Goal: Contribute content: Contribute content

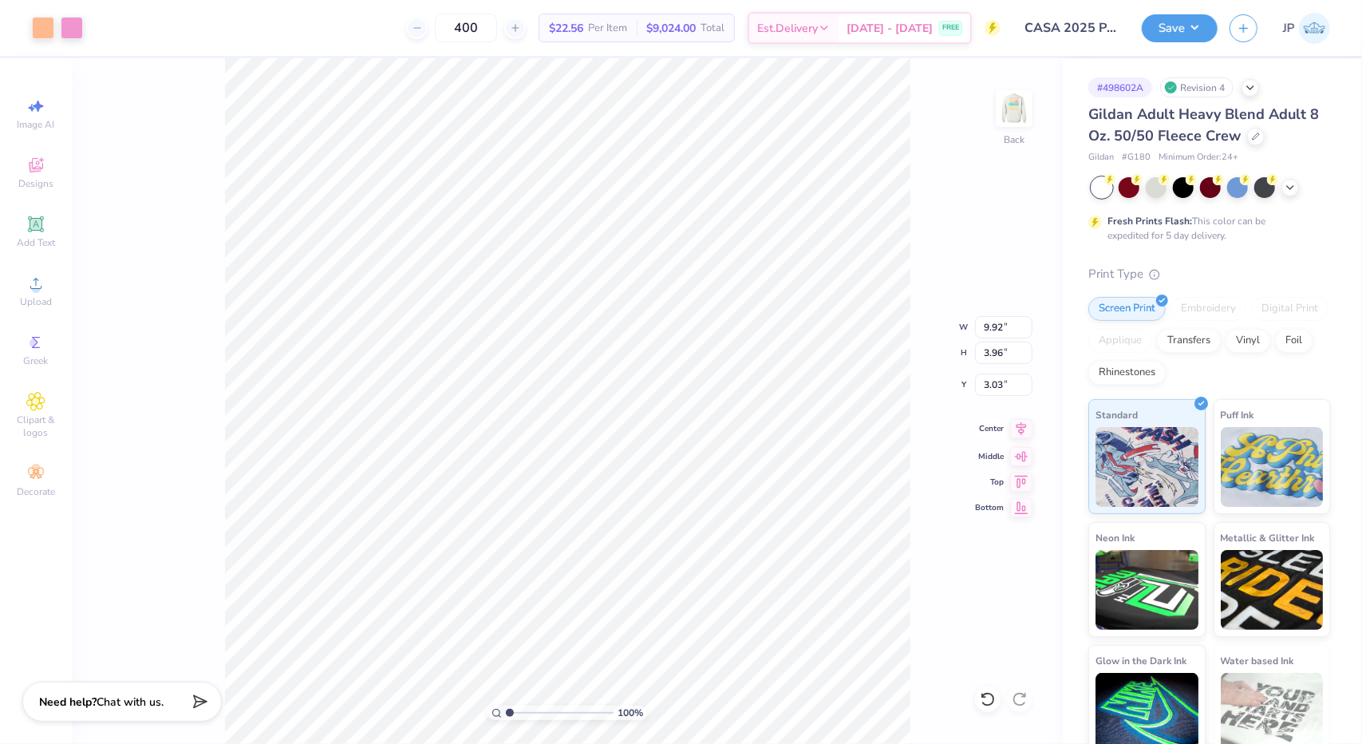
type input "9.92"
type input "3.96"
type input "3.03"
click at [1025, 437] on icon at bounding box center [1021, 430] width 22 height 19
type input "4.27"
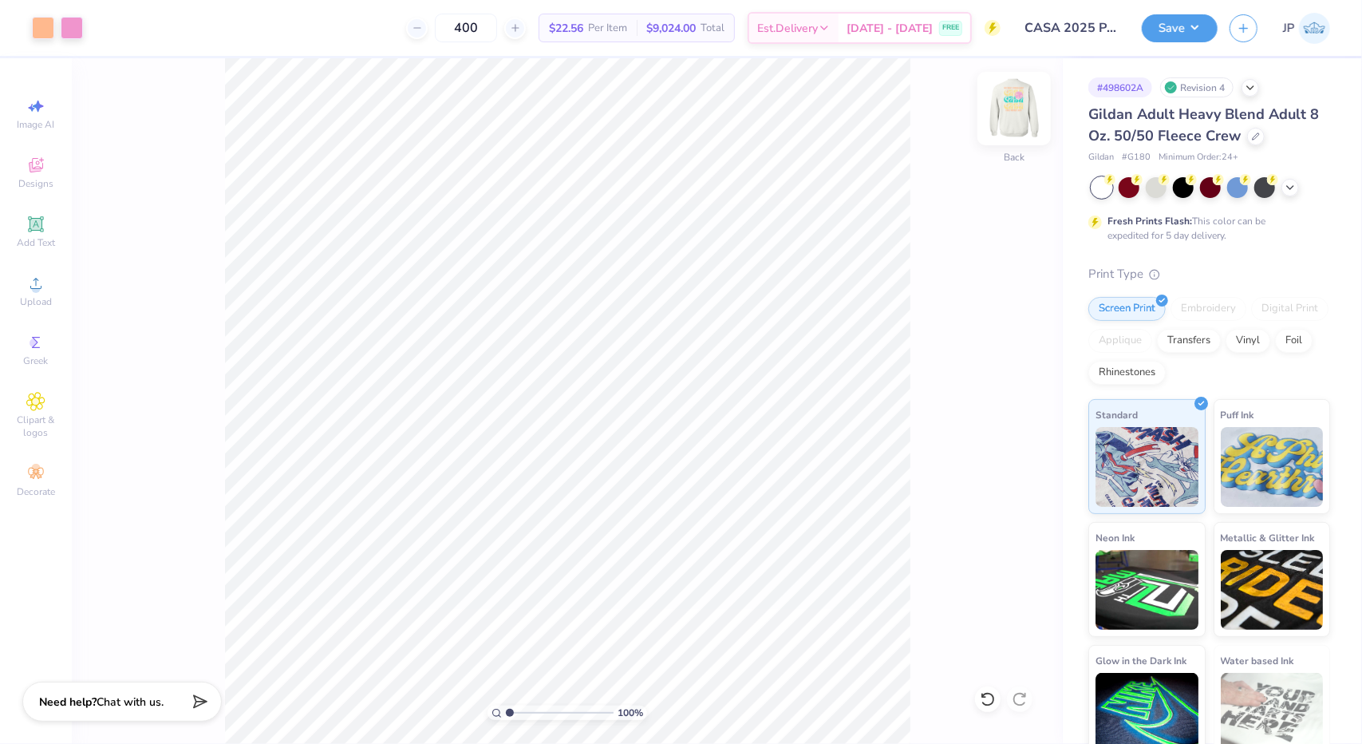
click at [1012, 107] on img at bounding box center [1015, 109] width 64 height 64
click at [1012, 107] on img at bounding box center [1014, 109] width 32 height 32
type input "10.82"
type input "4.32"
type input "4.28"
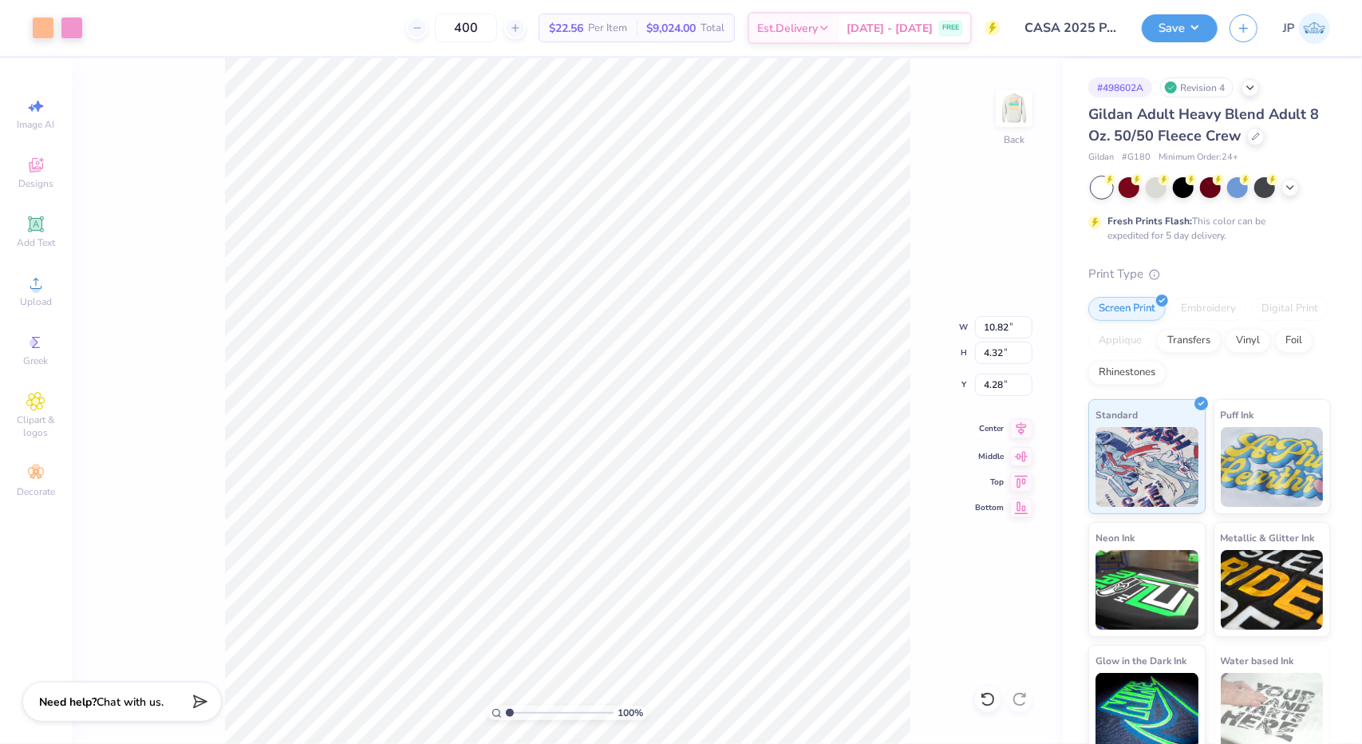
click at [1018, 429] on icon at bounding box center [1021, 428] width 22 height 19
click at [1178, 32] on button "Save" at bounding box center [1180, 26] width 76 height 28
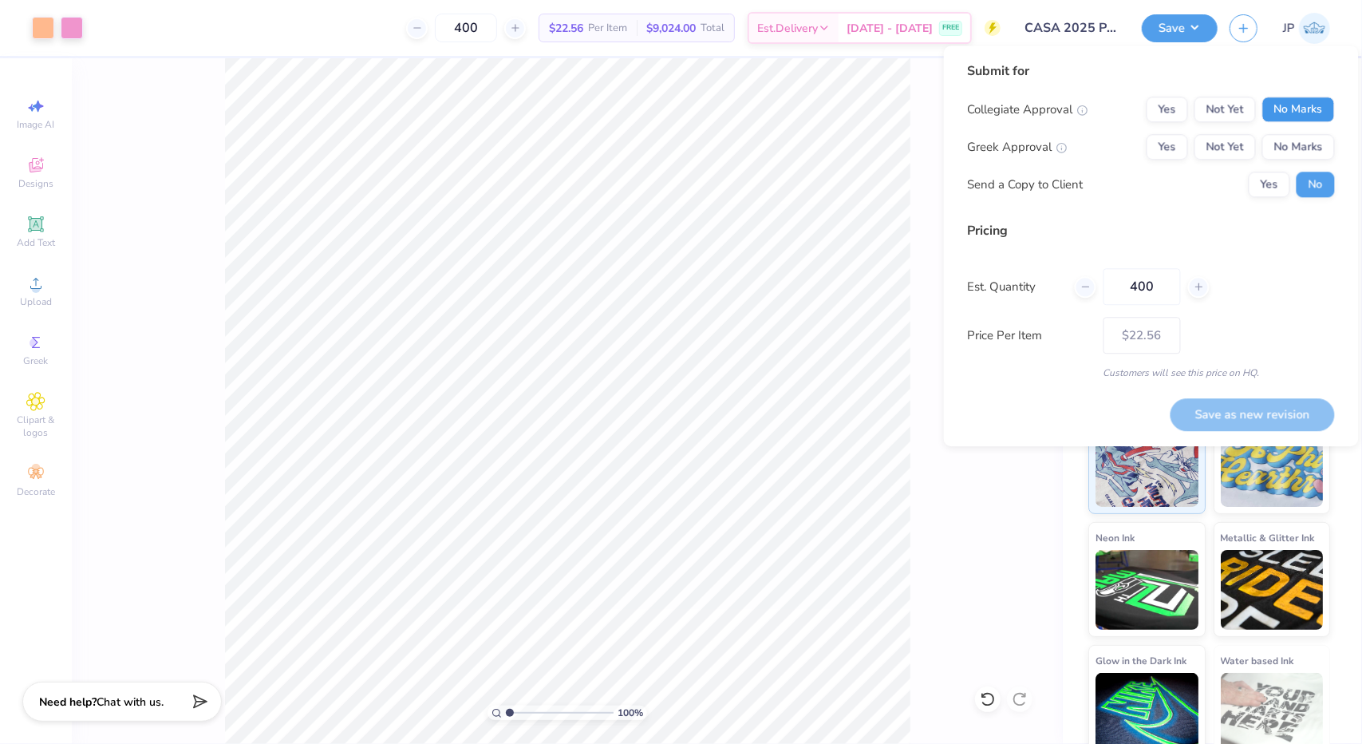
click at [1307, 105] on button "No Marks" at bounding box center [1299, 110] width 73 height 26
click at [1223, 107] on button "Not Yet" at bounding box center [1225, 110] width 61 height 26
click at [1307, 146] on button "No Marks" at bounding box center [1299, 147] width 73 height 26
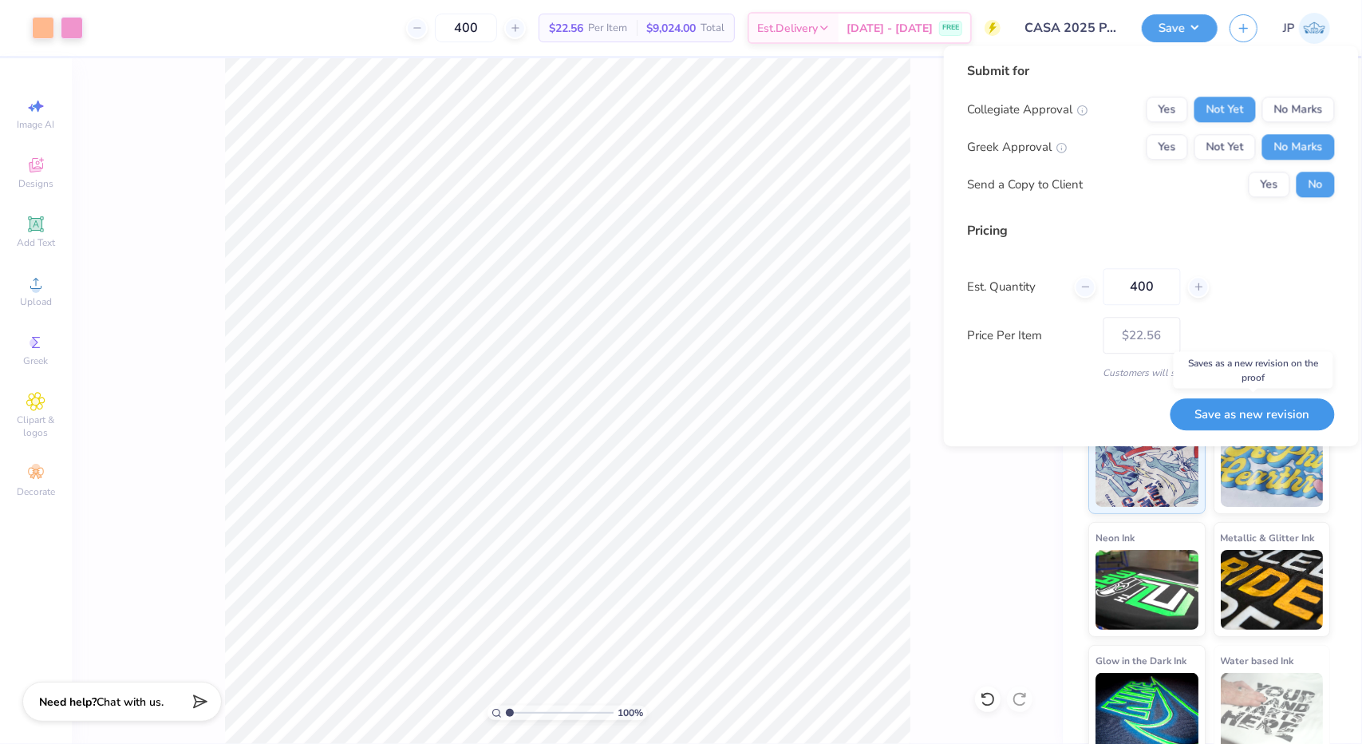
click at [1257, 414] on button "Save as new revision" at bounding box center [1253, 414] width 164 height 33
type input "$22.56"
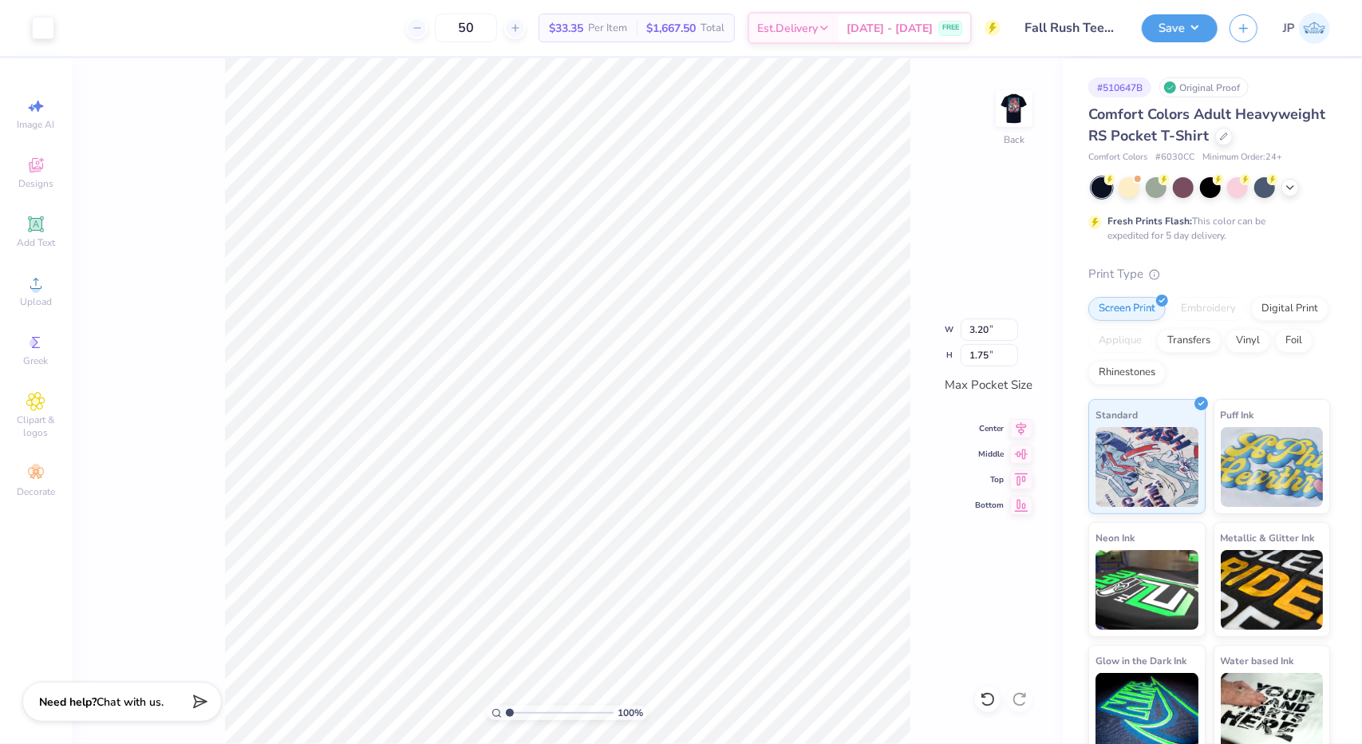
type input "3.20"
type input "1.75"
click at [1017, 424] on icon at bounding box center [1022, 427] width 10 height 14
click at [999, 117] on img at bounding box center [1015, 109] width 64 height 64
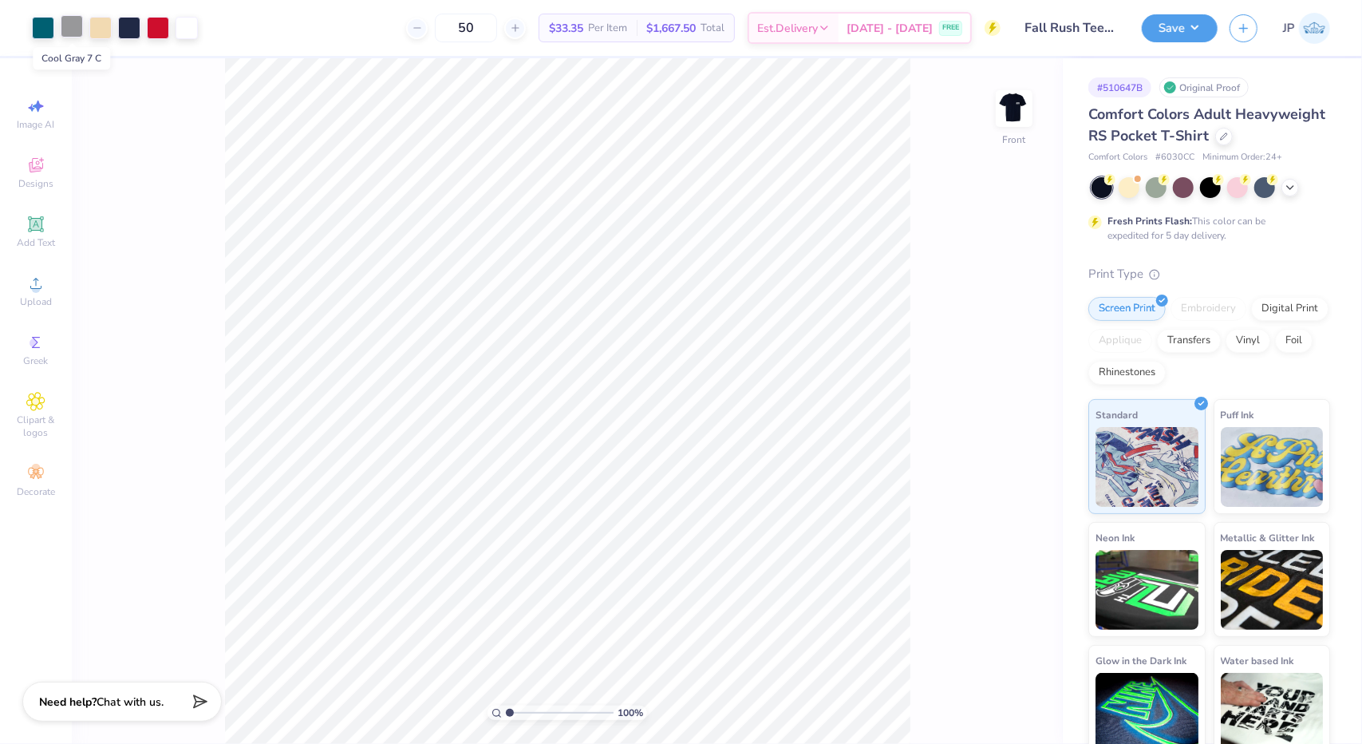
click at [69, 28] on div at bounding box center [72, 26] width 22 height 22
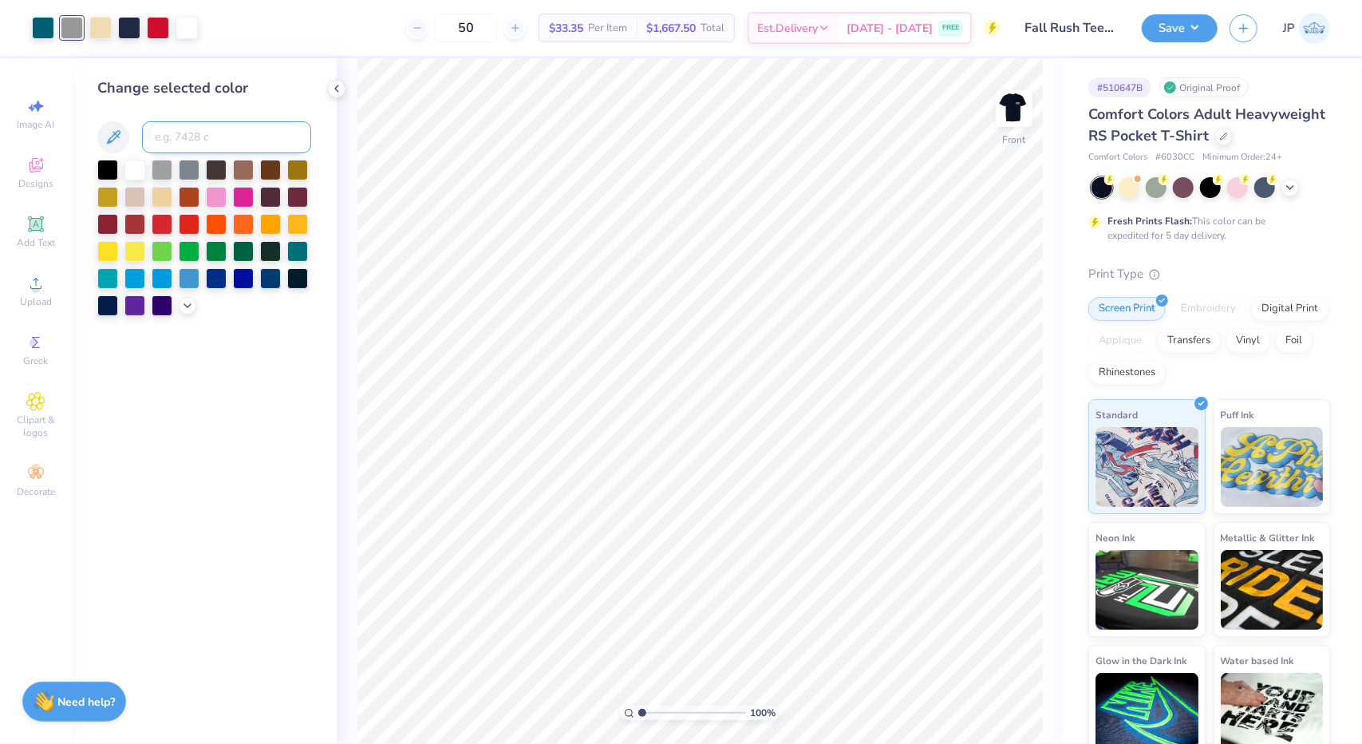
click at [176, 143] on input at bounding box center [226, 137] width 169 height 32
type input "3155"
click at [988, 702] on icon at bounding box center [988, 699] width 16 height 16
click at [97, 32] on div at bounding box center [100, 26] width 22 height 22
click at [136, 175] on div at bounding box center [135, 168] width 21 height 21
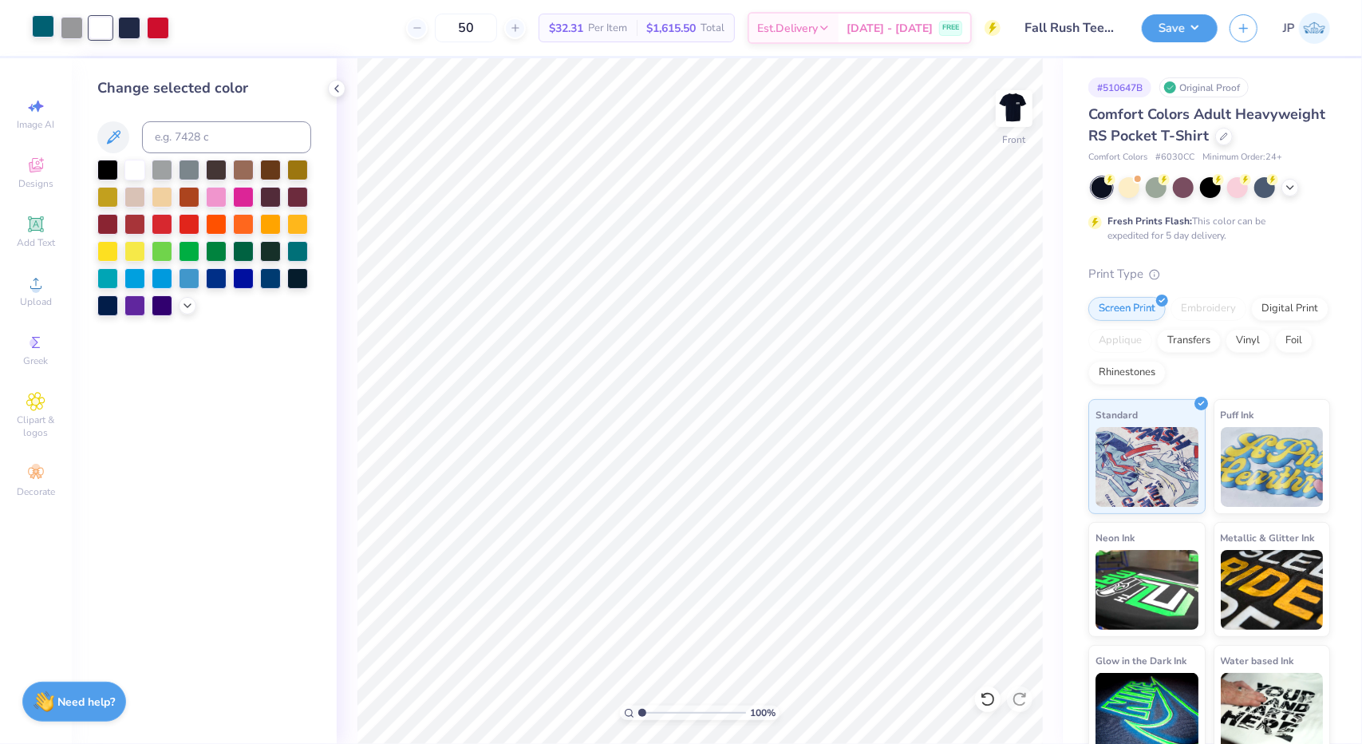
click at [49, 27] on div at bounding box center [43, 26] width 22 height 22
click at [168, 133] on input at bounding box center [226, 137] width 169 height 32
type input "533"
click at [1289, 195] on div at bounding box center [1291, 186] width 18 height 18
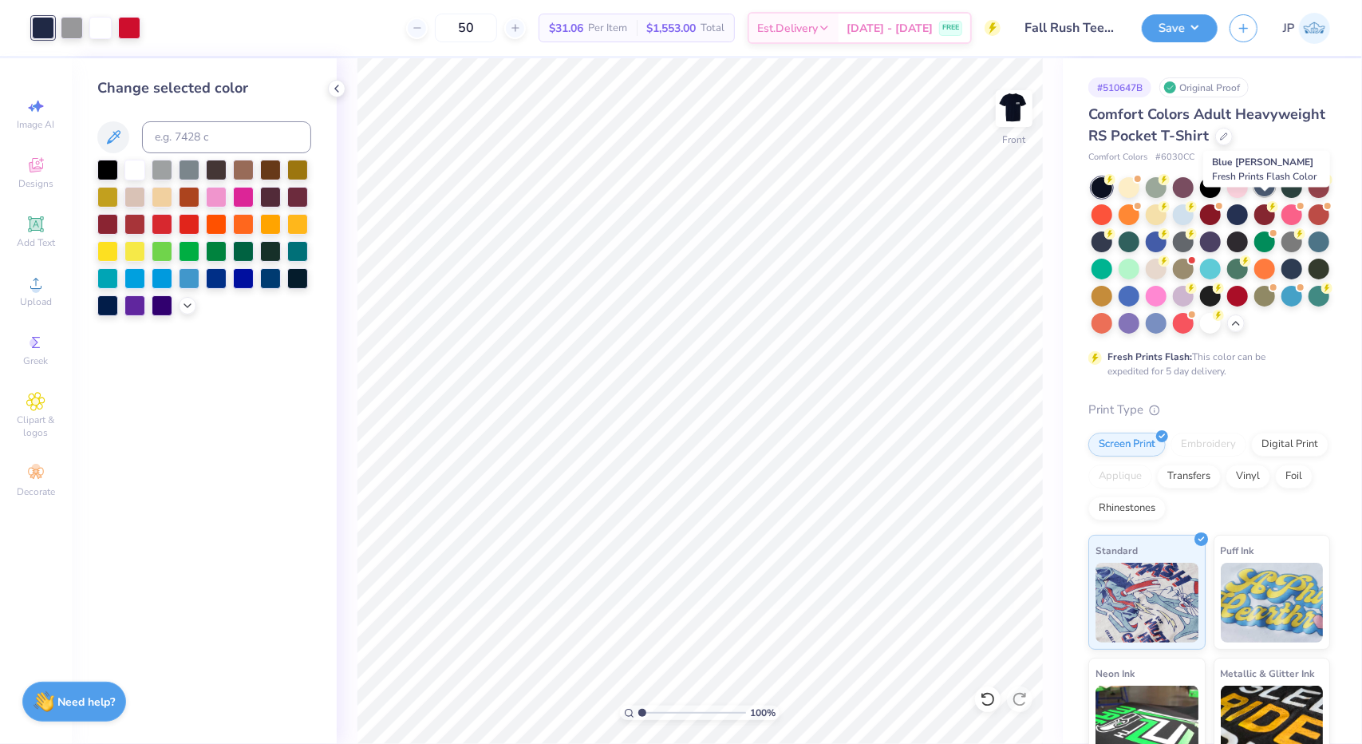
click at [1267, 196] on div at bounding box center [1265, 186] width 21 height 21
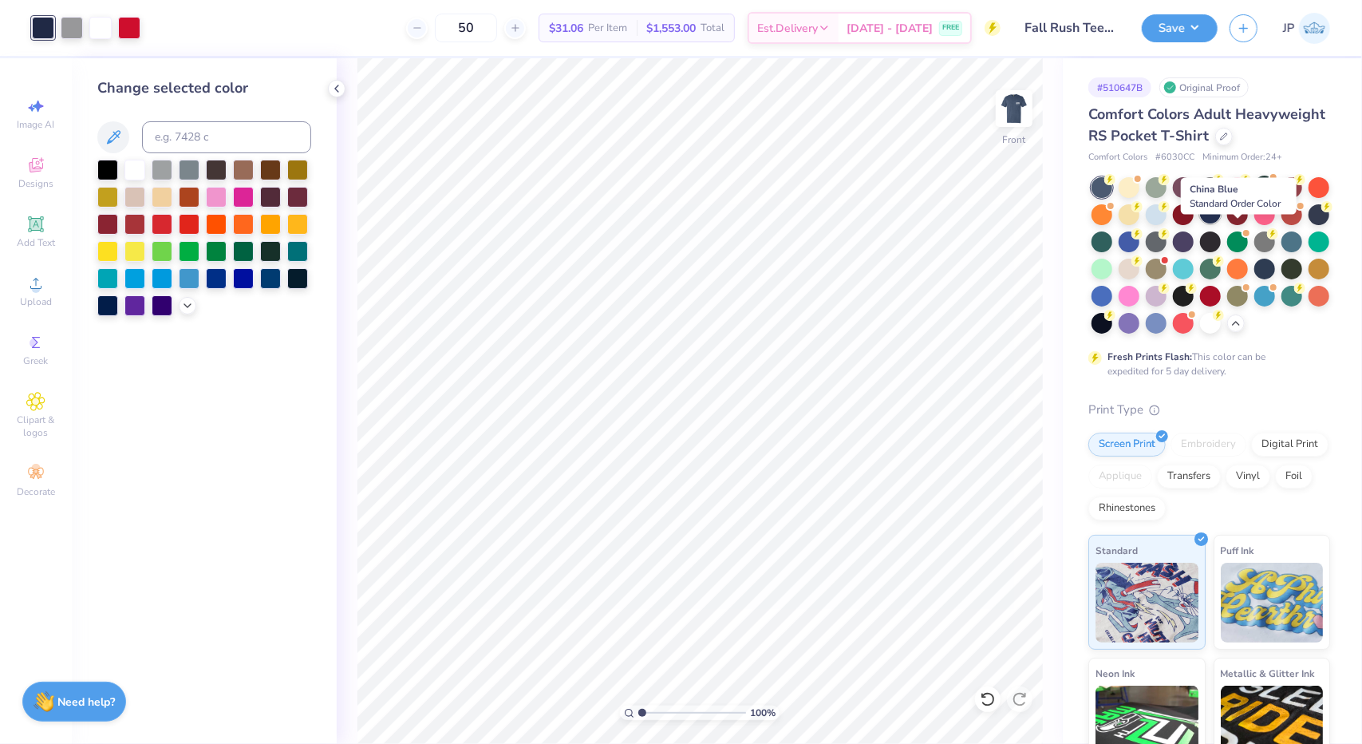
click at [1221, 223] on div at bounding box center [1210, 213] width 21 height 21
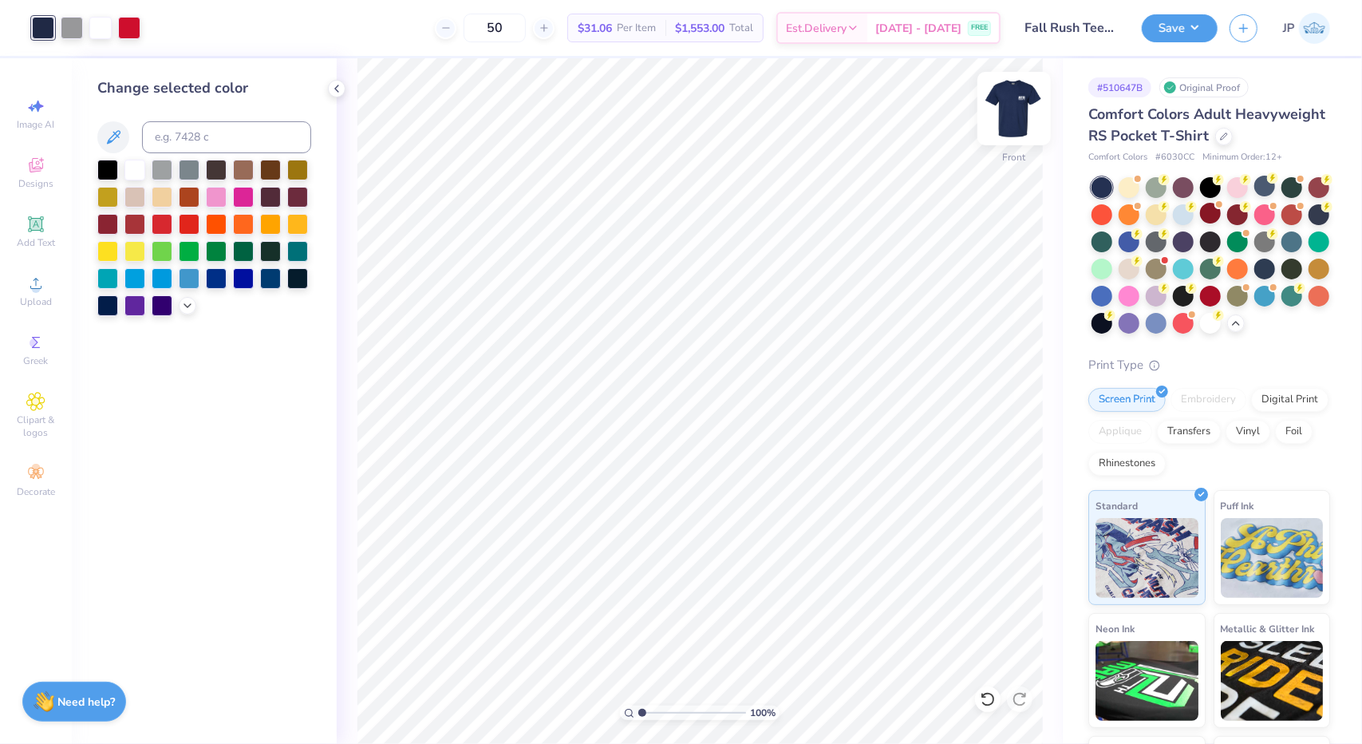
click at [1003, 109] on img at bounding box center [1015, 109] width 64 height 64
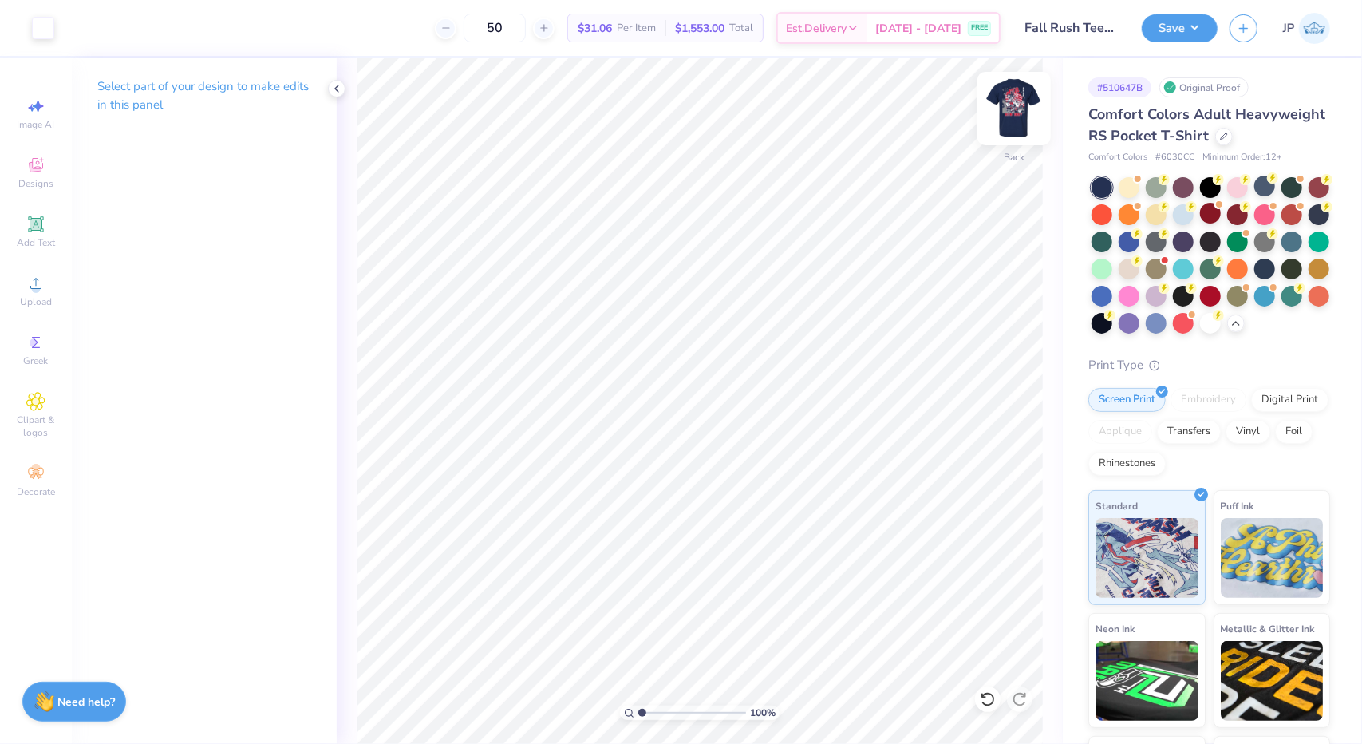
click at [1007, 125] on img at bounding box center [1015, 109] width 64 height 64
type input "11.20"
type input "14.37"
type input "3.63"
click at [1020, 433] on icon at bounding box center [1021, 428] width 22 height 19
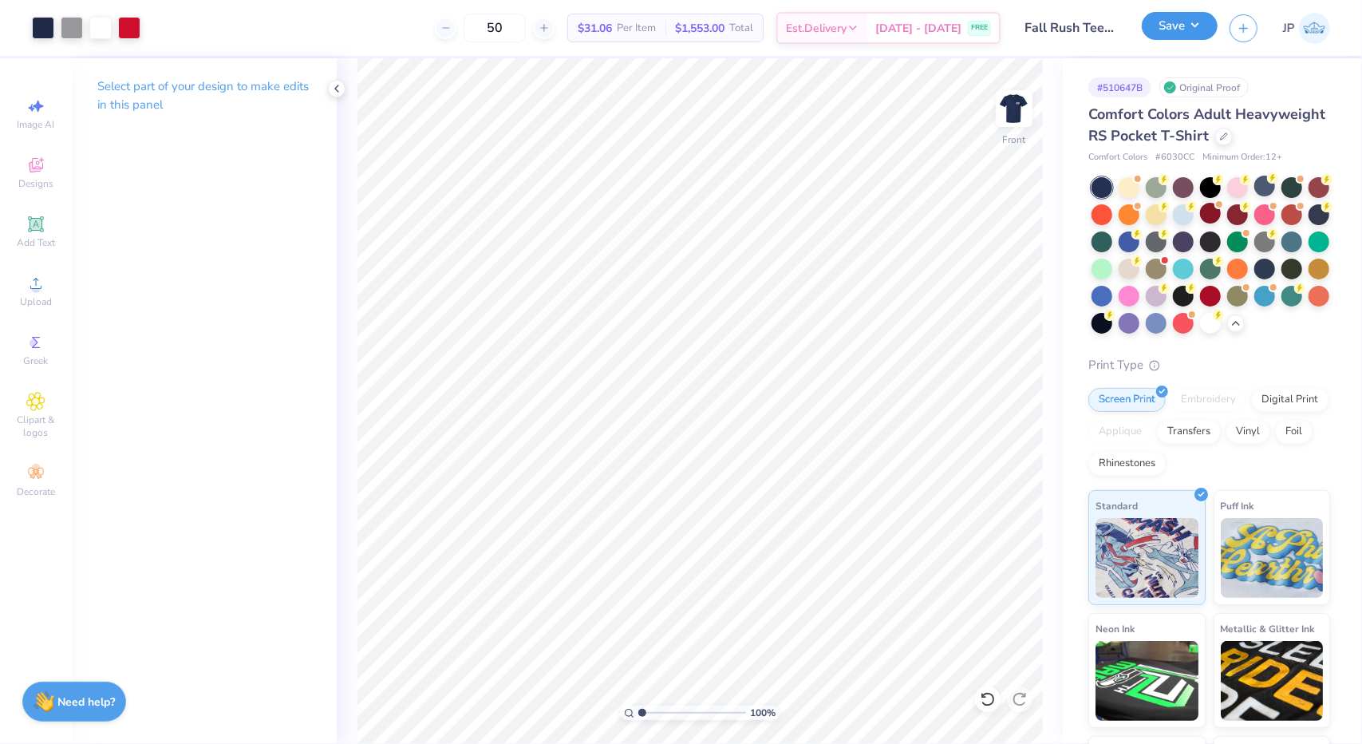
click at [1190, 33] on button "Save" at bounding box center [1180, 26] width 76 height 28
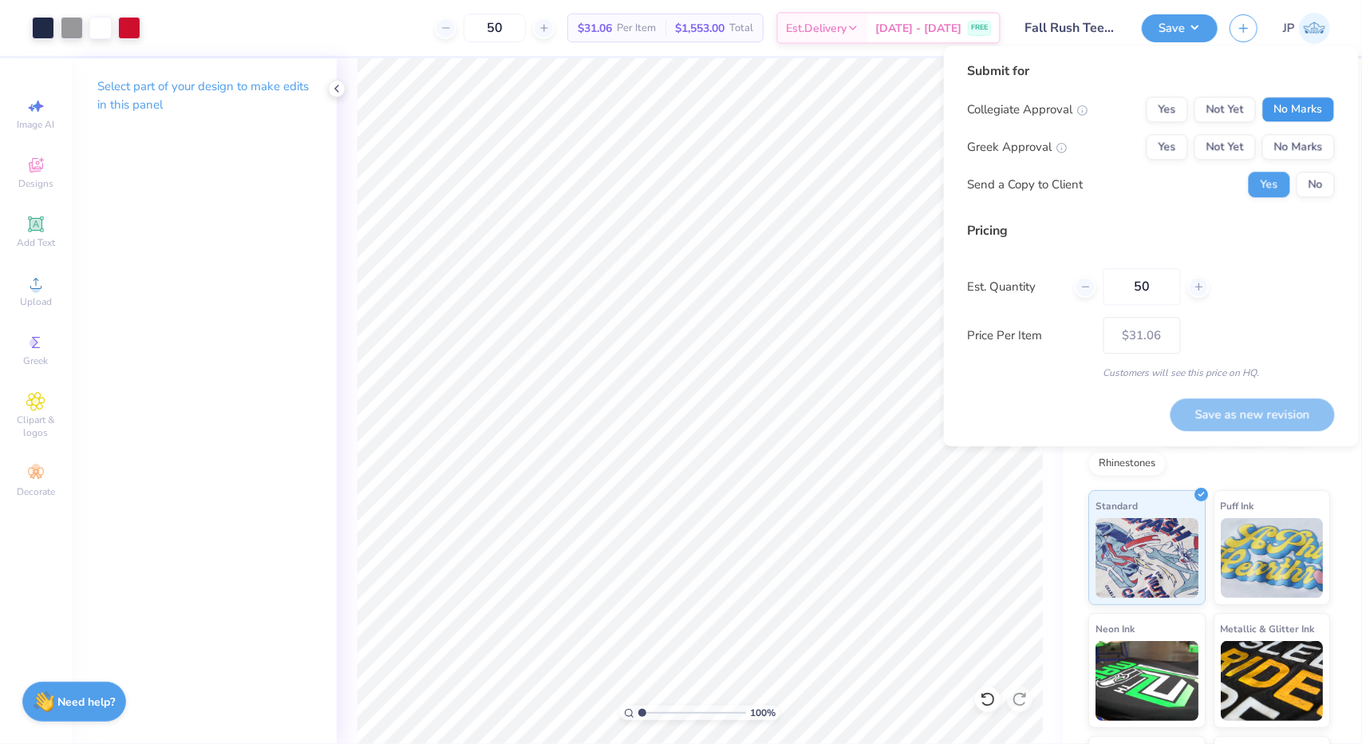
click at [1288, 99] on button "No Marks" at bounding box center [1299, 110] width 73 height 26
click at [1236, 148] on button "Not Yet" at bounding box center [1225, 147] width 61 height 26
click at [1311, 192] on button "No" at bounding box center [1316, 185] width 38 height 26
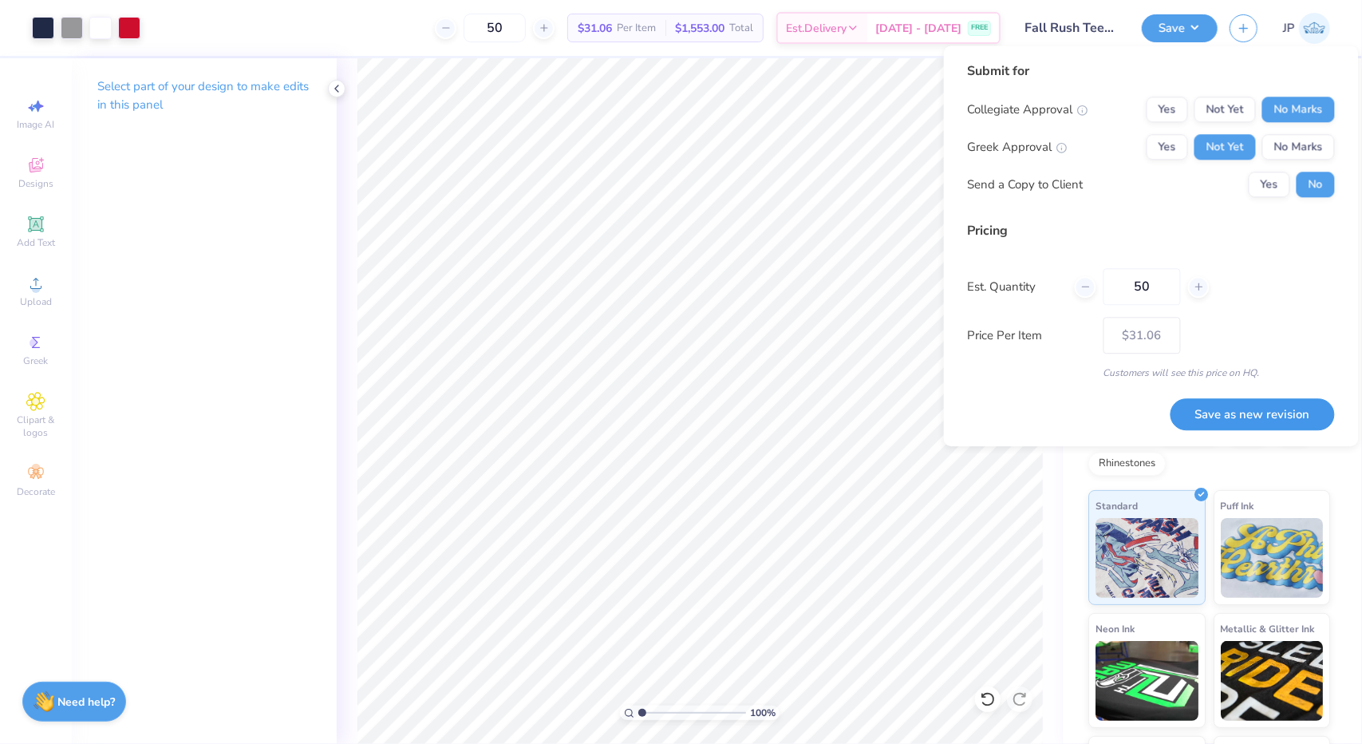
click at [1273, 414] on button "Save as new revision" at bounding box center [1253, 414] width 164 height 33
type input "$31.06"
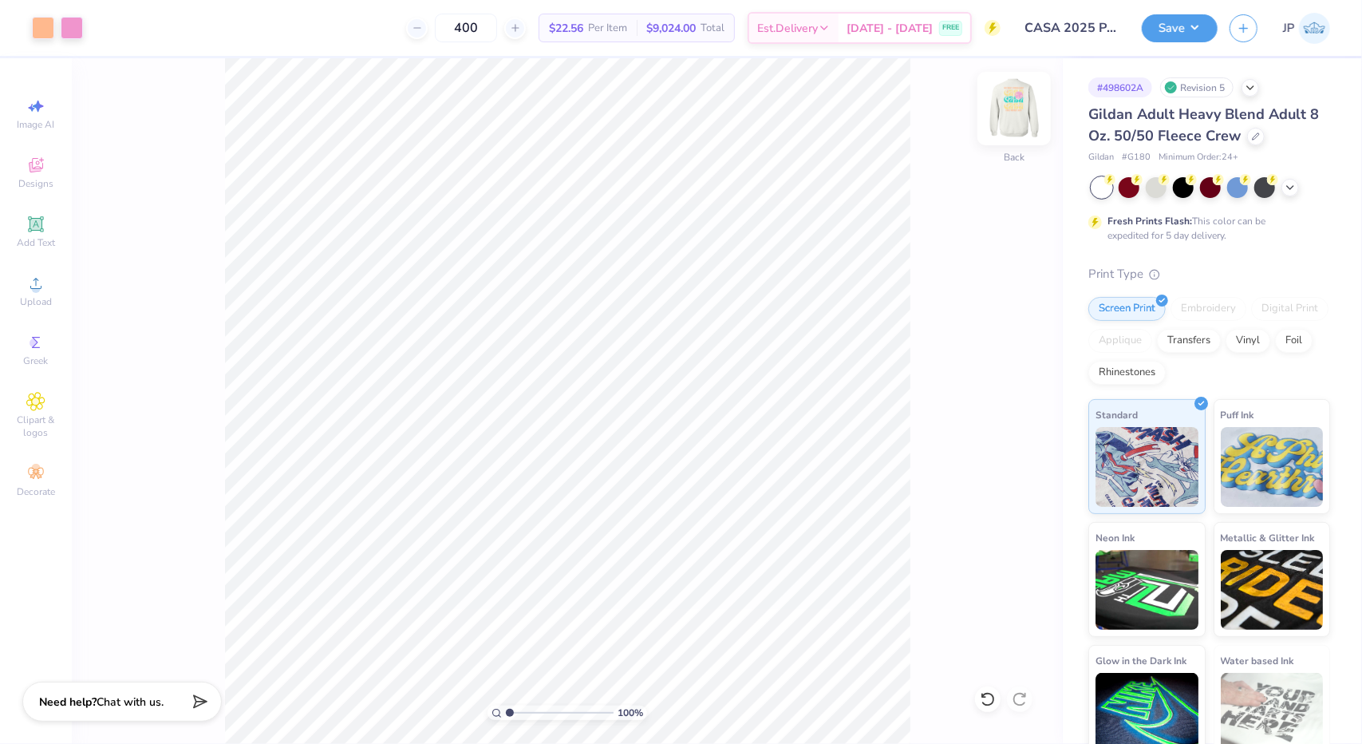
click at [1026, 113] on img at bounding box center [1015, 109] width 64 height 64
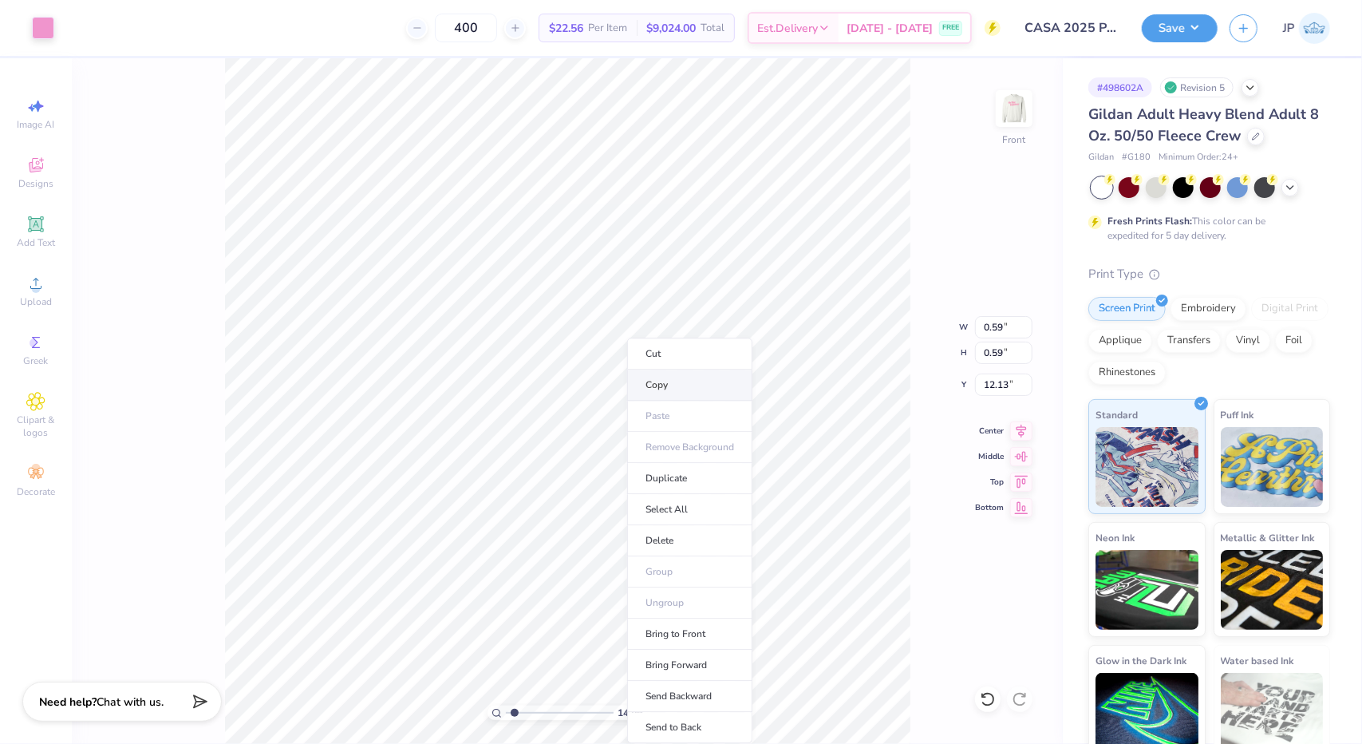
click at [720, 389] on li "Copy" at bounding box center [689, 385] width 125 height 31
click at [1004, 107] on img at bounding box center [1015, 109] width 64 height 64
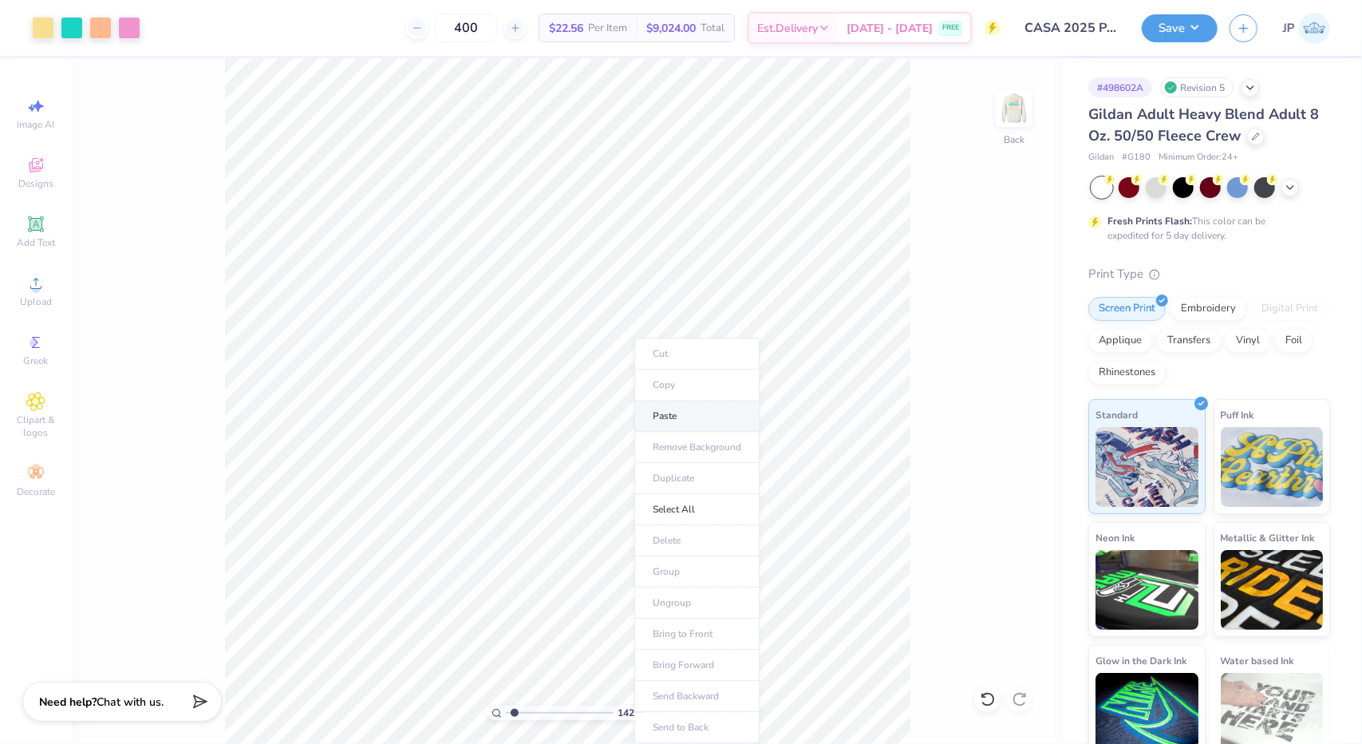
click at [689, 418] on li "Paste" at bounding box center [697, 416] width 125 height 31
type input "1.42235991963497"
type input "1.63"
type input "8.80"
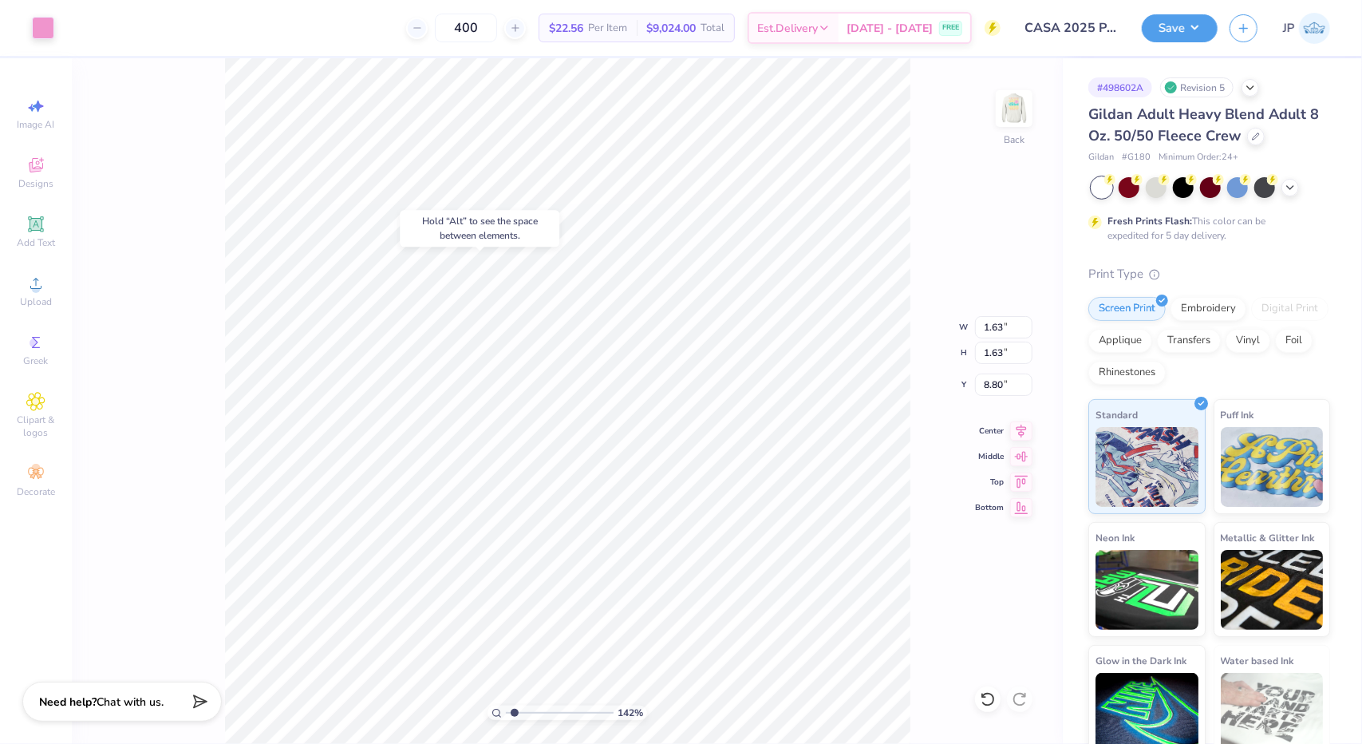
type input "1.42235991963497"
type input "4.48"
type input "1.42235991963497"
type input "1.20"
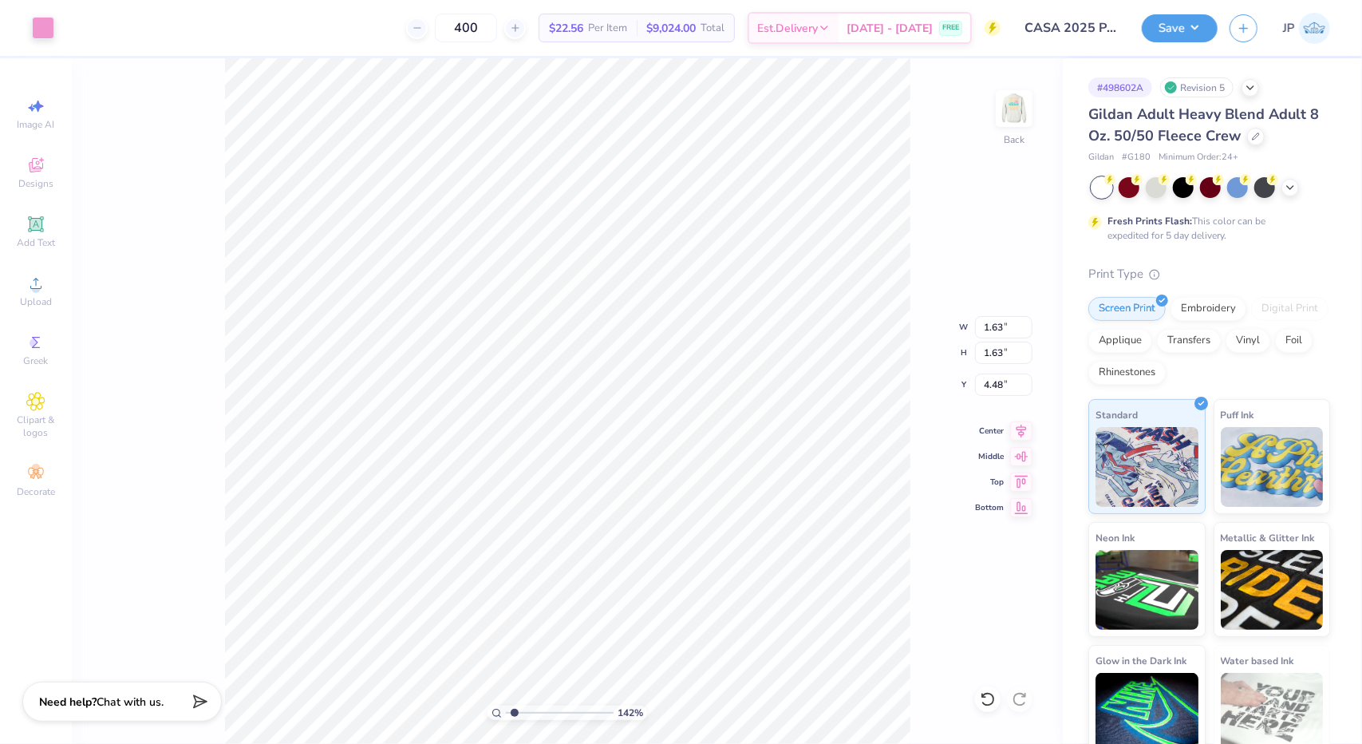
type input "4.91"
type input "1.42235991963497"
type input "1.08"
type input "4.97"
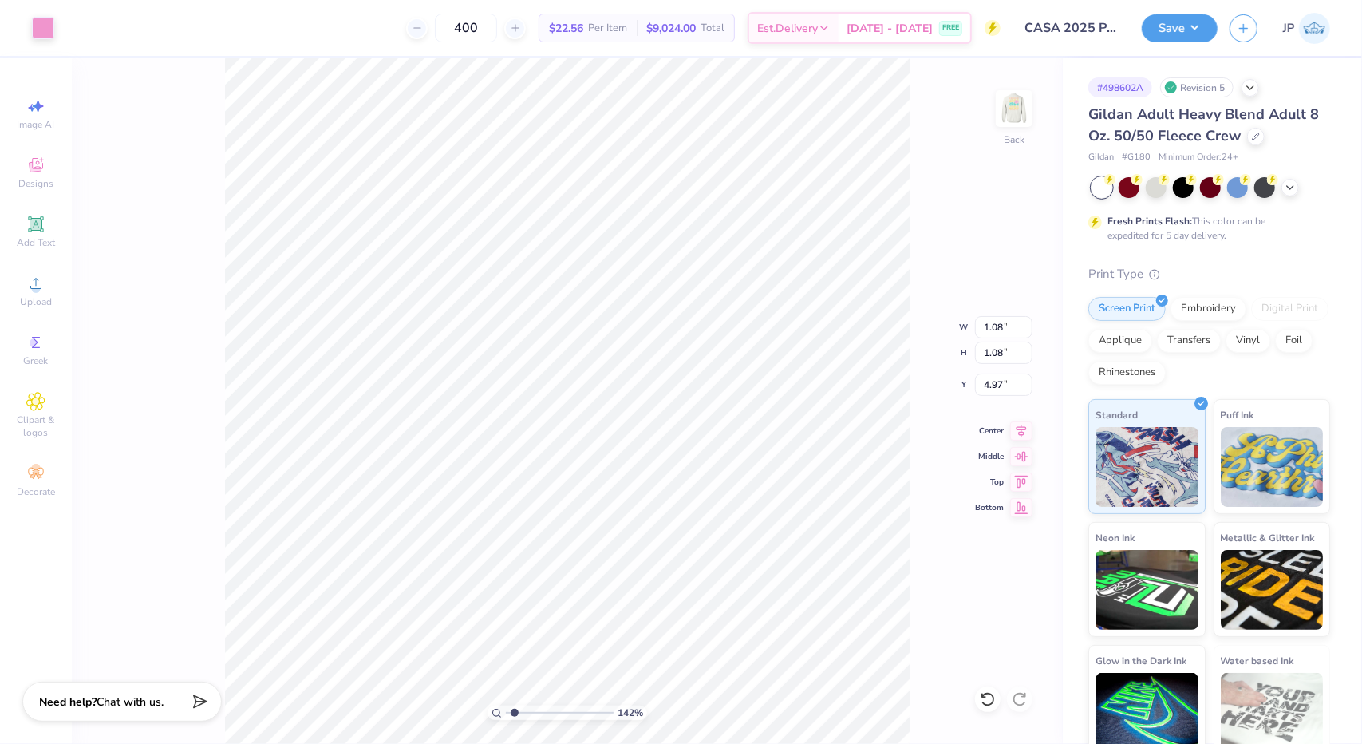
type input "1.42235991963497"
type input "4.83"
click at [677, 435] on li "Duplicate" at bounding box center [685, 432] width 125 height 31
type input "1.42235991963497"
type input "5.83"
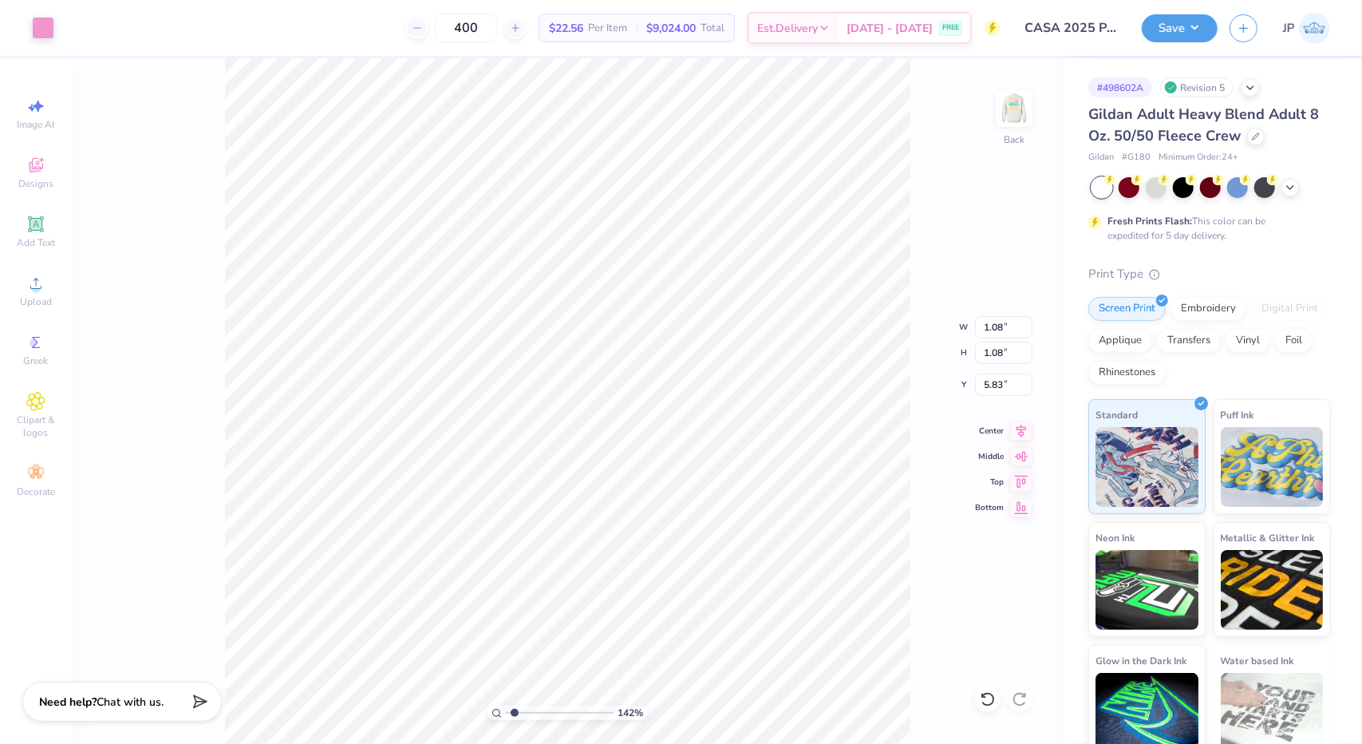
type input "1.42235991963497"
type input "5.03"
click at [51, 35] on div at bounding box center [43, 26] width 22 height 22
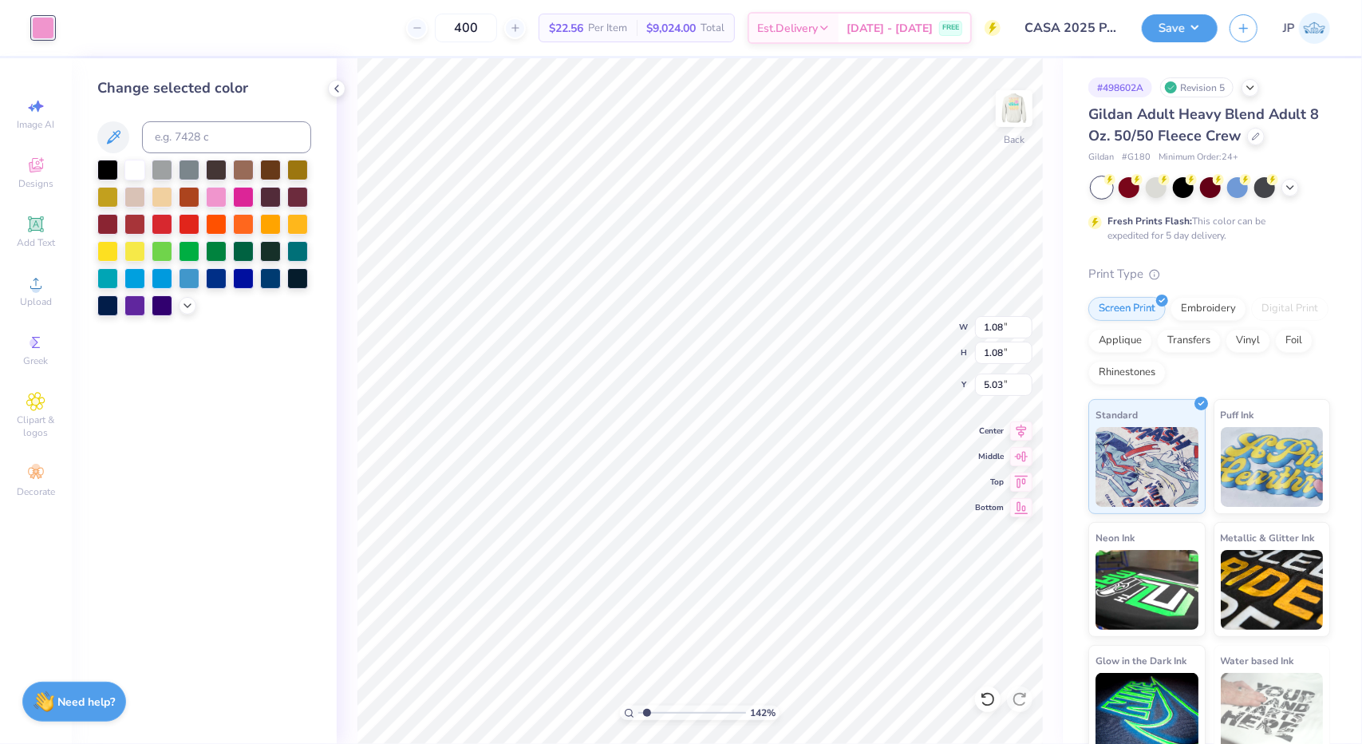
type input "1.42235991963497"
type input "6.78"
type input "2.10"
type input "4.32"
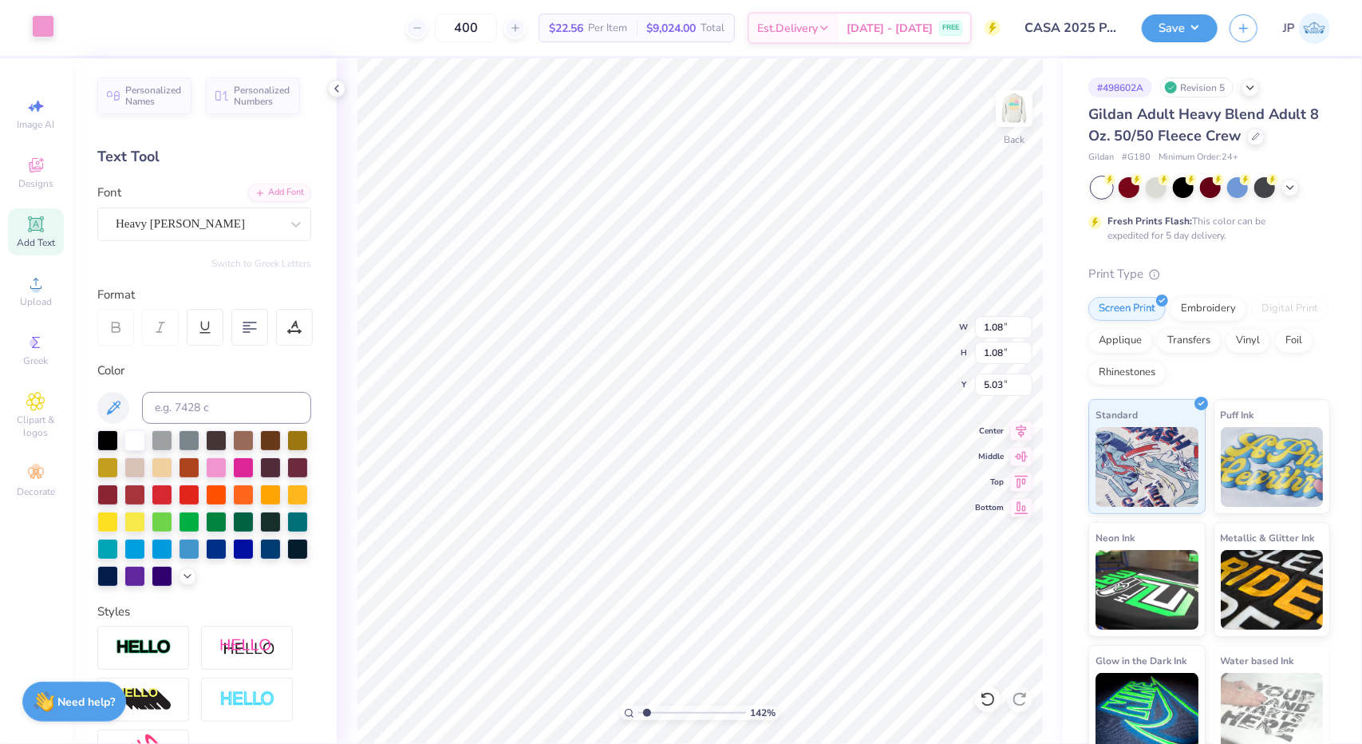
click at [49, 26] on div at bounding box center [43, 26] width 22 height 22
type input "1.42235991963497"
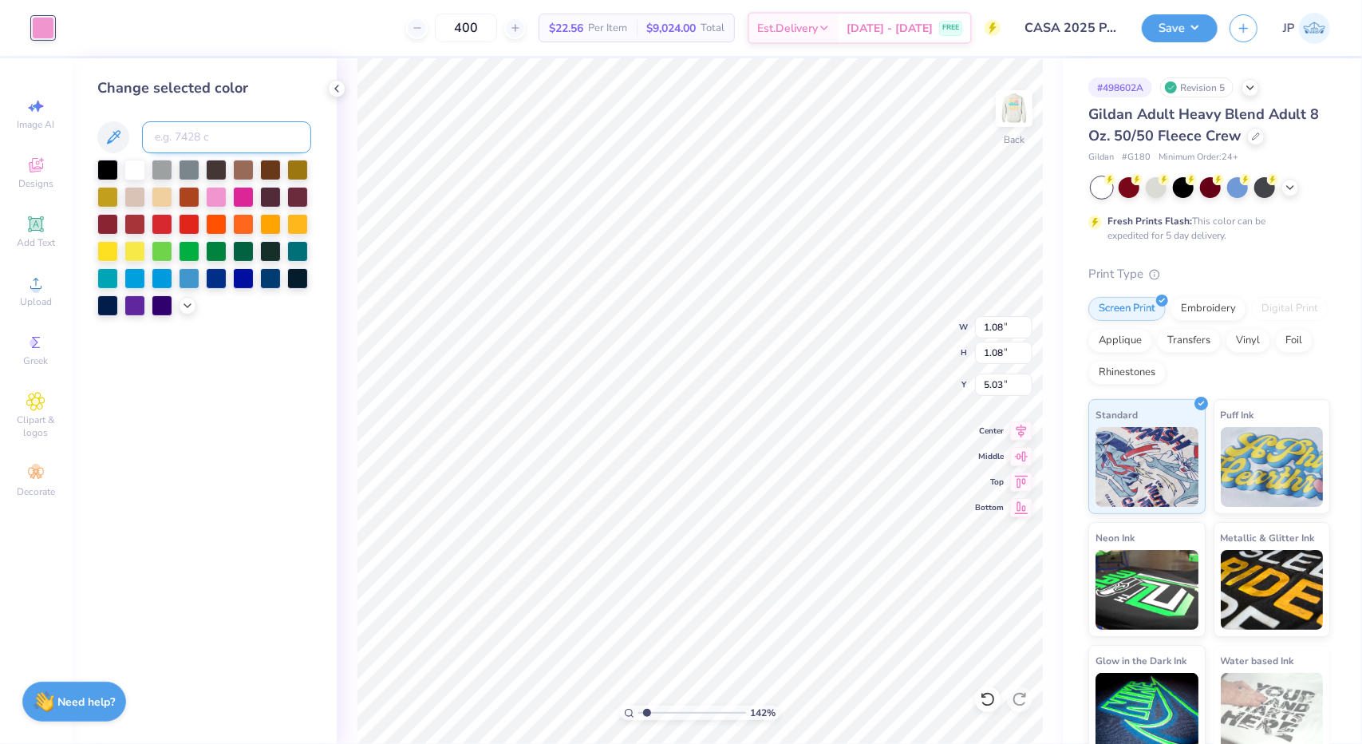
click at [209, 138] on input at bounding box center [226, 137] width 169 height 32
type input "1555"
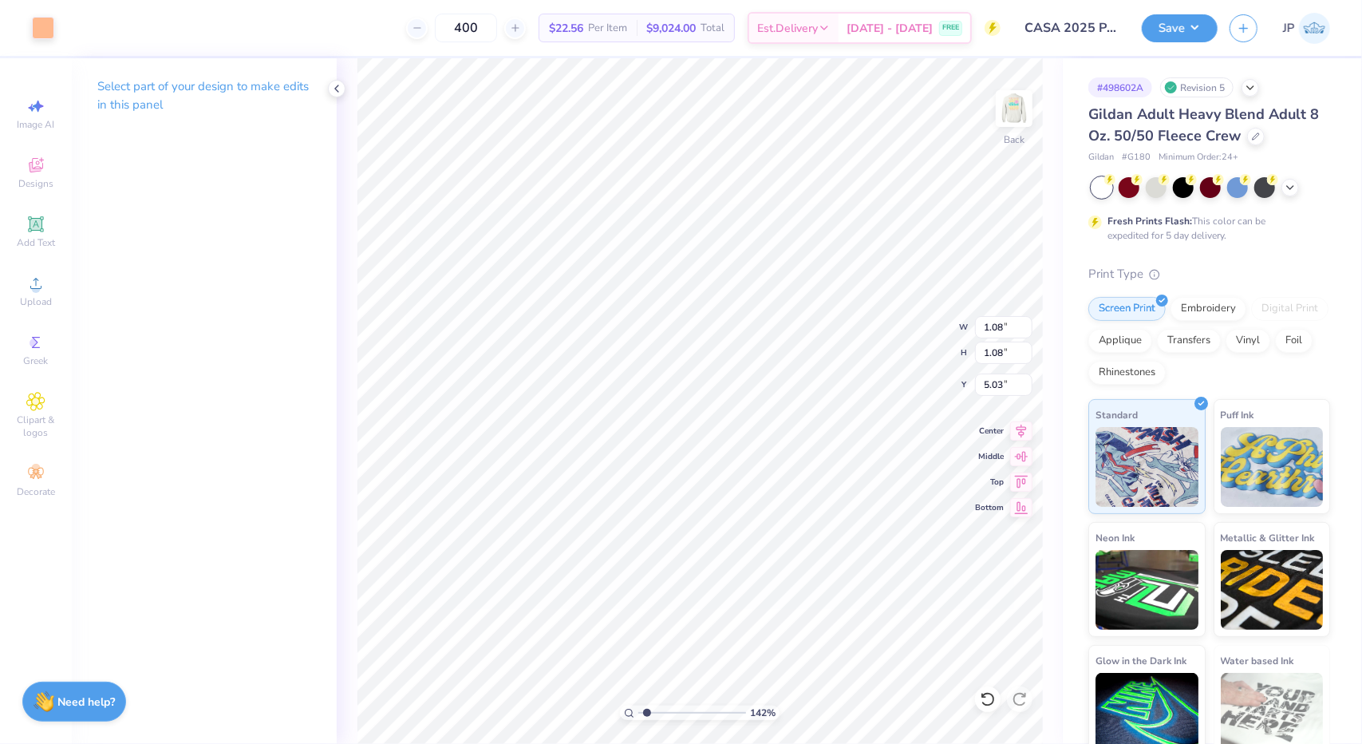
type input "1.42235991963497"
type input "1.15"
type input "4.99"
type input "1.42235991963497"
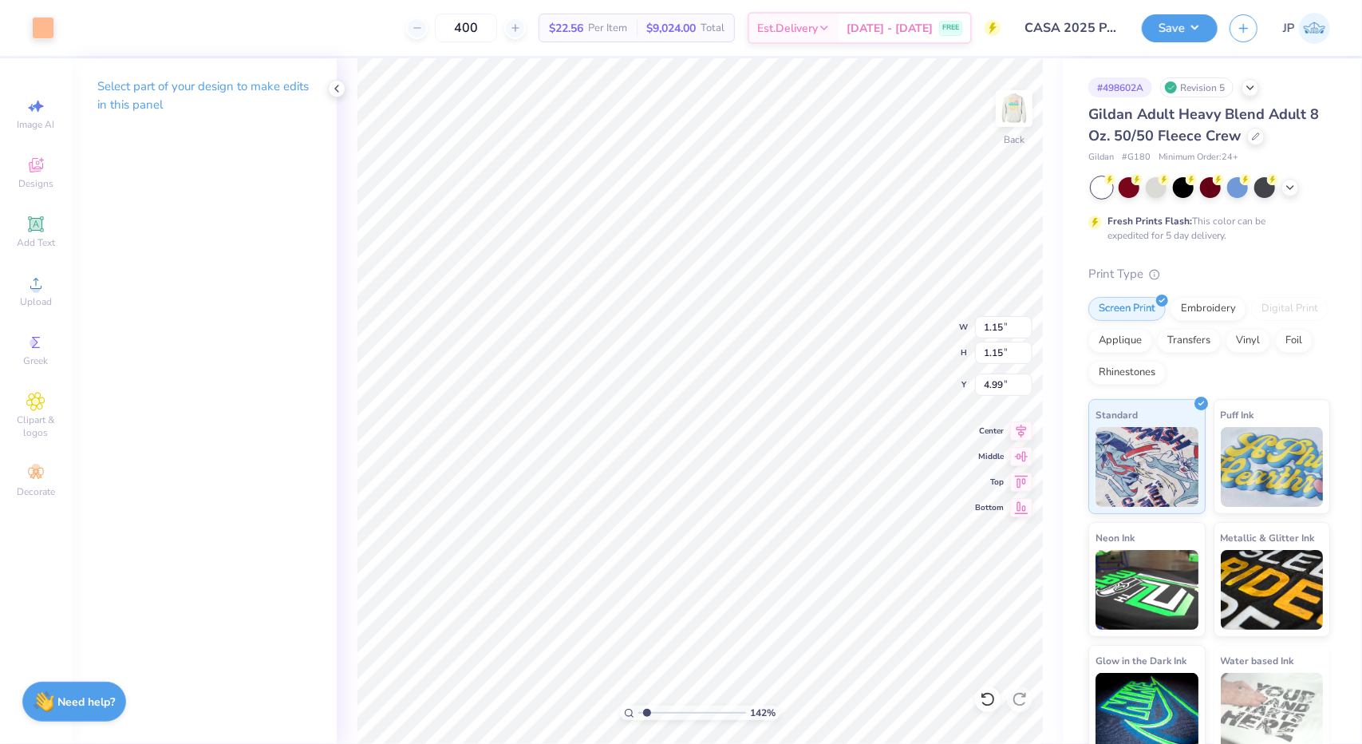
type input "6.79"
click at [44, 25] on div at bounding box center [43, 26] width 22 height 22
type input "1.45600400768165"
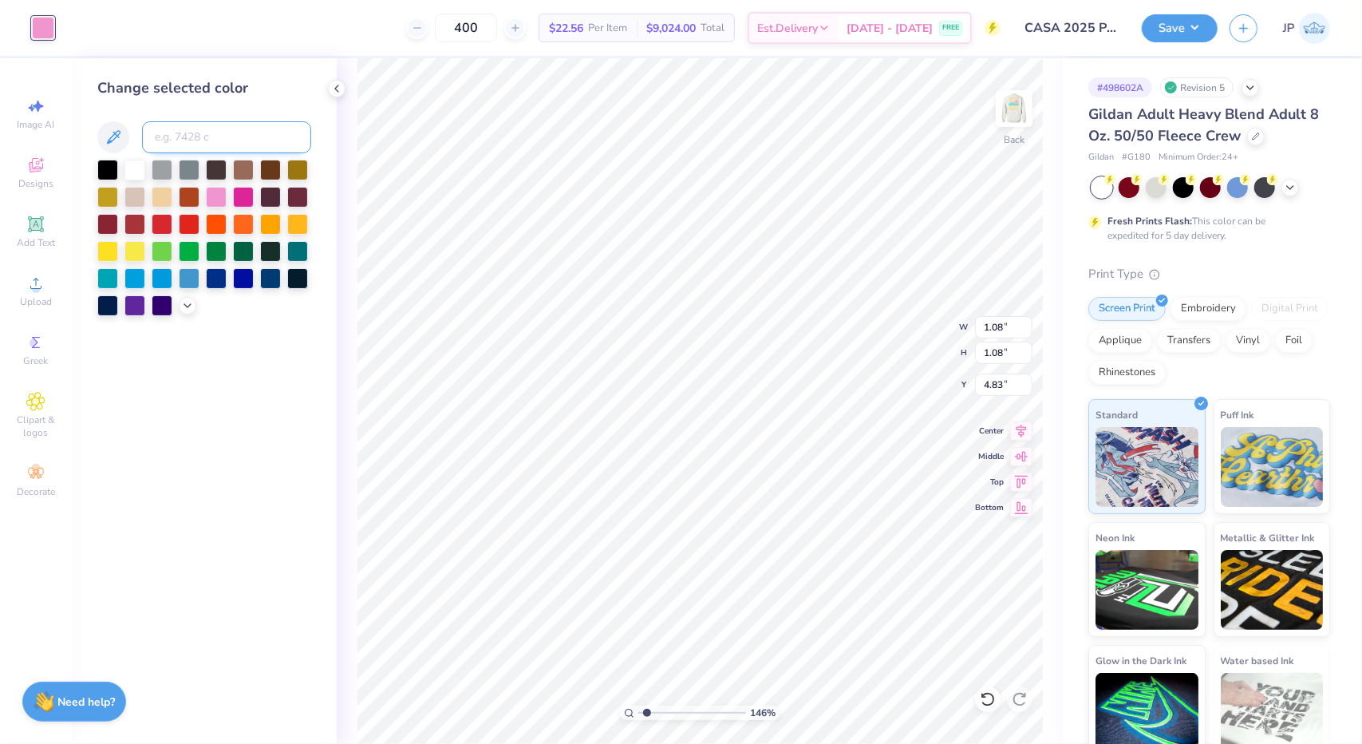
click at [186, 130] on input at bounding box center [226, 137] width 169 height 32
type input "1555"
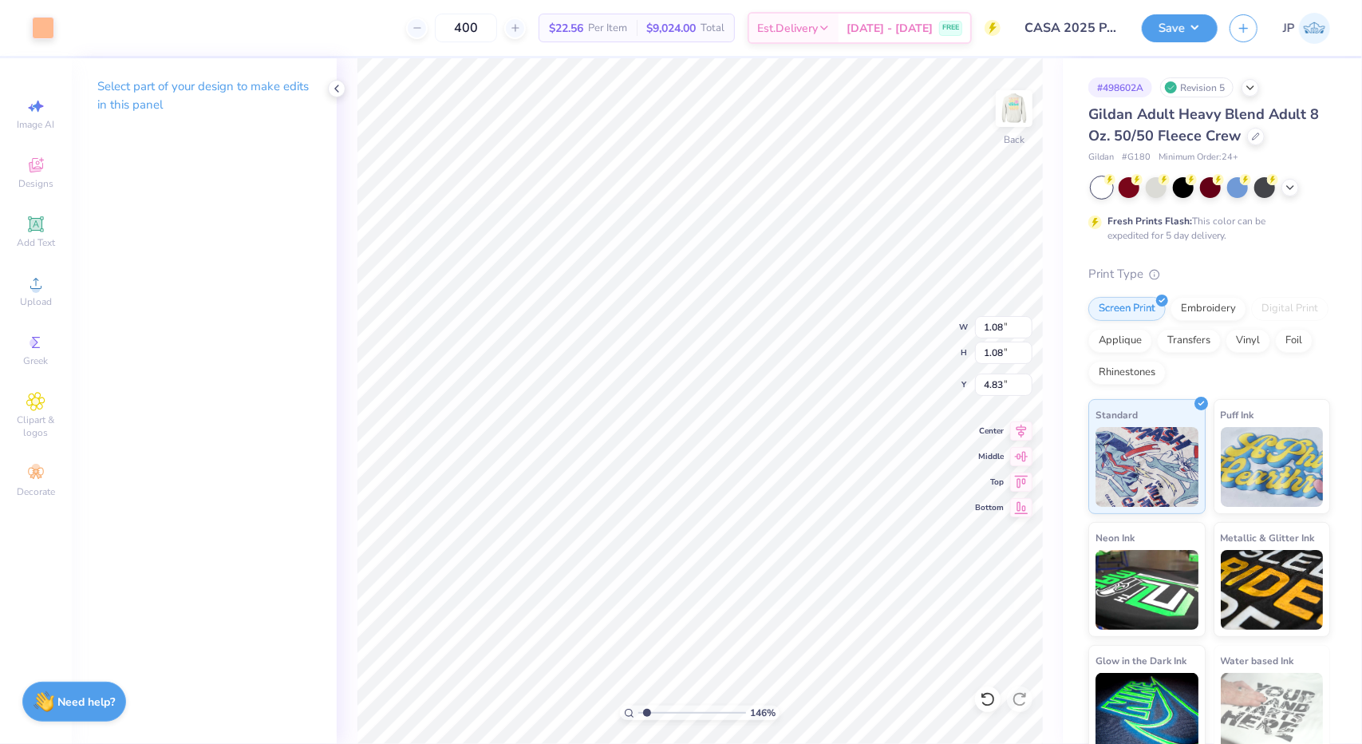
type input "1.45600400768165"
type input "0.81"
type input "5.16"
type input "1.45600400768165"
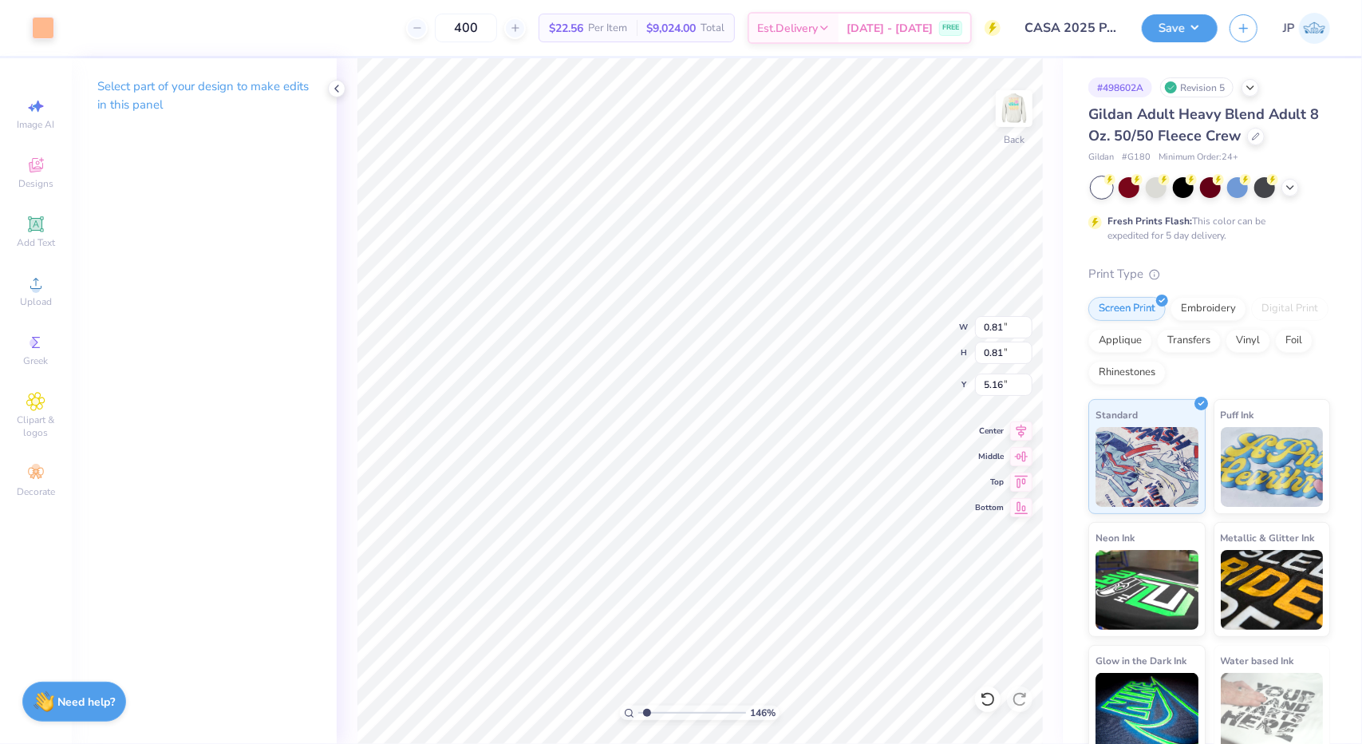
type input "5.30"
drag, startPoint x: 644, startPoint y: 711, endPoint x: 552, endPoint y: 732, distance: 94.1
click at [639, 720] on input "range" at bounding box center [693, 713] width 108 height 14
click at [1013, 101] on img at bounding box center [1015, 109] width 64 height 64
type input "1.52505449820818"
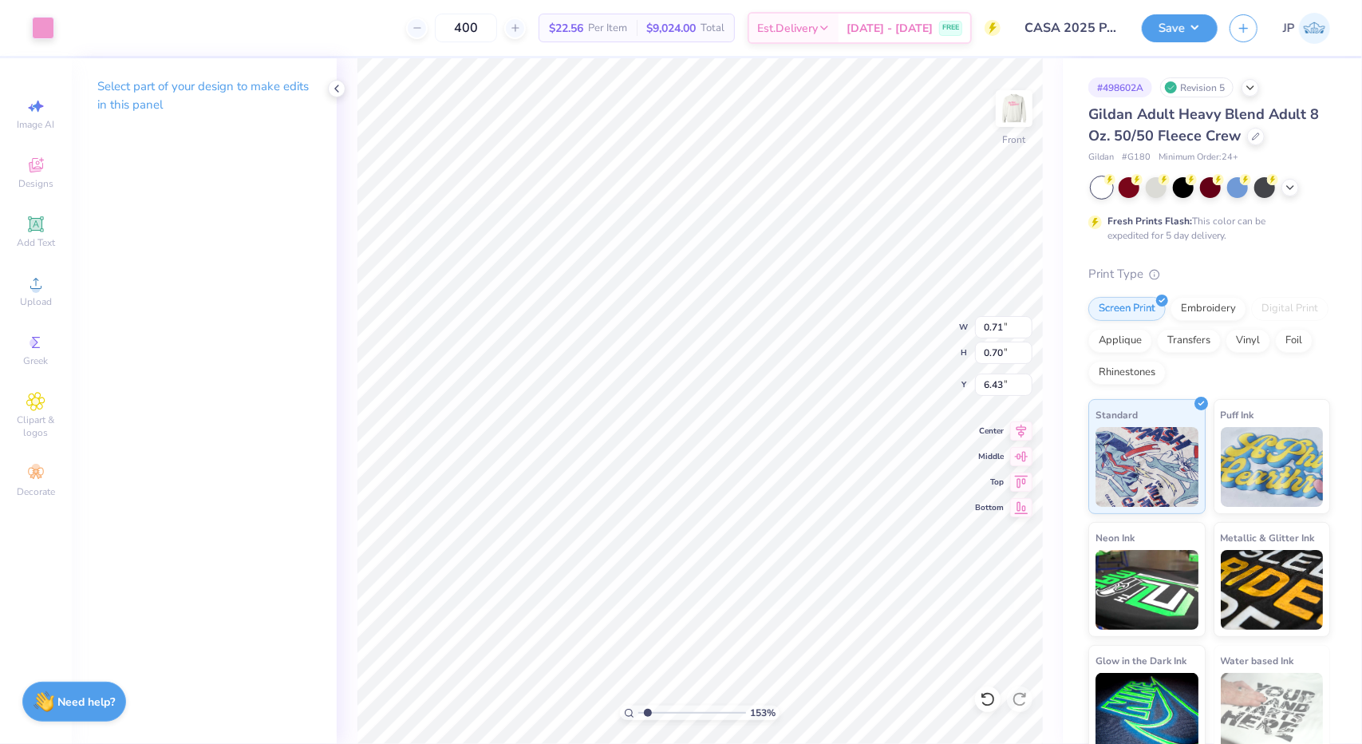
type input "0.45"
type input "0.69"
type input "6.57"
click at [1004, 114] on img at bounding box center [1015, 109] width 64 height 64
drag, startPoint x: 651, startPoint y: 714, endPoint x: 573, endPoint y: 725, distance: 78.9
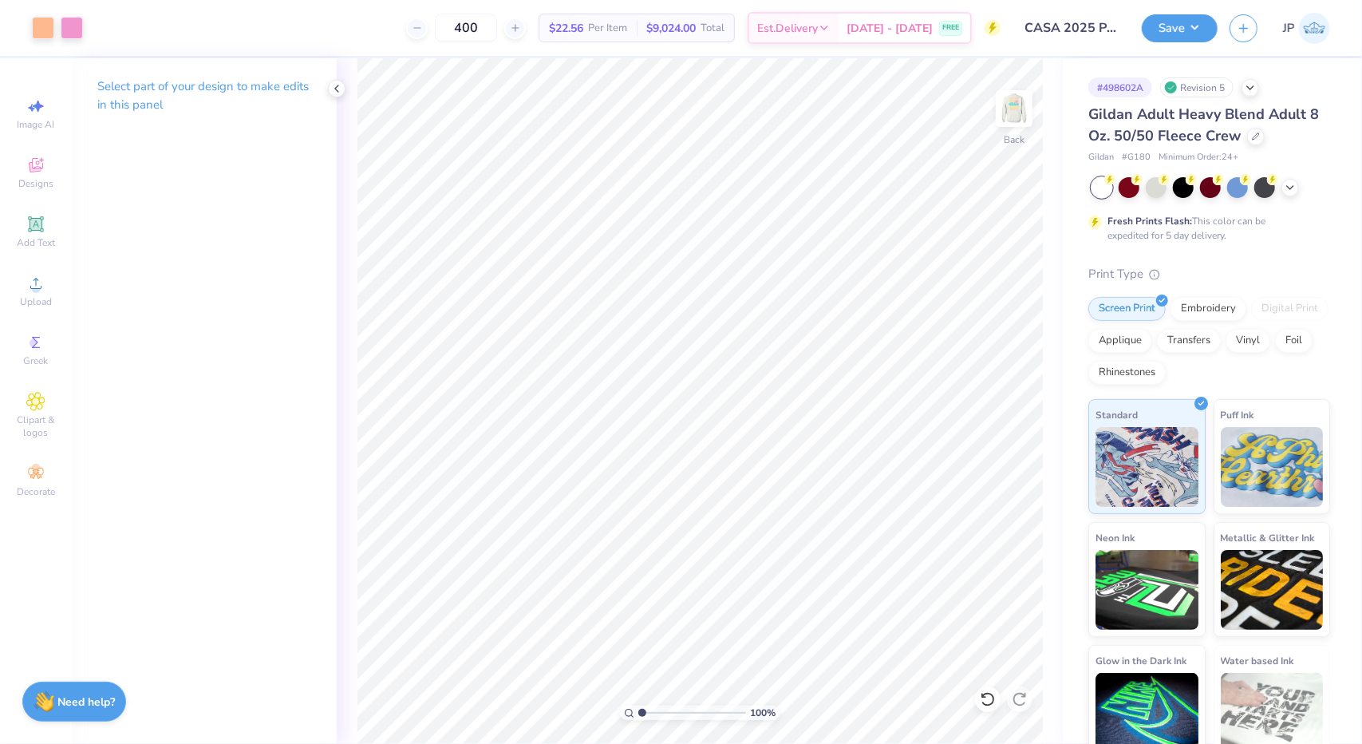
click at [639, 720] on input "range" at bounding box center [693, 713] width 108 height 14
click at [808, 455] on li "Duplicate" at bounding box center [815, 452] width 125 height 31
type input "1.72680562655207"
type input "6.30"
type input "1.72680562655207"
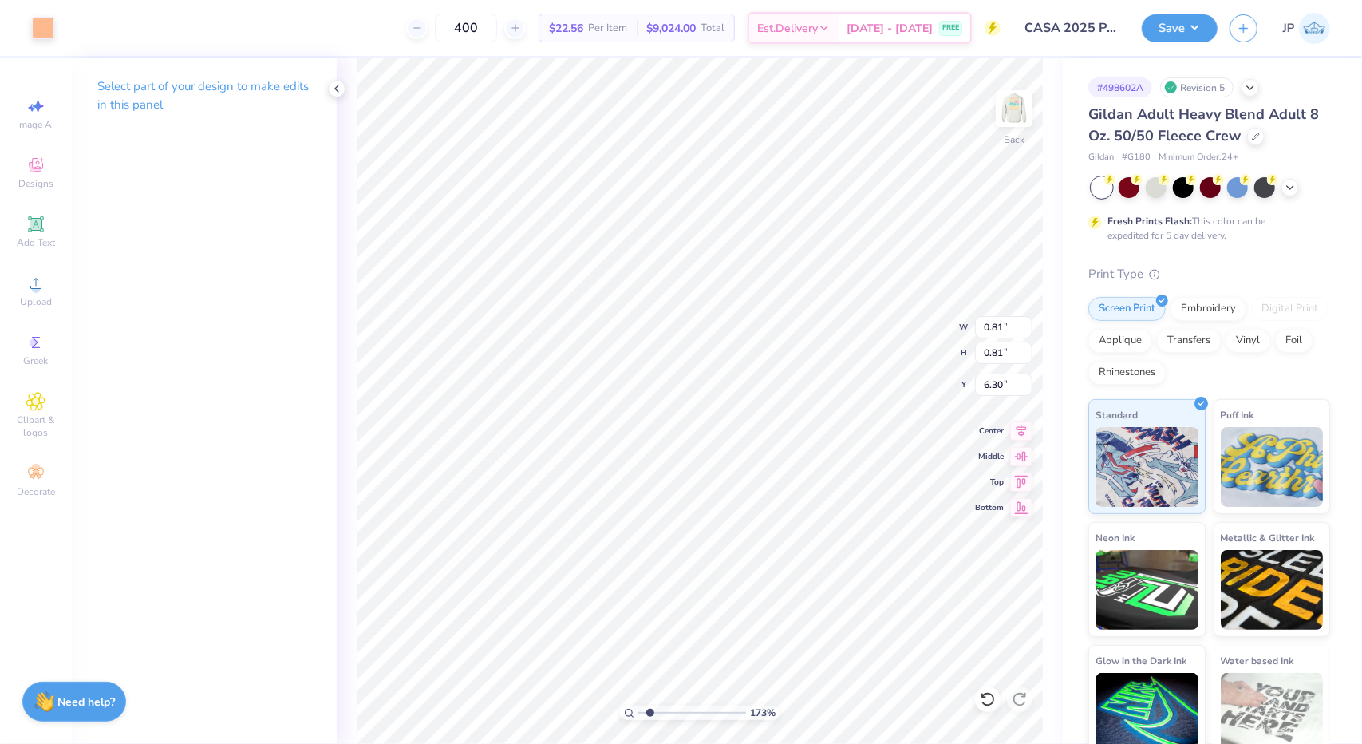
type input "4.49"
type input "1.72680562655207"
type input "5.30"
type input "1.72680562655207"
type input "0.66"
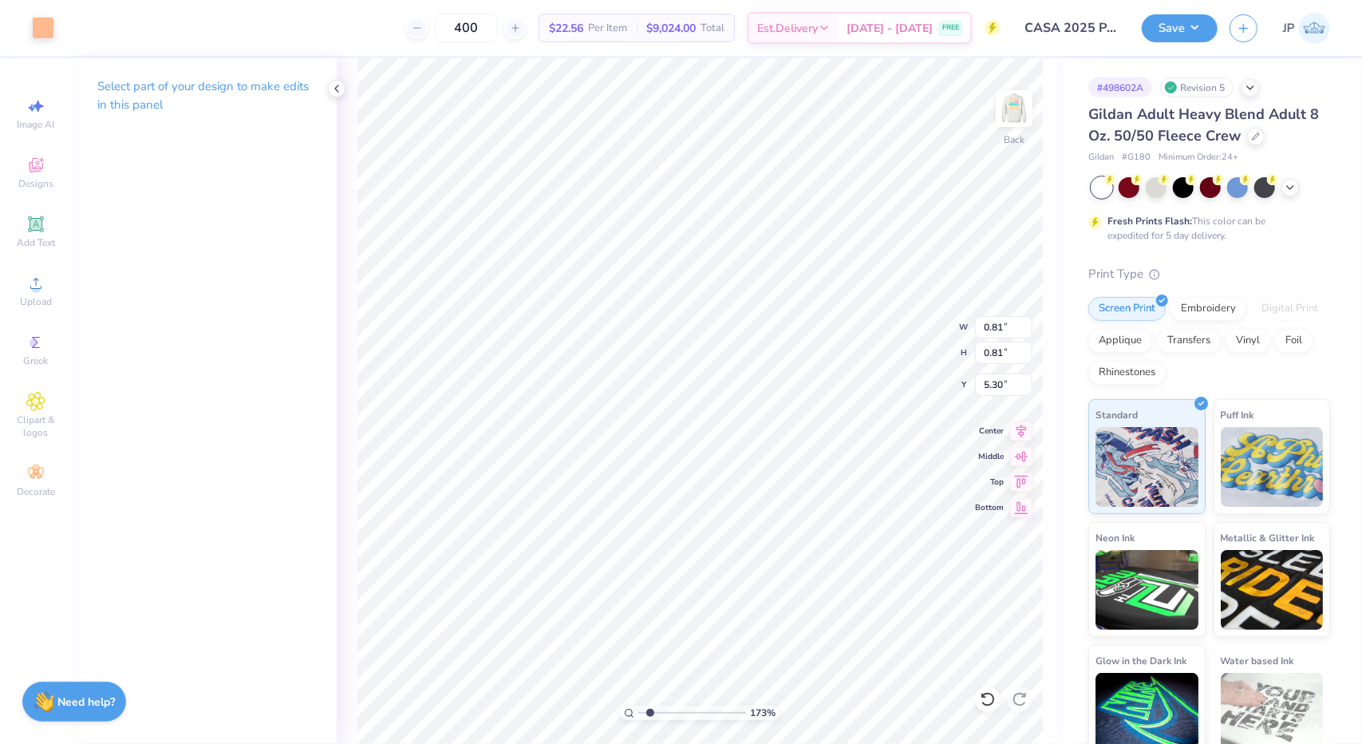
type input "0.66"
type input "5.37"
type input "1.72680562655207"
type input "7.78"
type input "1.72680562655207"
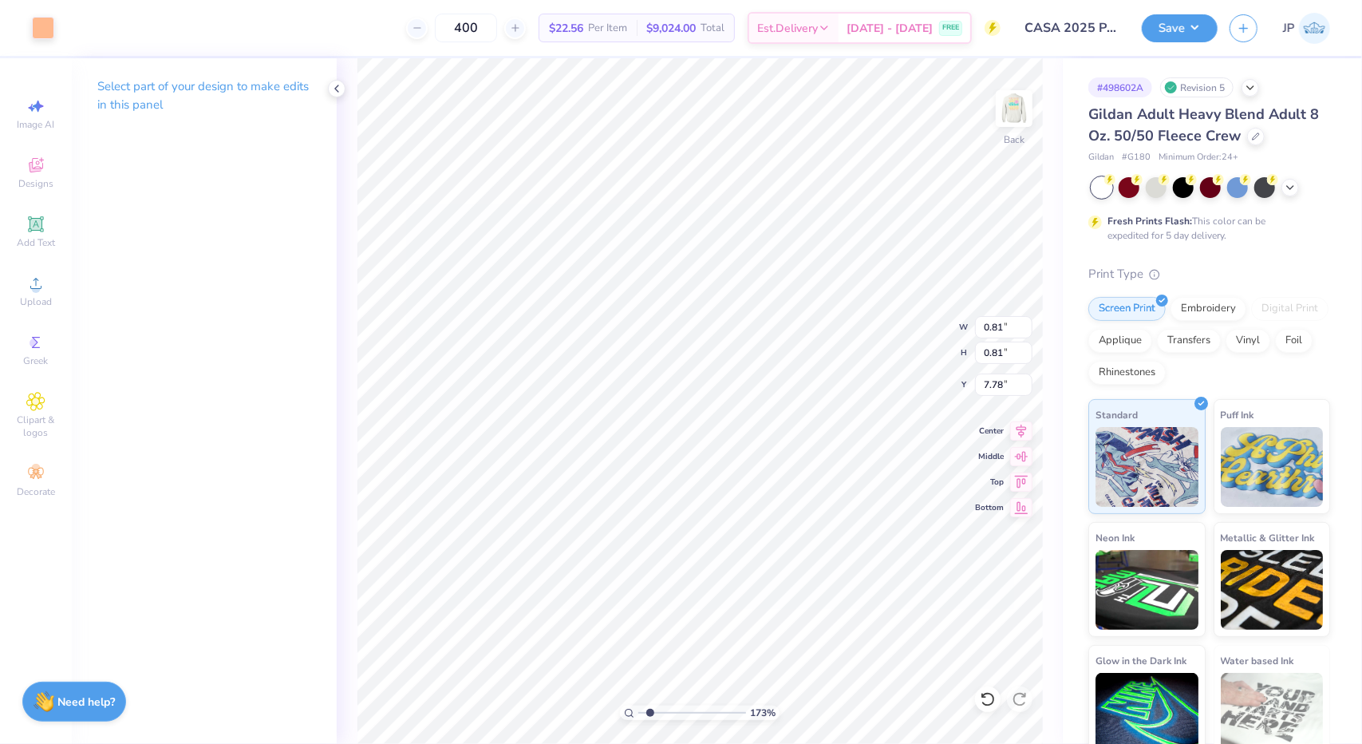
type input "0.84"
type input "7.76"
type input "1.72680562655207"
type input "7.37"
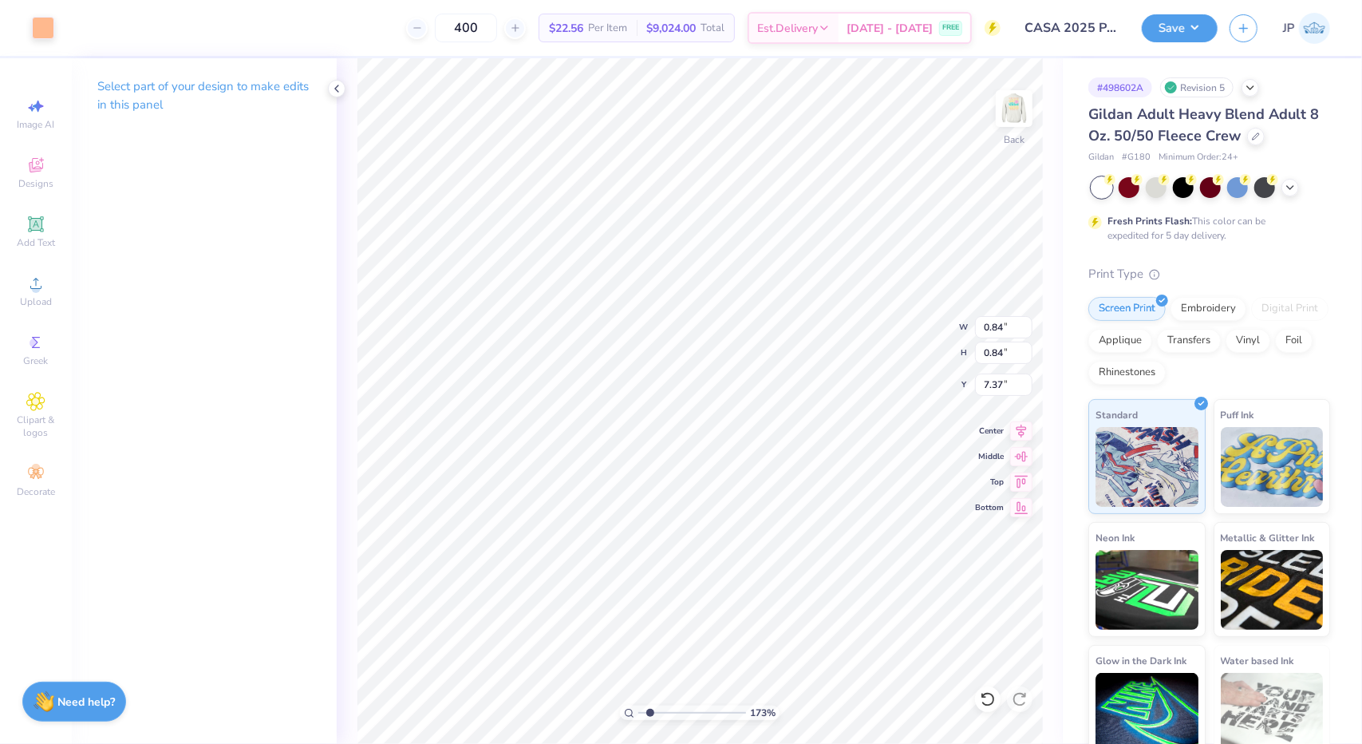
type input "1.72680562655207"
type input "1.14"
type input "7.42"
type input "1.72680562655207"
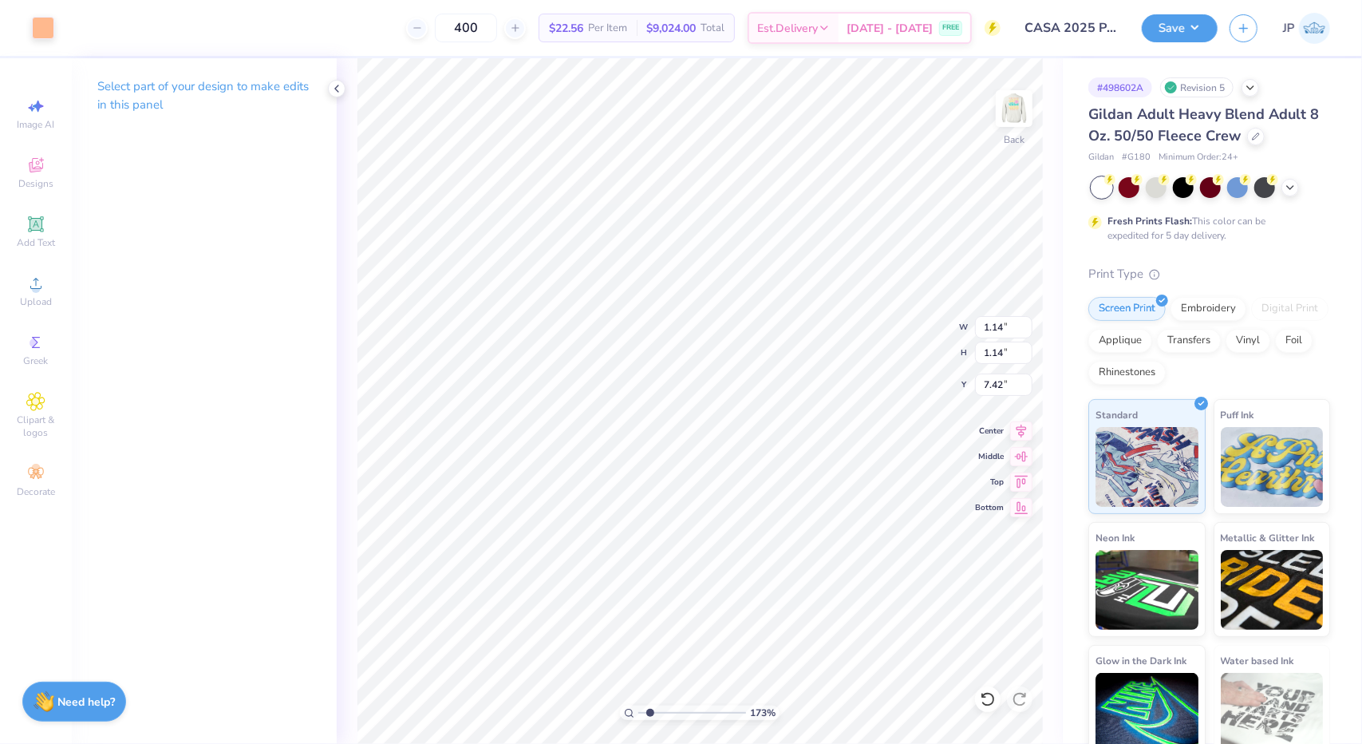
type input "7.19"
type input "1.72680562655207"
type input "1.14"
type input "7.19"
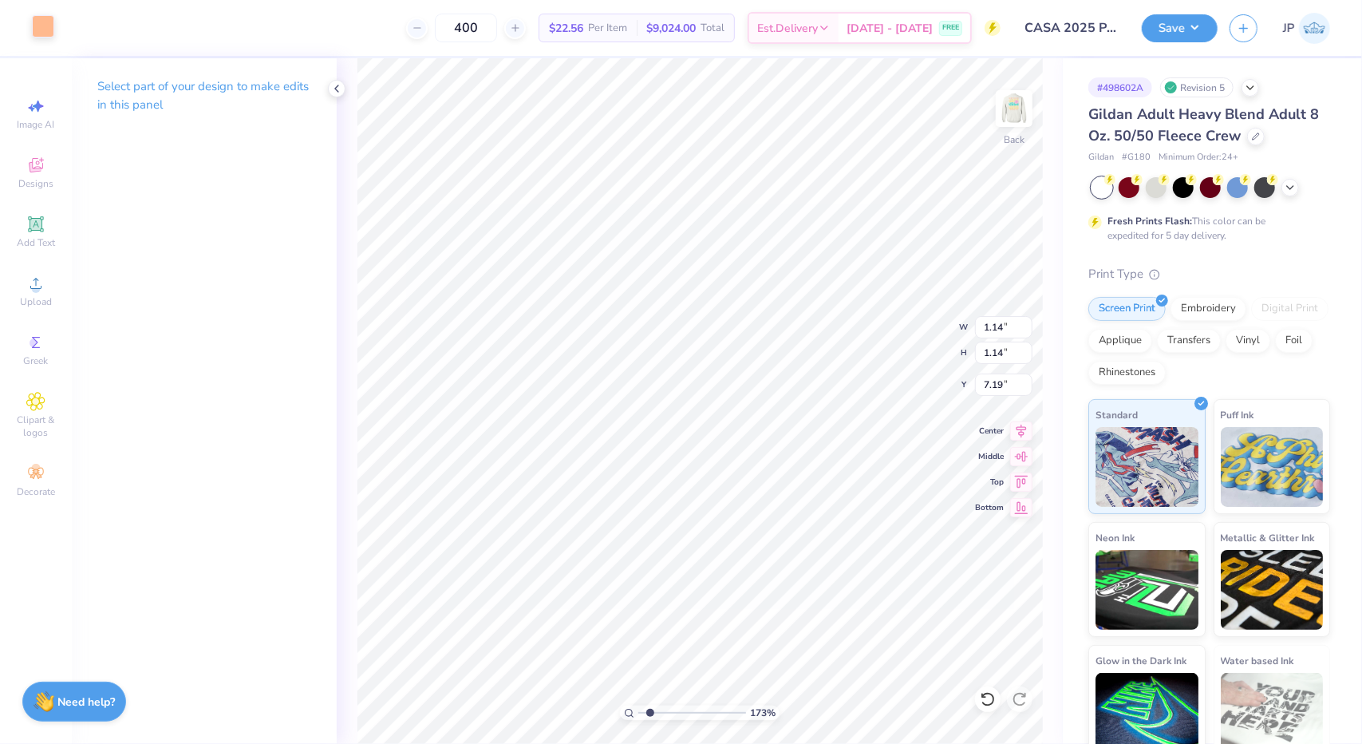
click at [38, 20] on div at bounding box center [43, 26] width 22 height 22
type input "1.72680562655207"
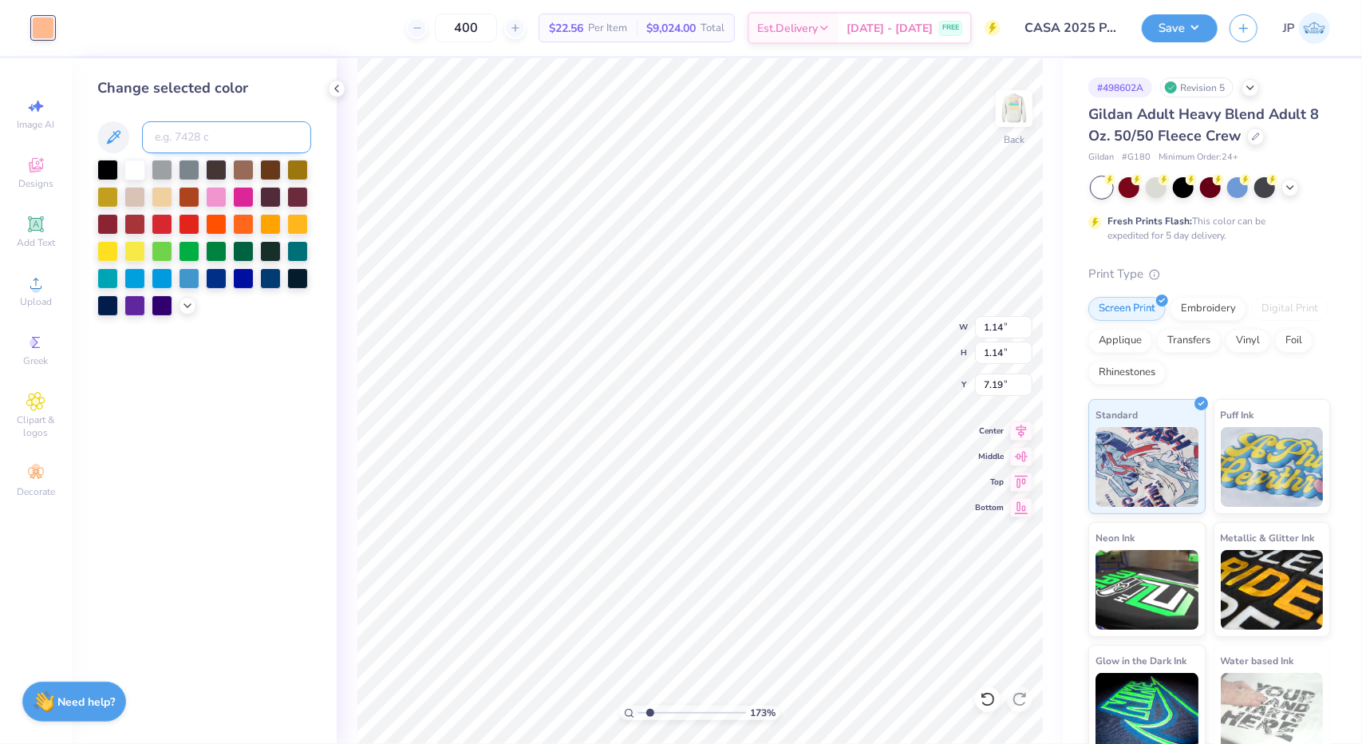
click at [188, 139] on input at bounding box center [226, 137] width 169 height 32
type input "223"
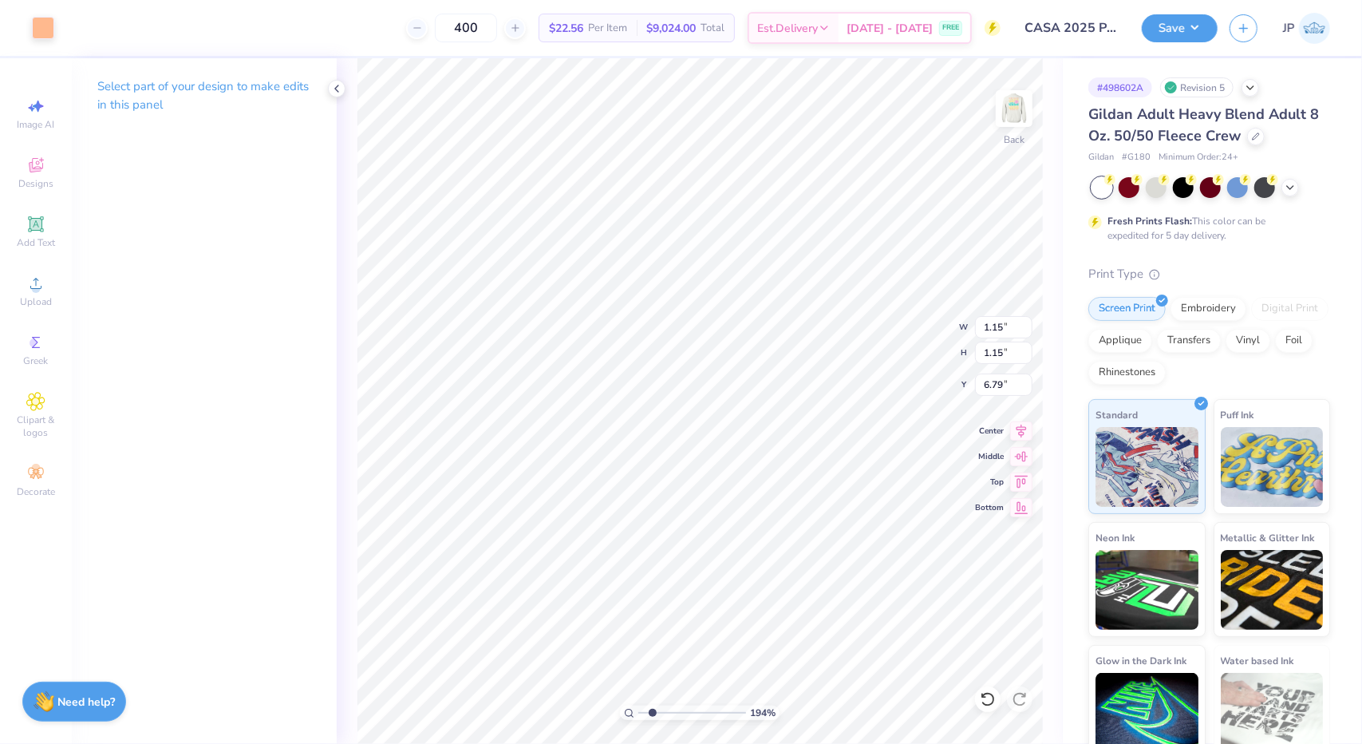
type input "1.93739522901487"
type input "6.62"
type input "1.93739522901487"
type input "7.01"
drag, startPoint x: 654, startPoint y: 712, endPoint x: 563, endPoint y: 730, distance: 91.9
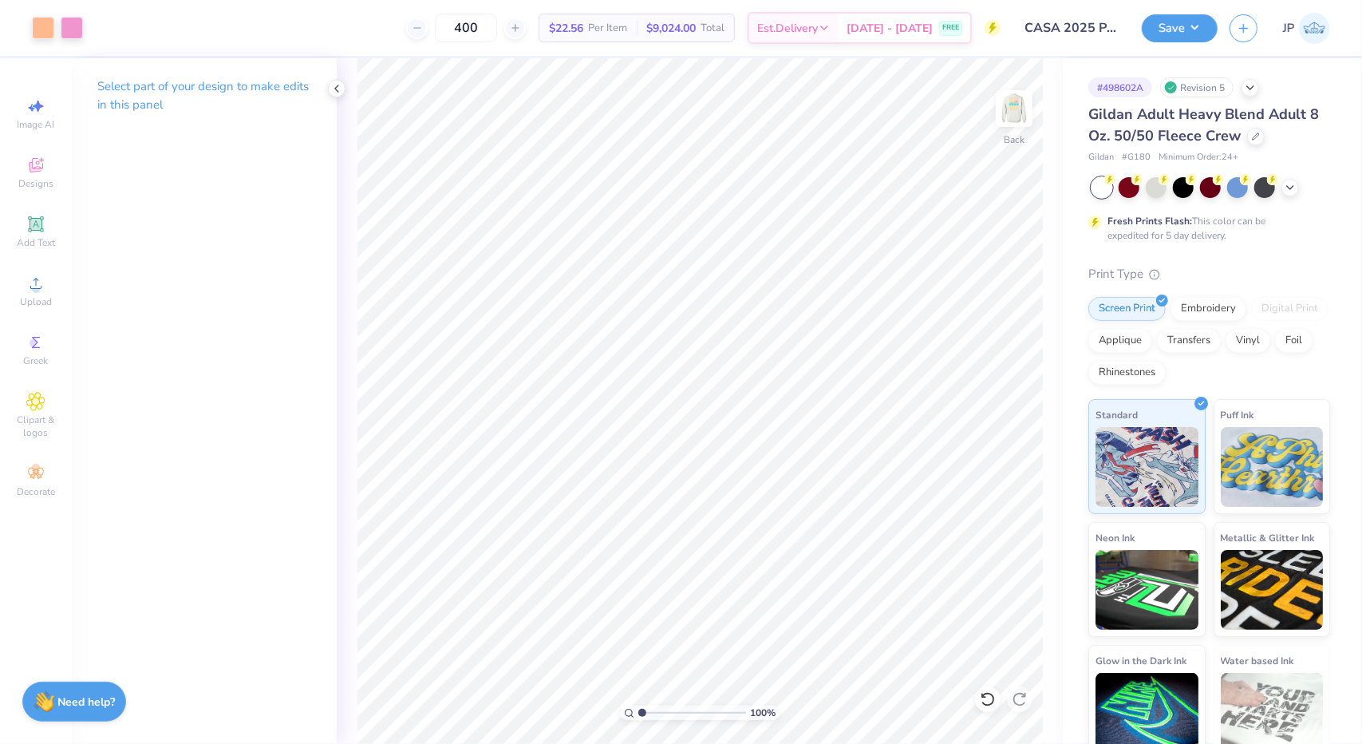
click at [639, 720] on input "range" at bounding box center [693, 713] width 108 height 14
type input "1.59734584418877"
type input "1.07"
type input "6.66"
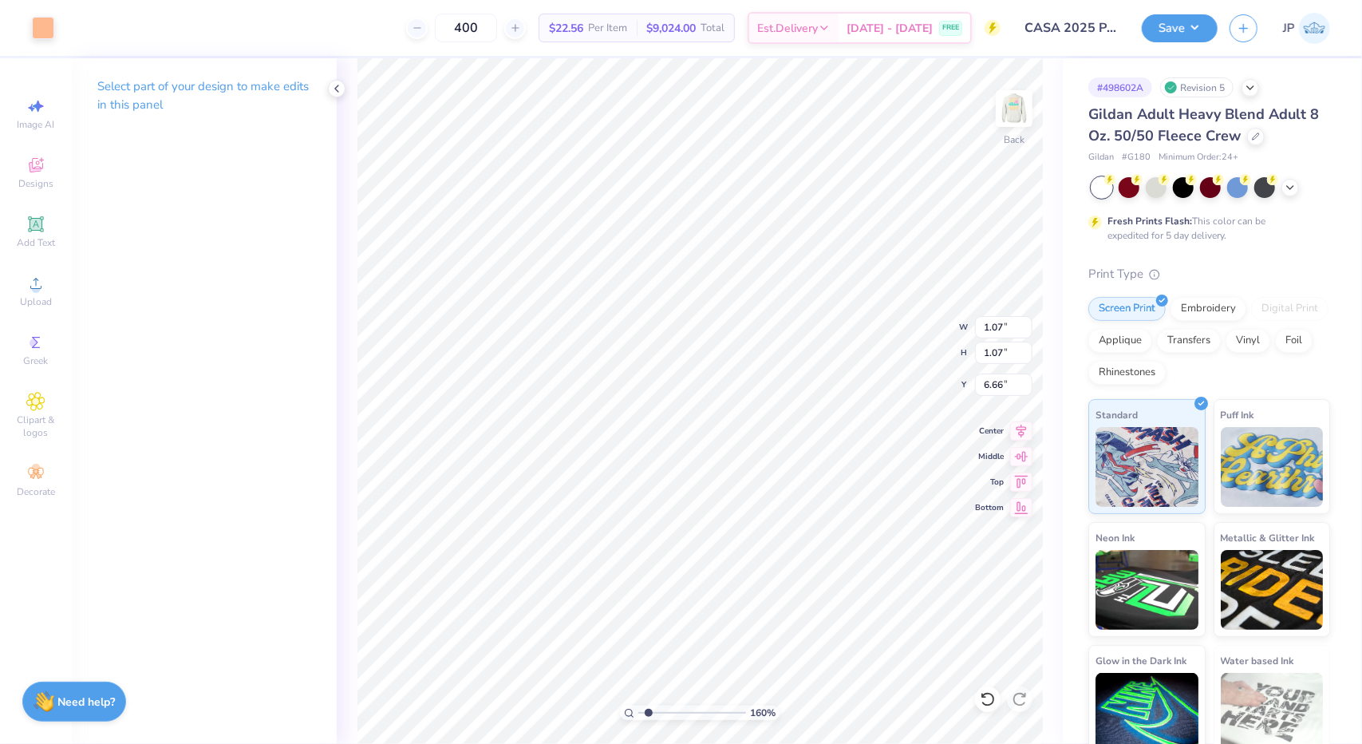
type input "1.59734584418877"
type input "1.12"
type input "6.63"
type input "1.74131417456412"
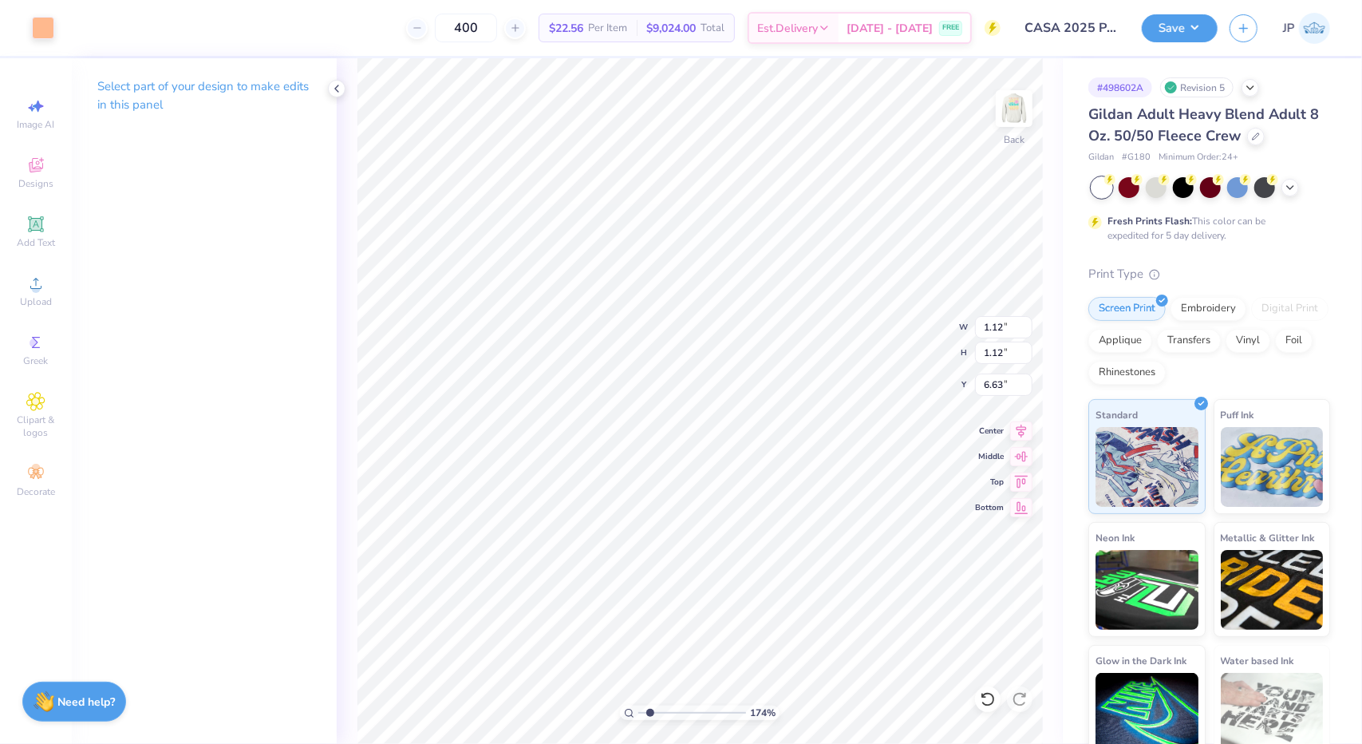
type input "6.65"
drag, startPoint x: 650, startPoint y: 709, endPoint x: 583, endPoint y: 731, distance: 71.4
click at [639, 720] on input "range" at bounding box center [693, 713] width 108 height 14
click at [620, 473] on li "Duplicate" at bounding box center [617, 478] width 125 height 31
type input "1.50346680444037"
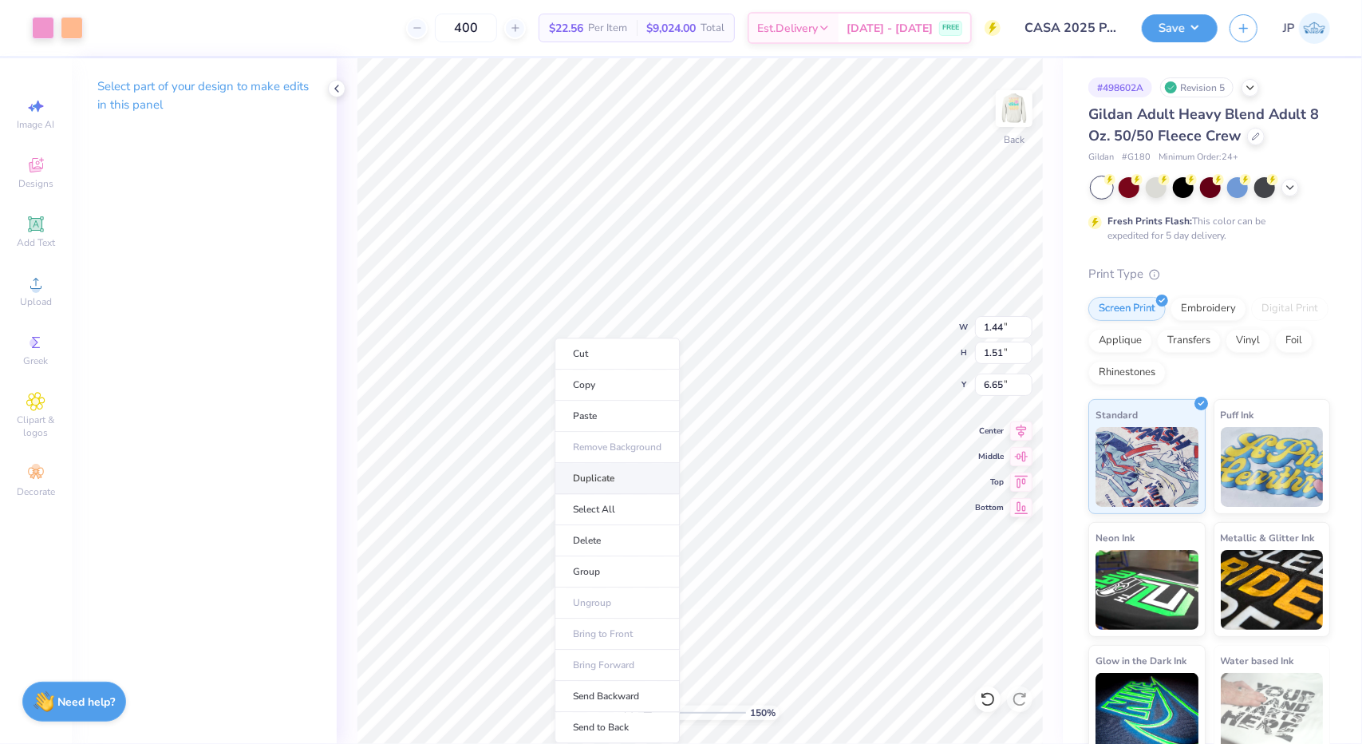
type input "7.45"
type input "1.50346680444037"
type input "4.61"
type input "1.50346680444037"
type input "4.43"
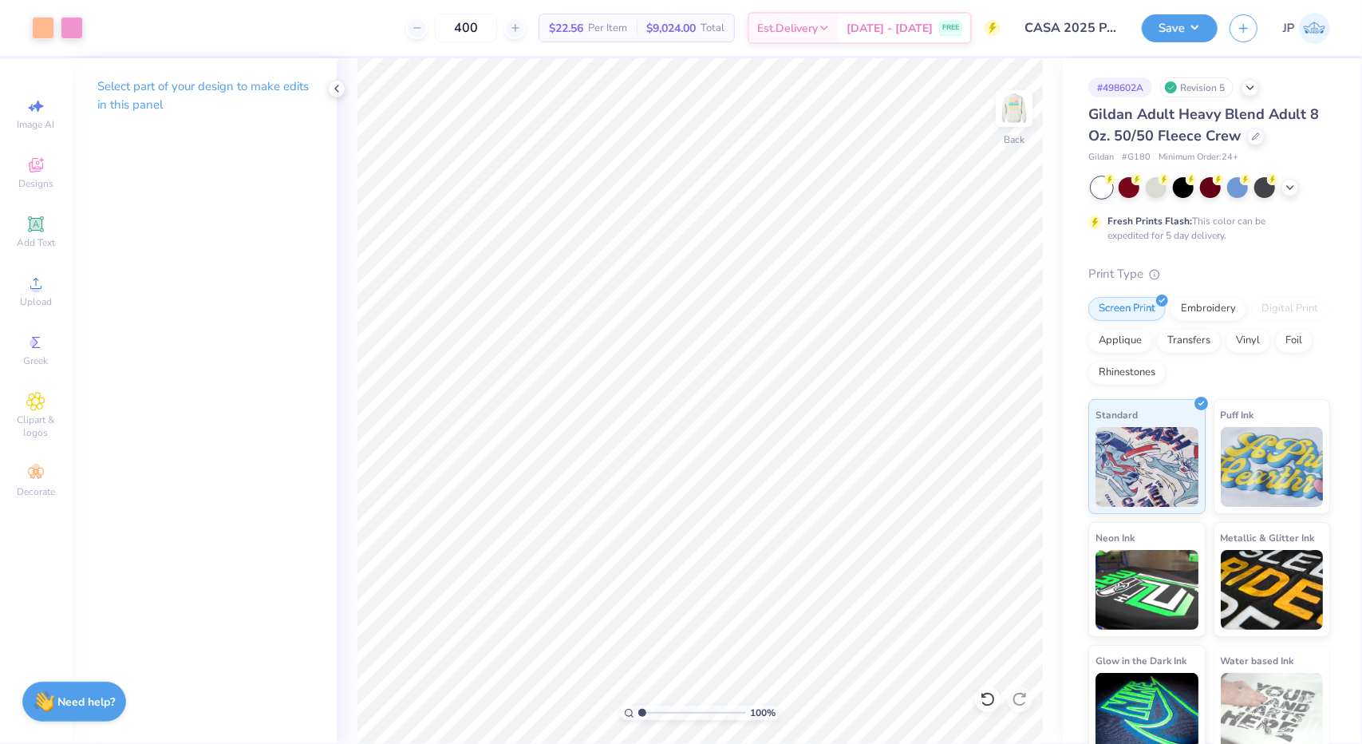
drag, startPoint x: 647, startPoint y: 715, endPoint x: 542, endPoint y: 734, distance: 106.2
click at [639, 720] on input "range" at bounding box center [693, 713] width 108 height 14
type input "1.39040923665424"
type input "6.63"
click at [1013, 115] on img at bounding box center [1015, 109] width 64 height 64
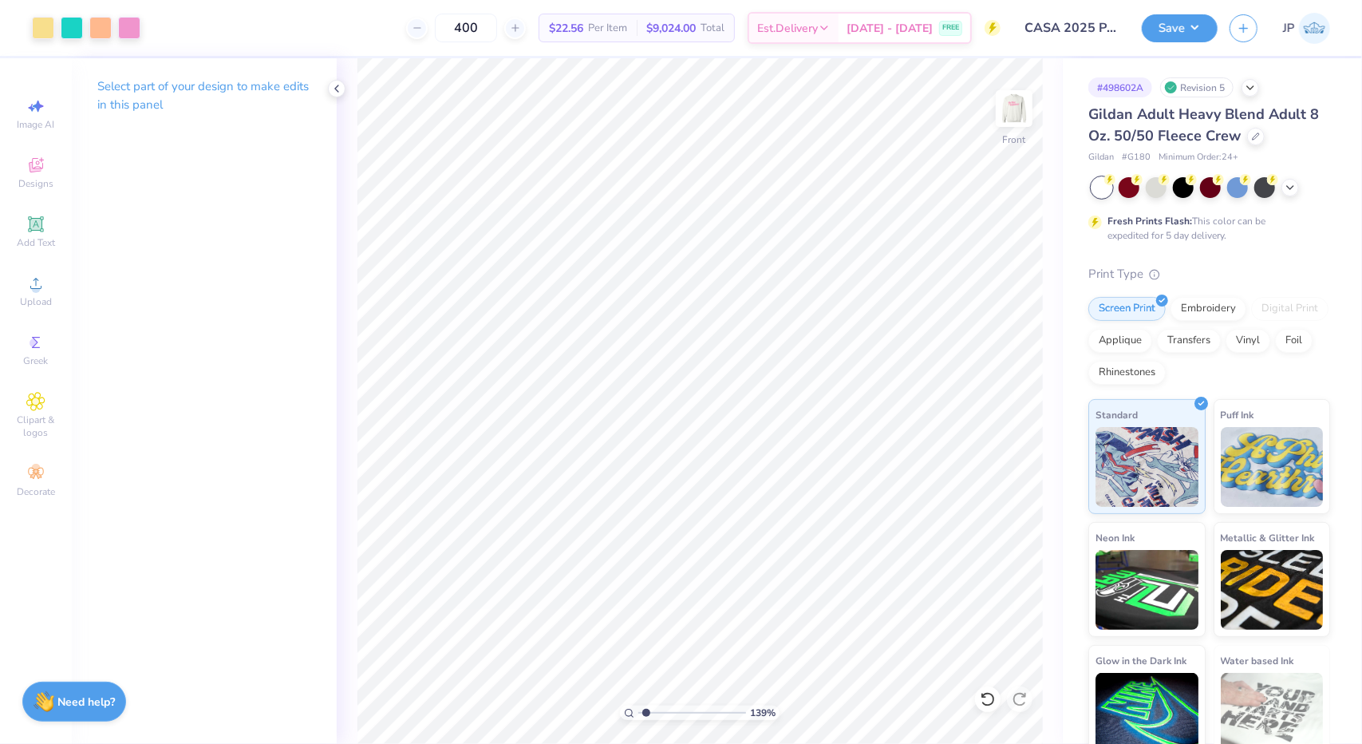
click at [1013, 115] on img at bounding box center [1014, 109] width 32 height 32
drag, startPoint x: 643, startPoint y: 710, endPoint x: 554, endPoint y: 732, distance: 92.0
click at [639, 720] on input "range" at bounding box center [693, 713] width 108 height 14
type input "1.38538958956765"
type input "6.79"
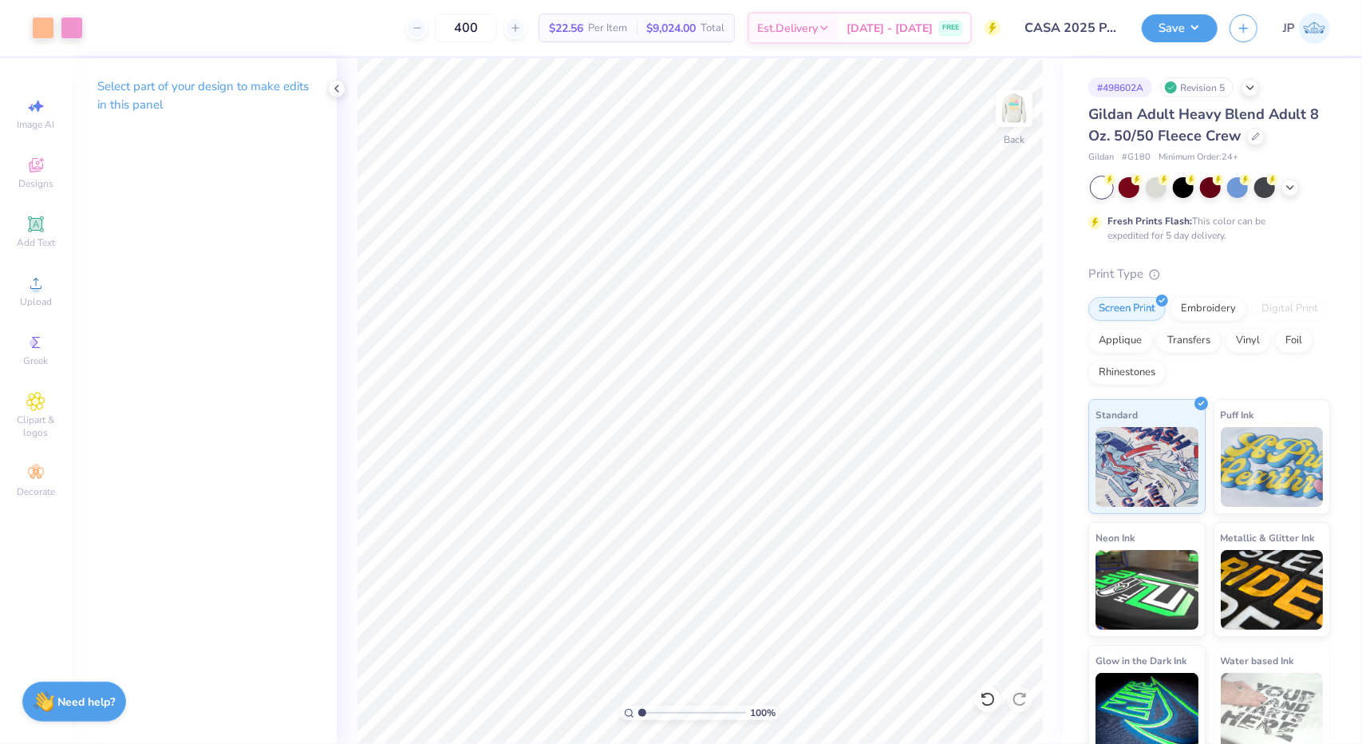
drag, startPoint x: 648, startPoint y: 713, endPoint x: 545, endPoint y: 719, distance: 103.2
click at [639, 719] on input "range" at bounding box center [693, 713] width 108 height 14
click at [1009, 106] on img at bounding box center [1015, 109] width 64 height 64
click at [1014, 122] on img at bounding box center [1015, 109] width 64 height 64
click at [43, 30] on div at bounding box center [43, 26] width 22 height 22
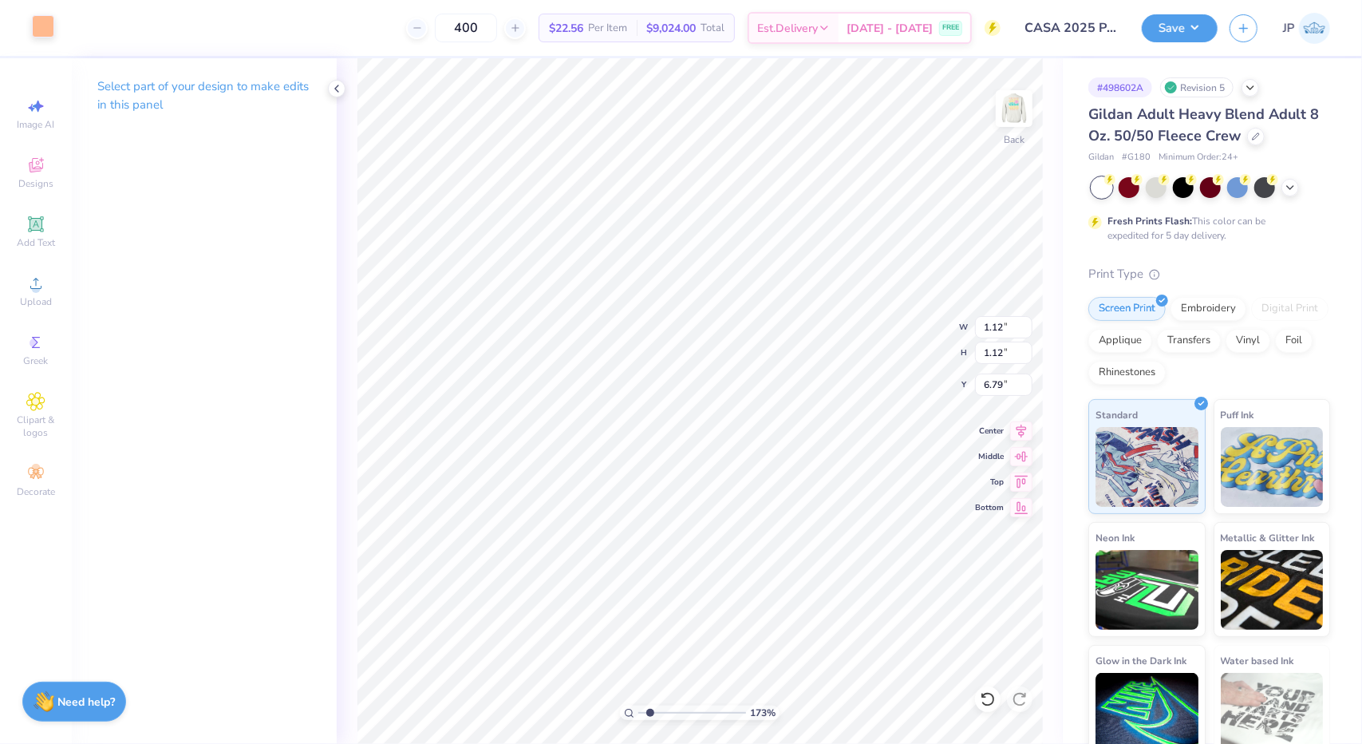
type input "1.72591641616338"
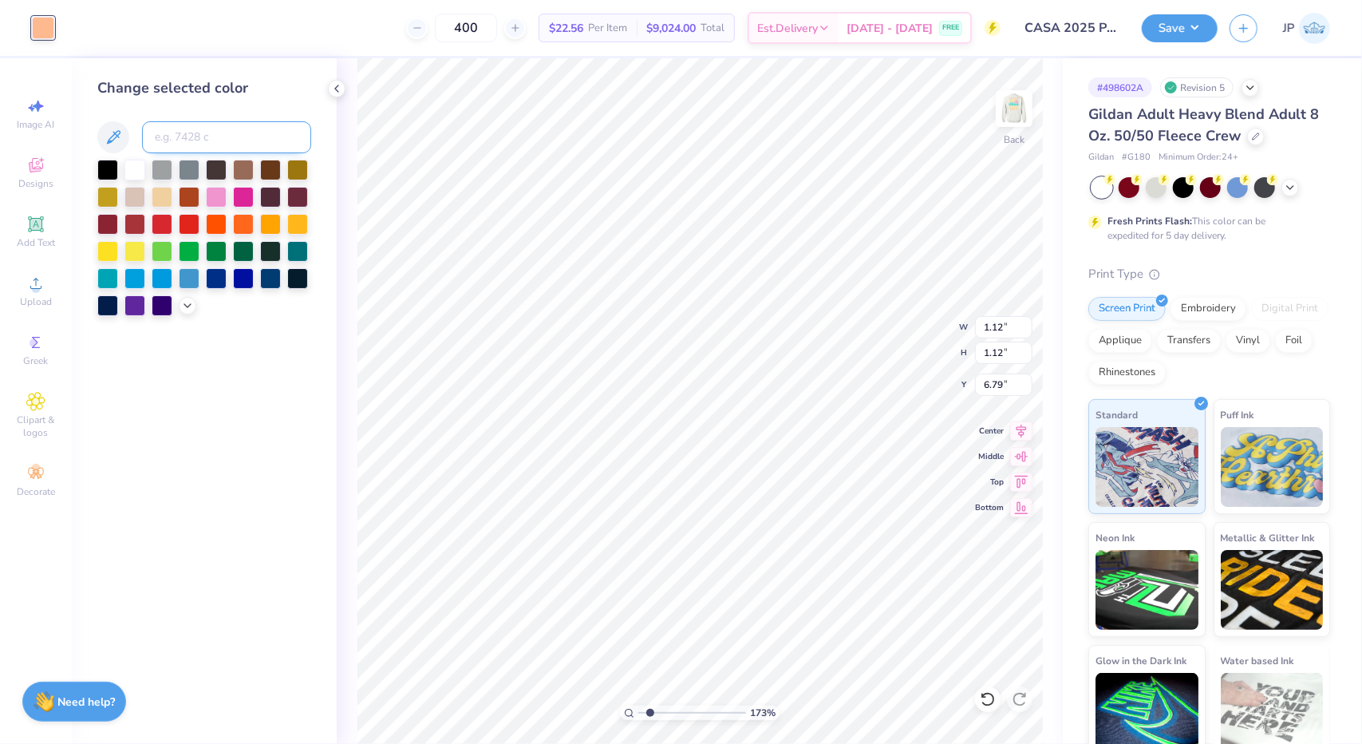
click at [201, 134] on input at bounding box center [226, 137] width 169 height 32
type input "3255"
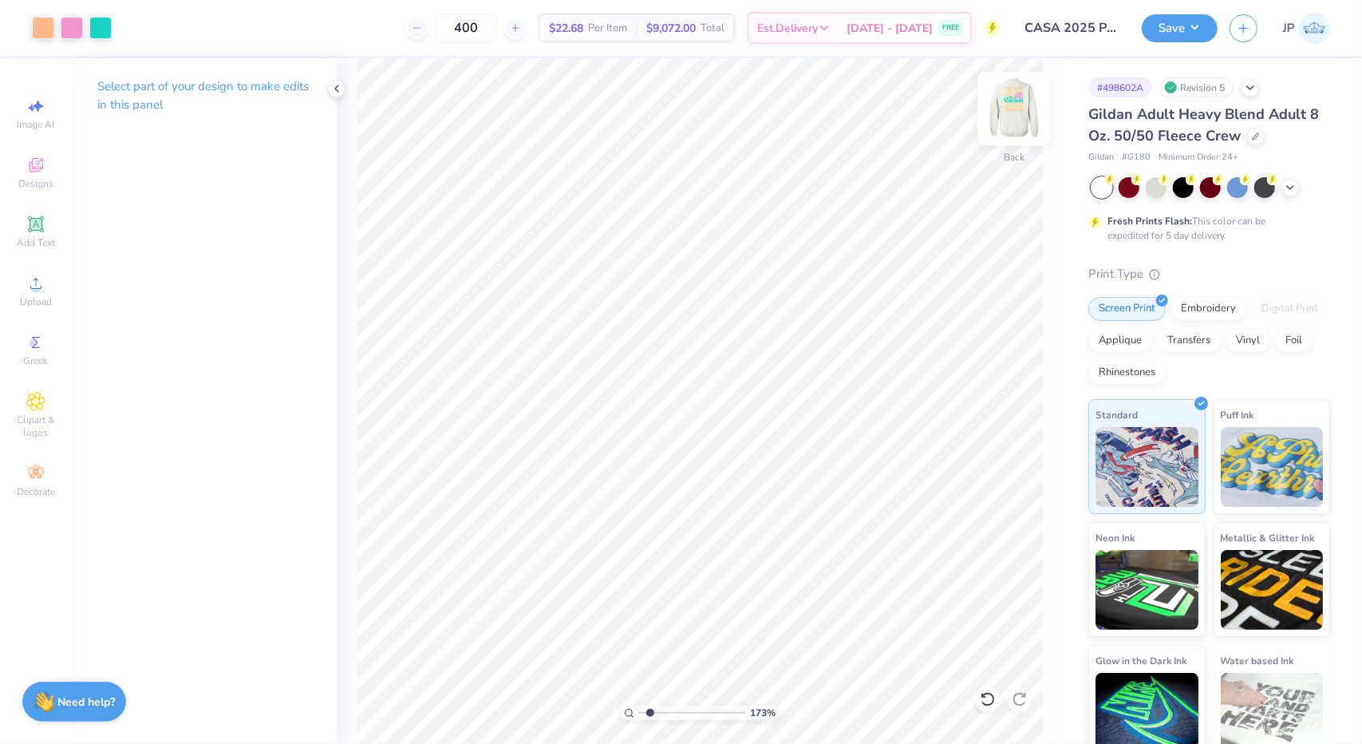
click at [1007, 124] on img at bounding box center [1015, 109] width 64 height 64
click at [1009, 98] on img at bounding box center [1015, 109] width 64 height 64
click at [47, 15] on div at bounding box center [43, 26] width 22 height 22
type input "1.72591641616338"
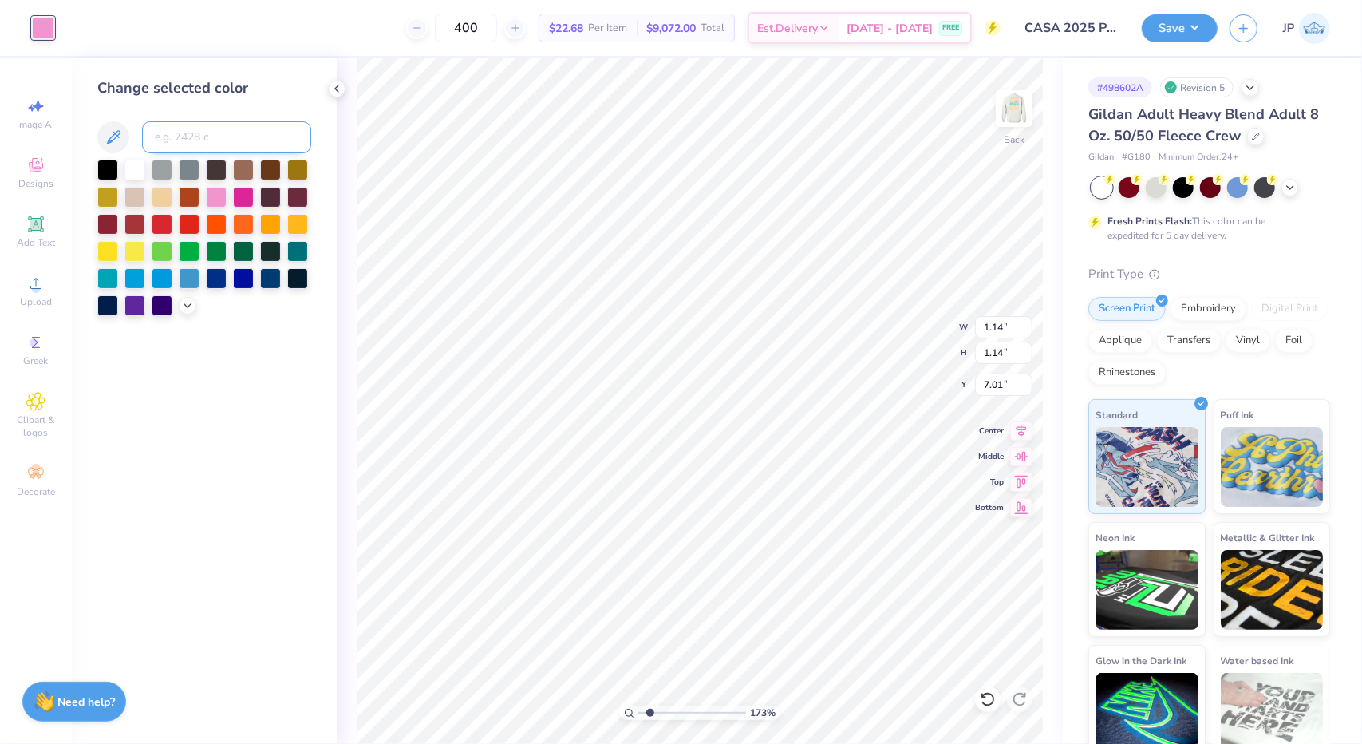
click at [195, 135] on input at bounding box center [226, 137] width 169 height 32
type input "1205"
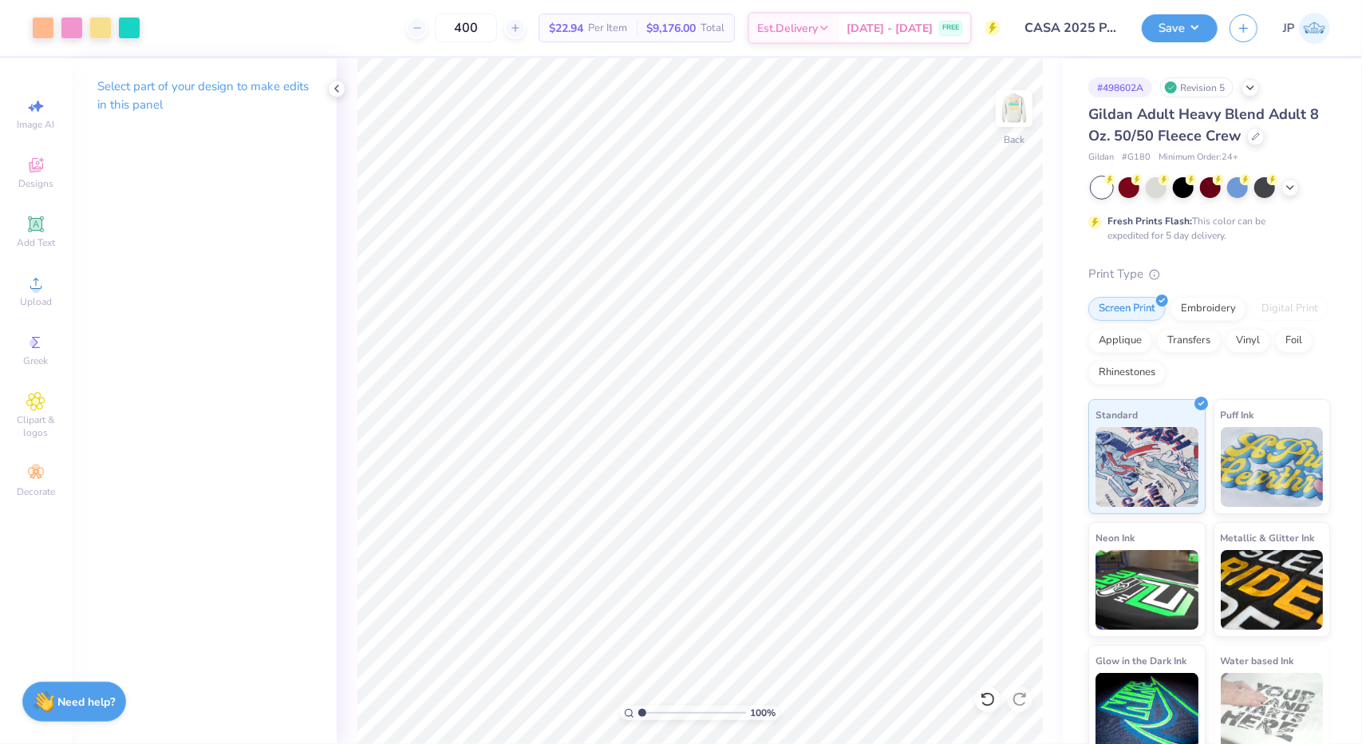
drag, startPoint x: 651, startPoint y: 716, endPoint x: 552, endPoint y: 716, distance: 99.0
click at [639, 716] on input "range" at bounding box center [693, 713] width 108 height 14
type input "1.80111421968425"
type input "7.59"
type input "1.80111421968425"
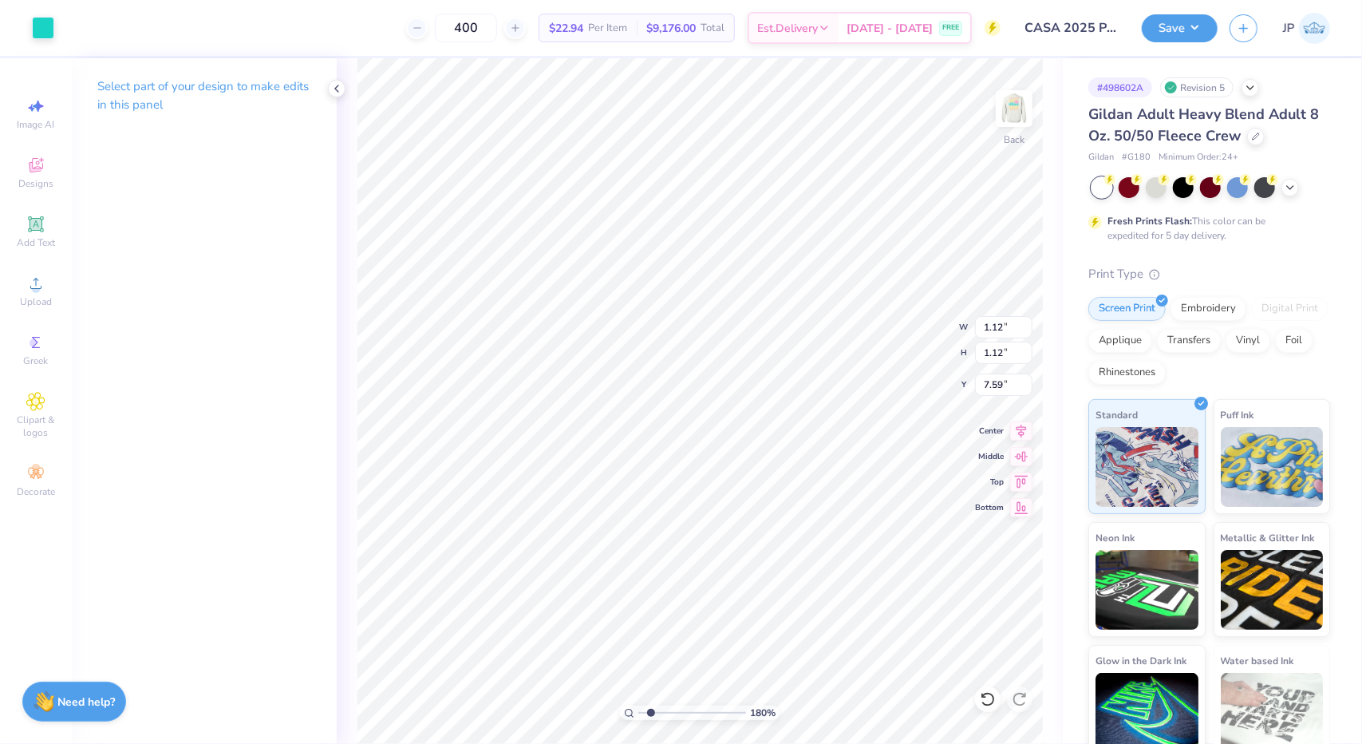
type input "1.14"
type input "7.01"
click at [528, 628] on li "Bring to Front" at bounding box center [530, 634] width 125 height 31
type input "1.80111421968425"
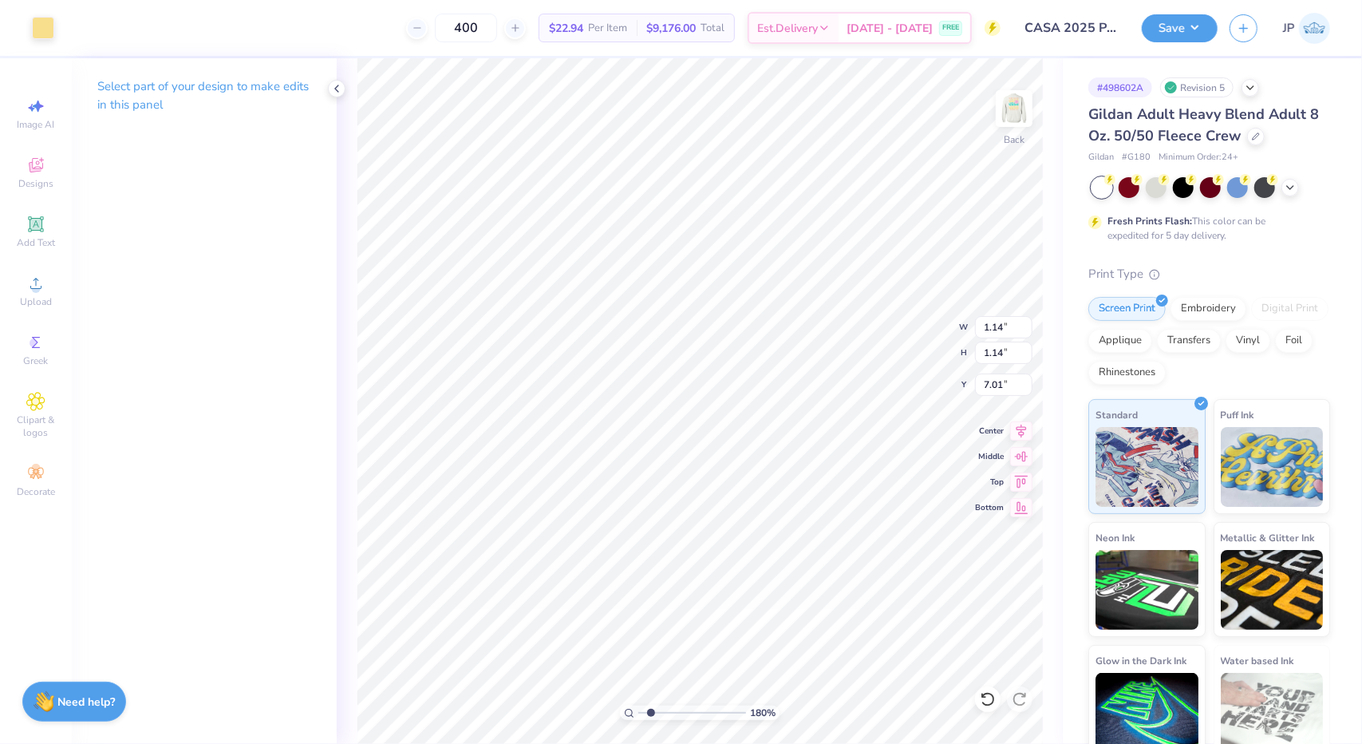
type input "10.95"
type input "1.80111421968425"
type input "1.12"
type input "7.59"
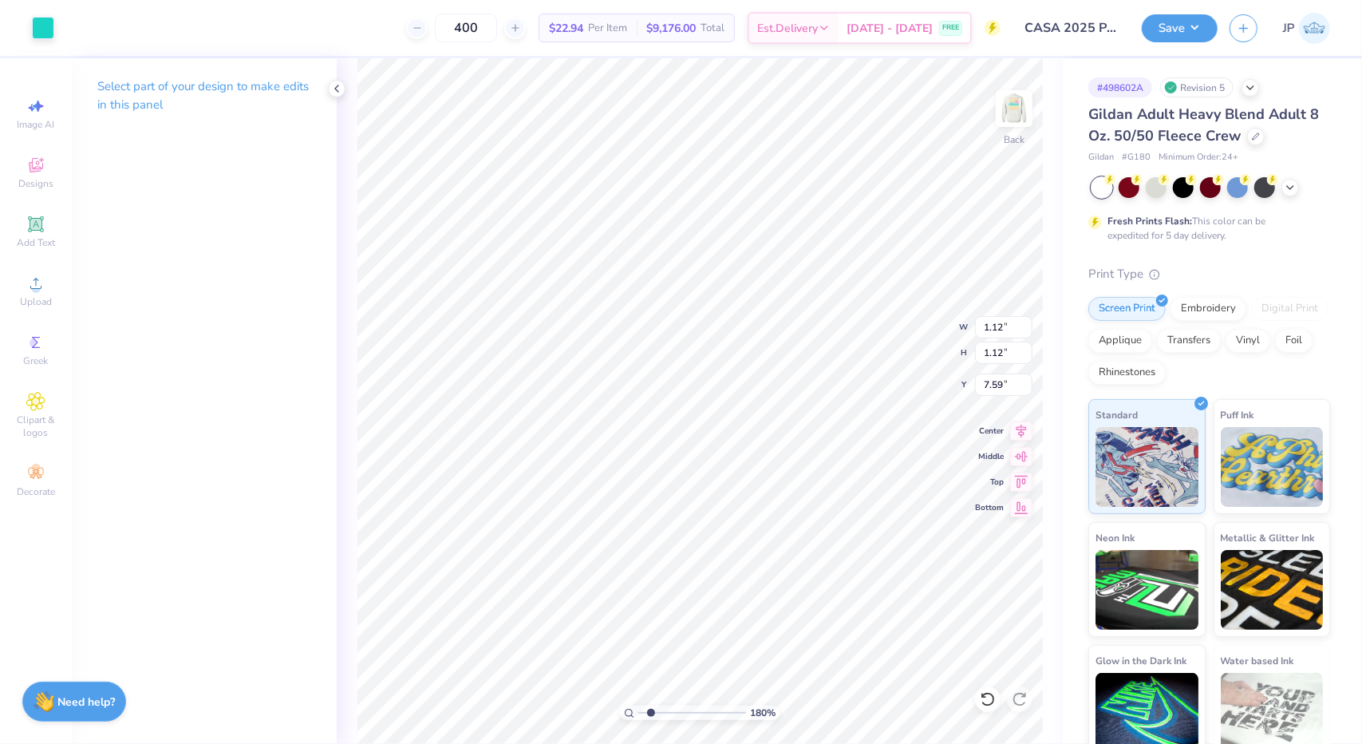
type input "1.80111421968425"
type input "6.79"
type input "1.80111421968425"
type input "1.14"
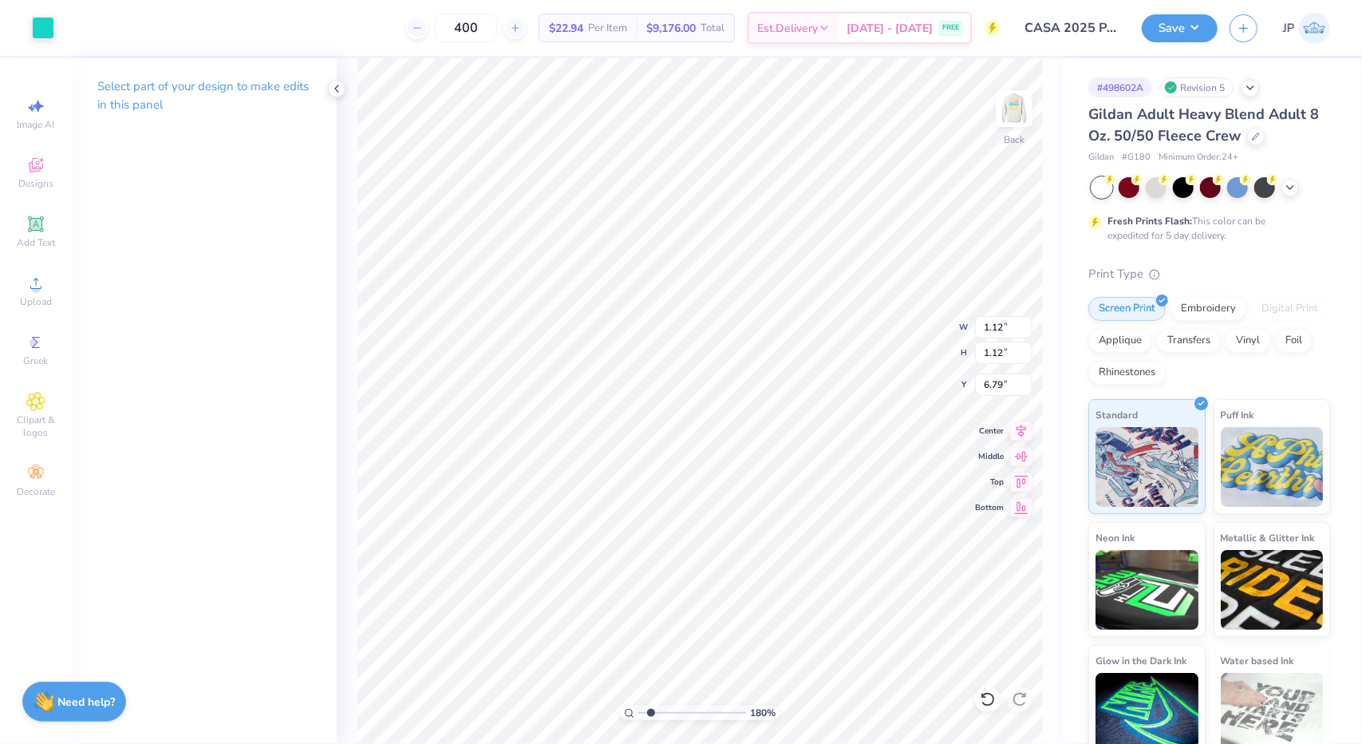
type input "10.95"
type input "1.80111421968425"
type input "6.59"
drag, startPoint x: 650, startPoint y: 713, endPoint x: 591, endPoint y: 726, distance: 60.6
click at [639, 720] on input "range" at bounding box center [693, 713] width 108 height 14
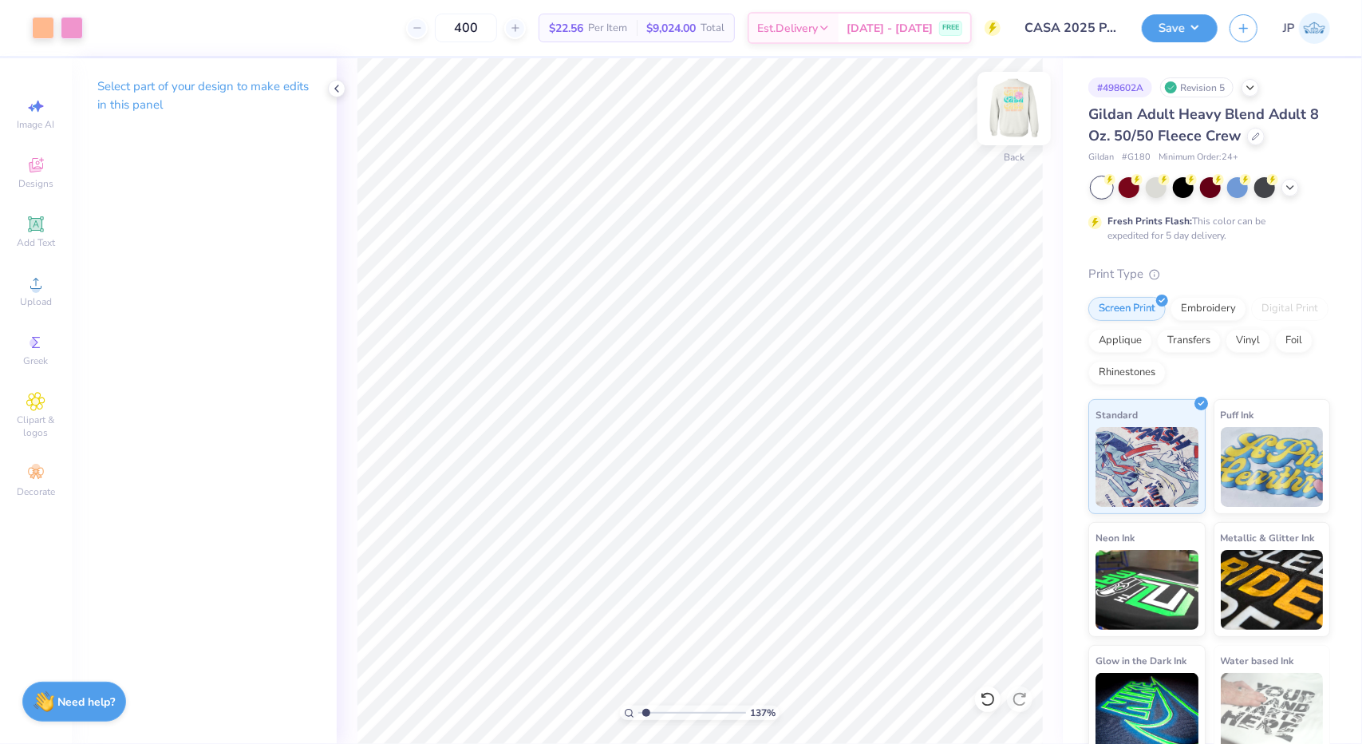
click at [1007, 101] on img at bounding box center [1015, 109] width 64 height 64
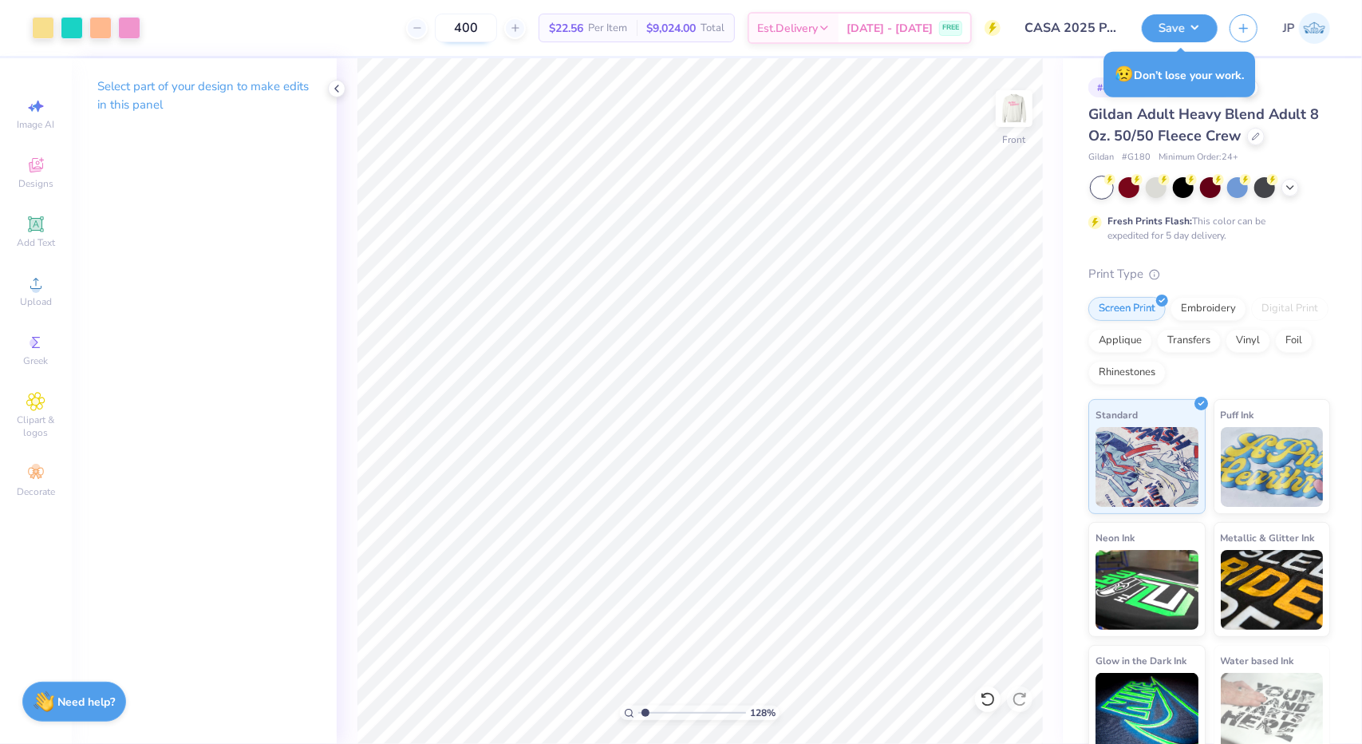
type input "1.28265510351934"
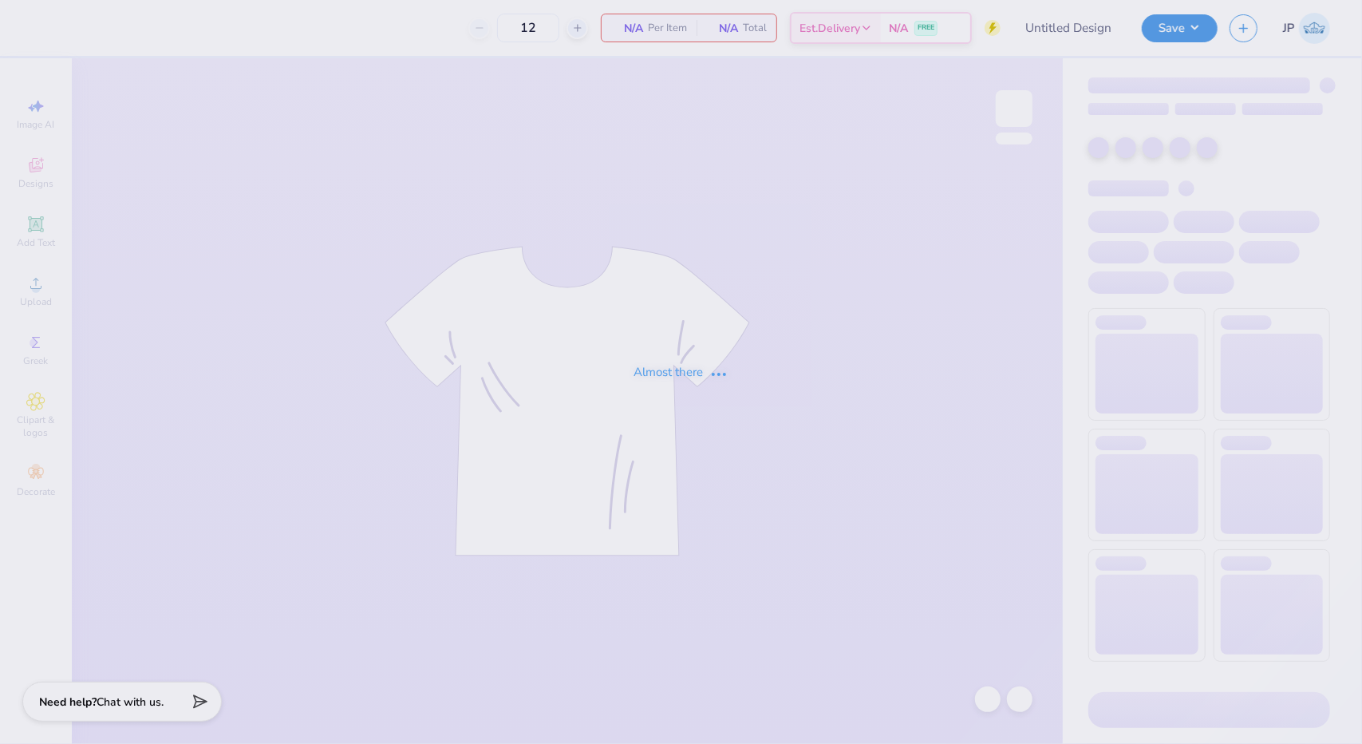
type input "Fall Rush Tees 2025 (phi delt)"
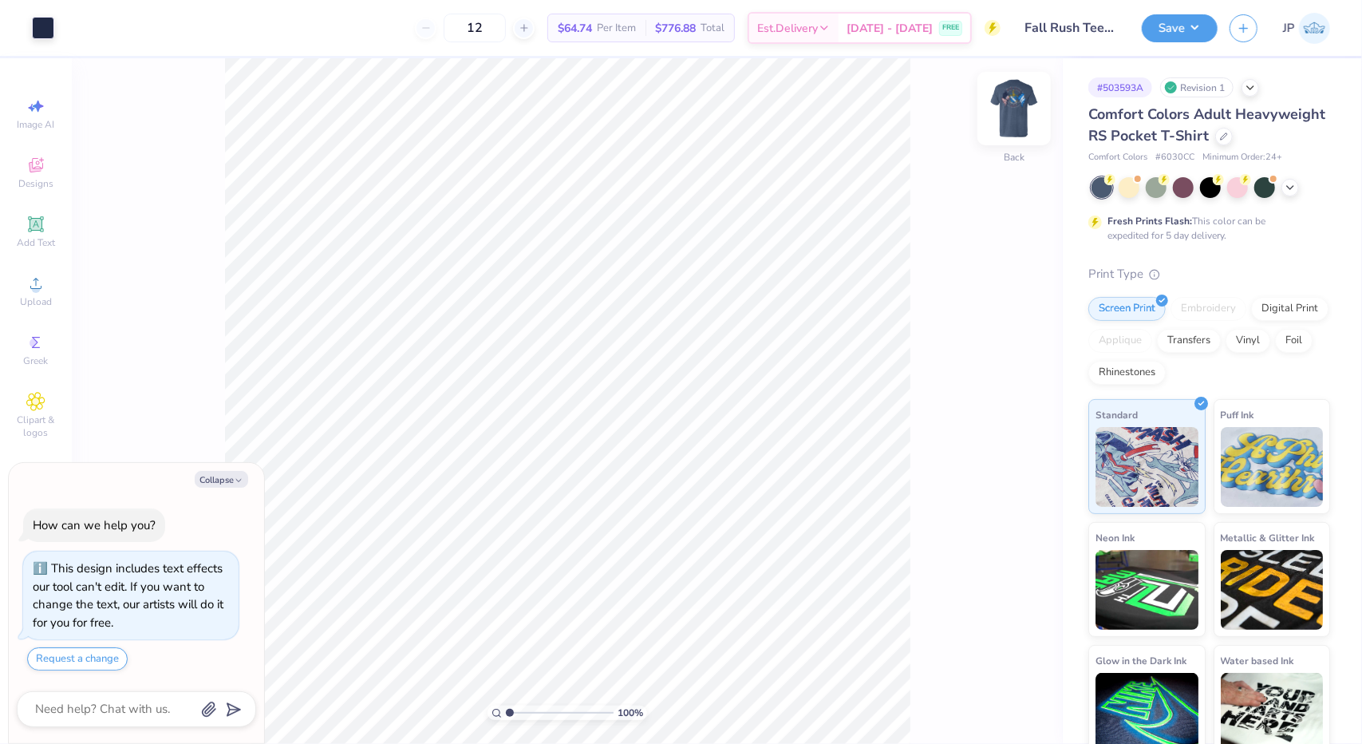
click at [1007, 105] on img at bounding box center [1015, 109] width 64 height 64
type textarea "x"
click at [506, 30] on input "12" at bounding box center [475, 28] width 62 height 29
type input "1"
type input "4"
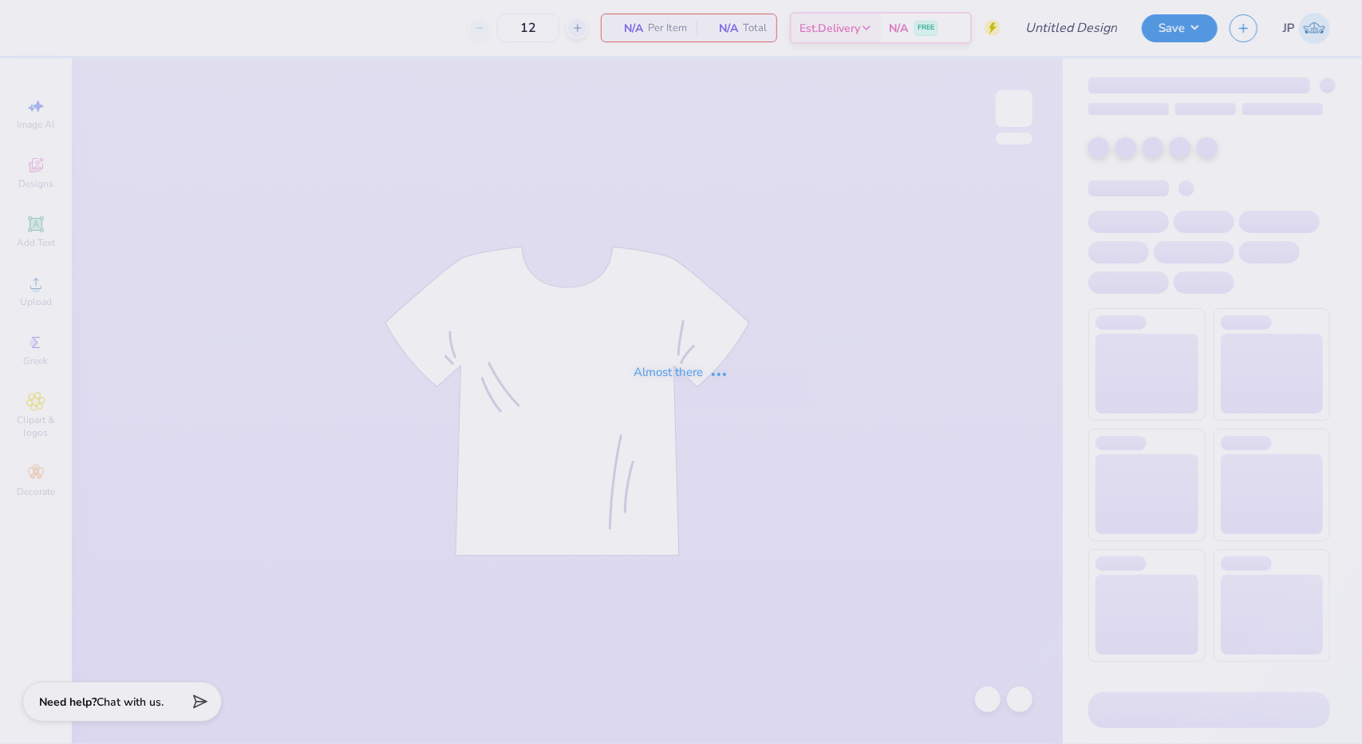
type input "Fall Rush Tees 2025 (phi delt)"
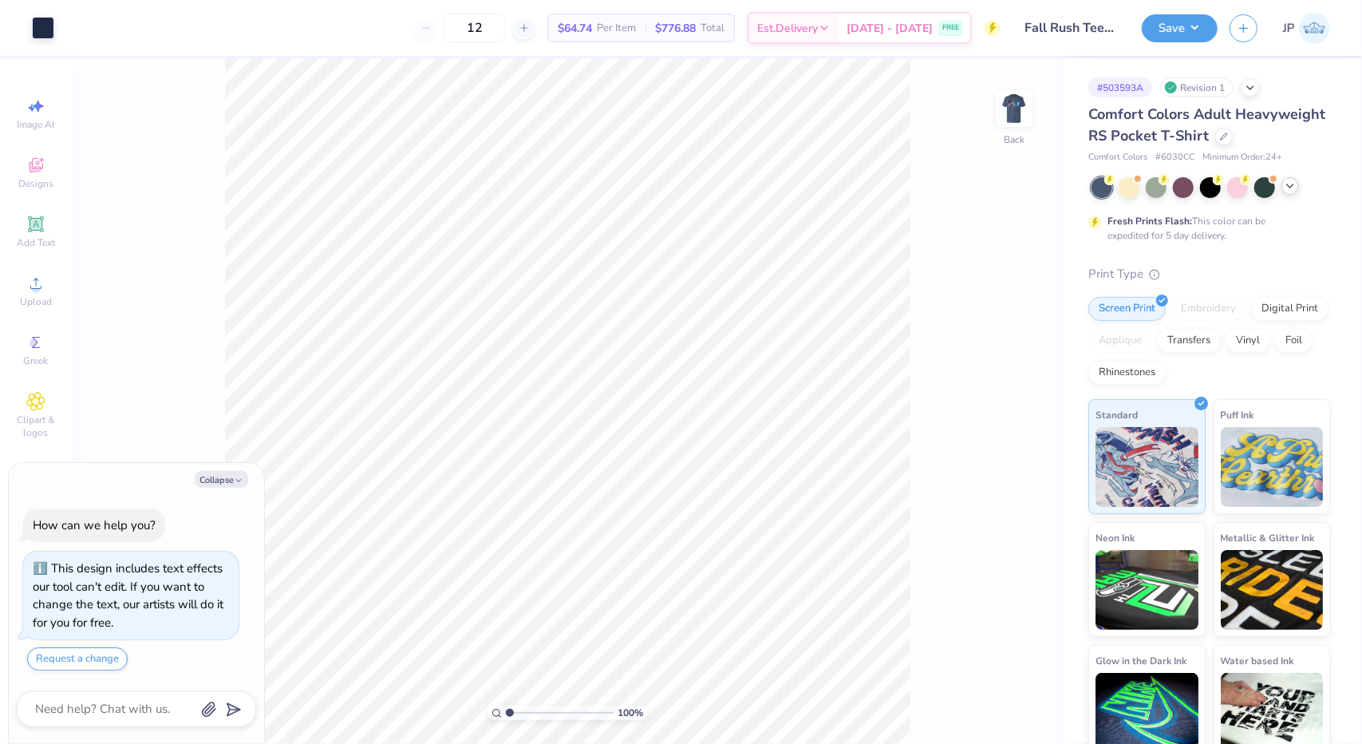
click at [1294, 192] on icon at bounding box center [1290, 186] width 13 height 13
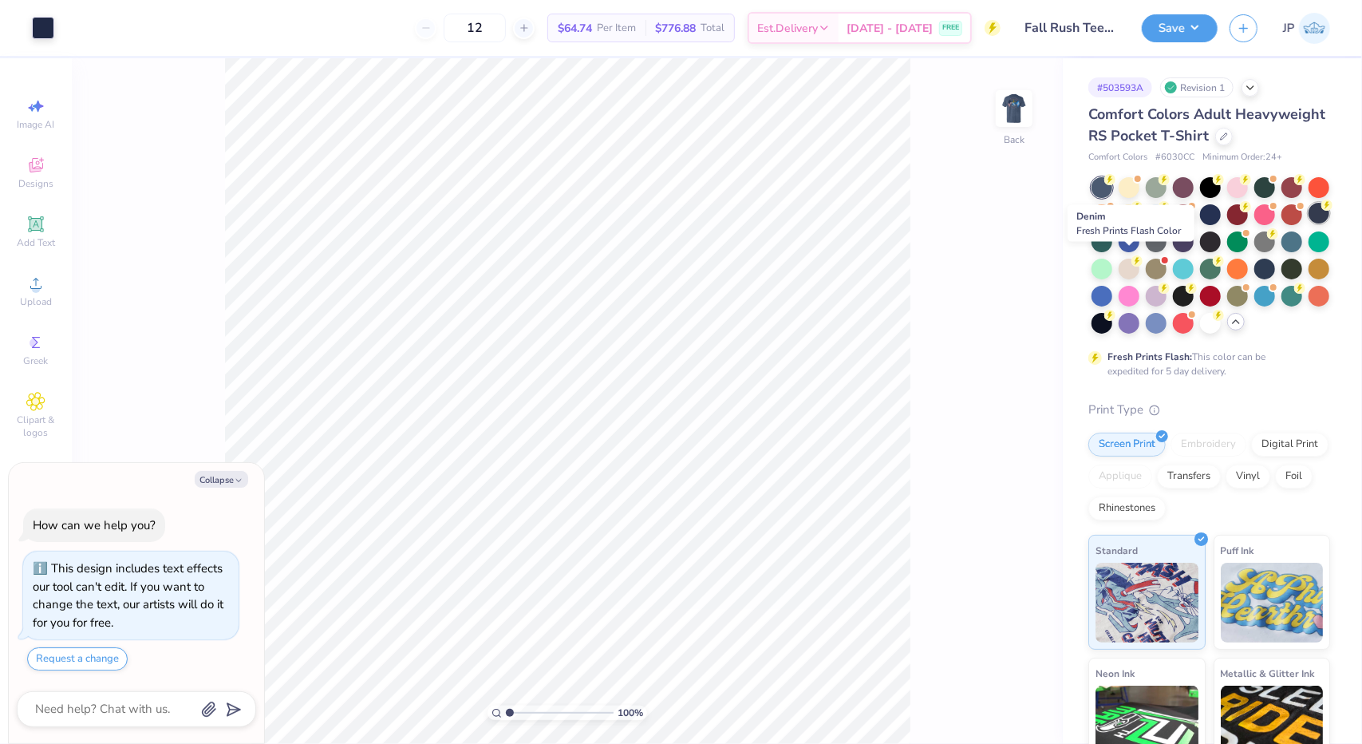
click at [1309, 223] on div at bounding box center [1319, 213] width 21 height 21
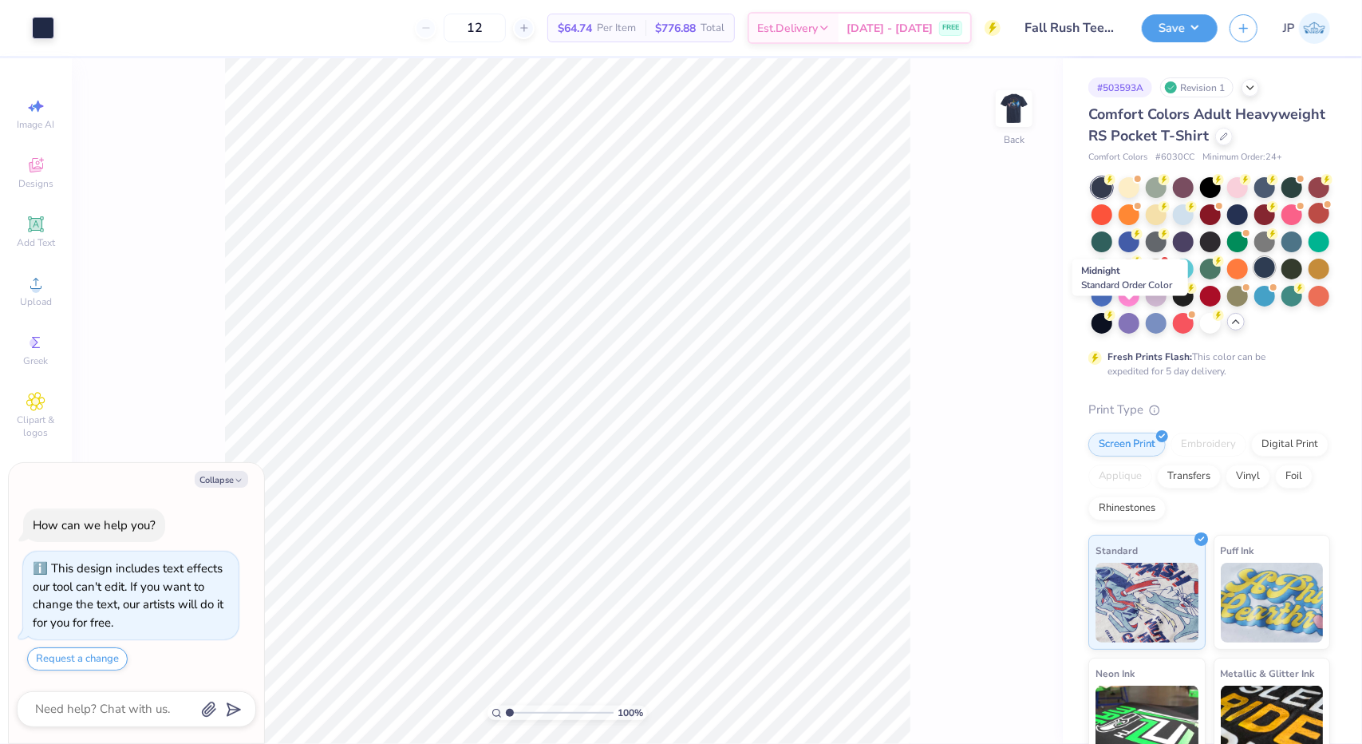
click at [1255, 278] on div at bounding box center [1265, 267] width 21 height 21
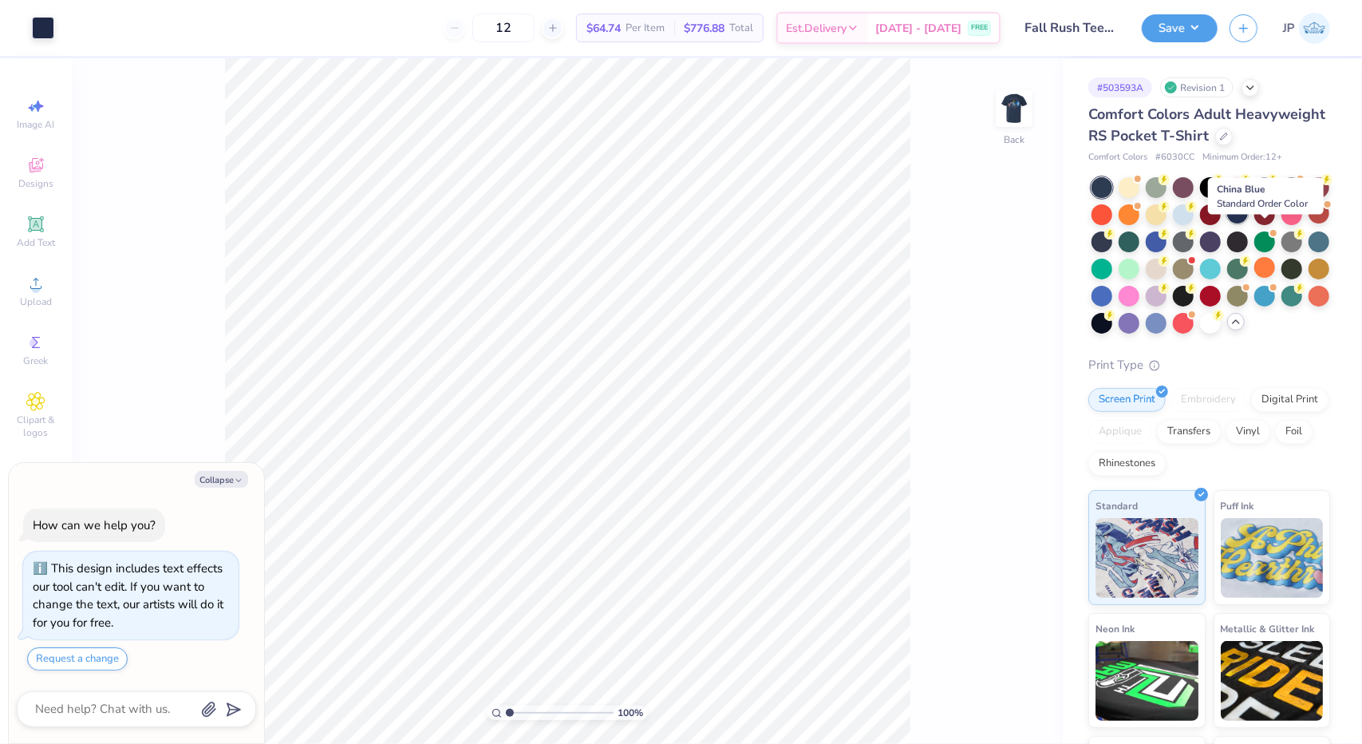
click at [1248, 223] on div at bounding box center [1238, 213] width 21 height 21
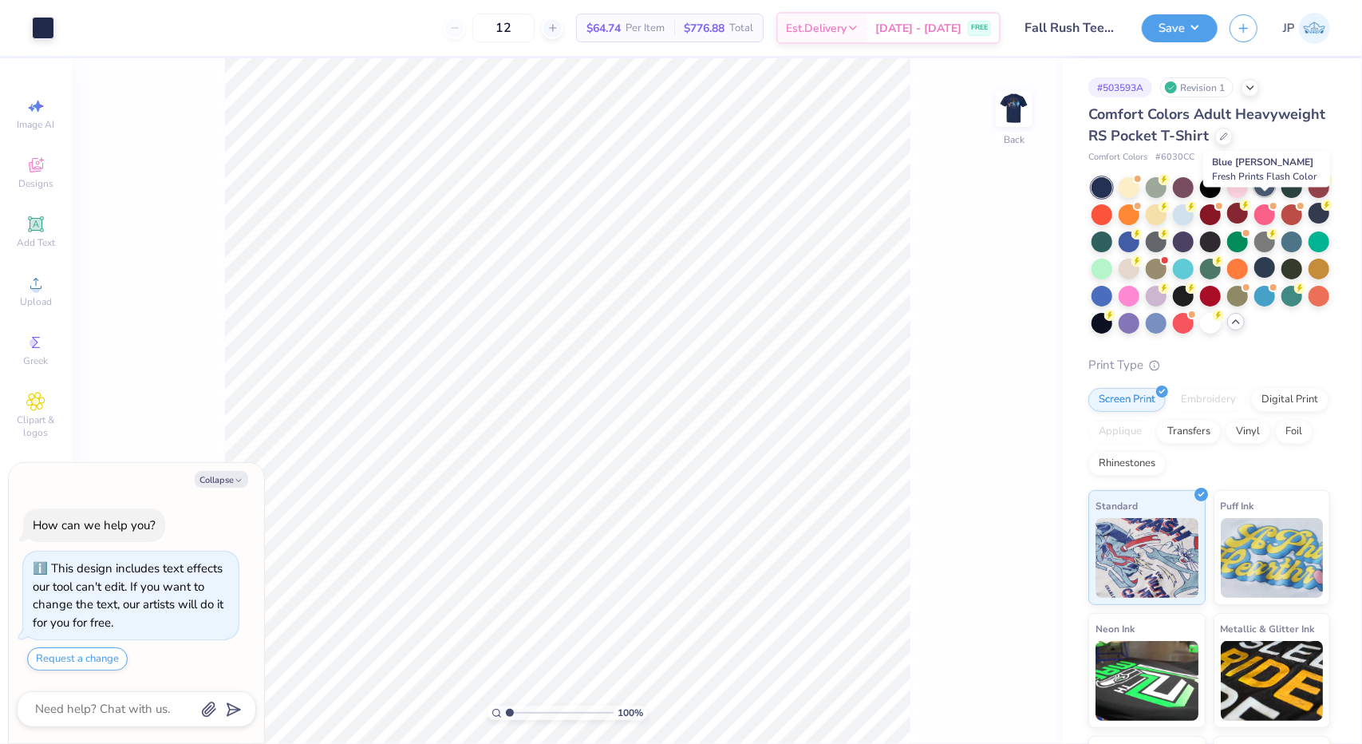
click at [1266, 196] on div at bounding box center [1265, 186] width 21 height 21
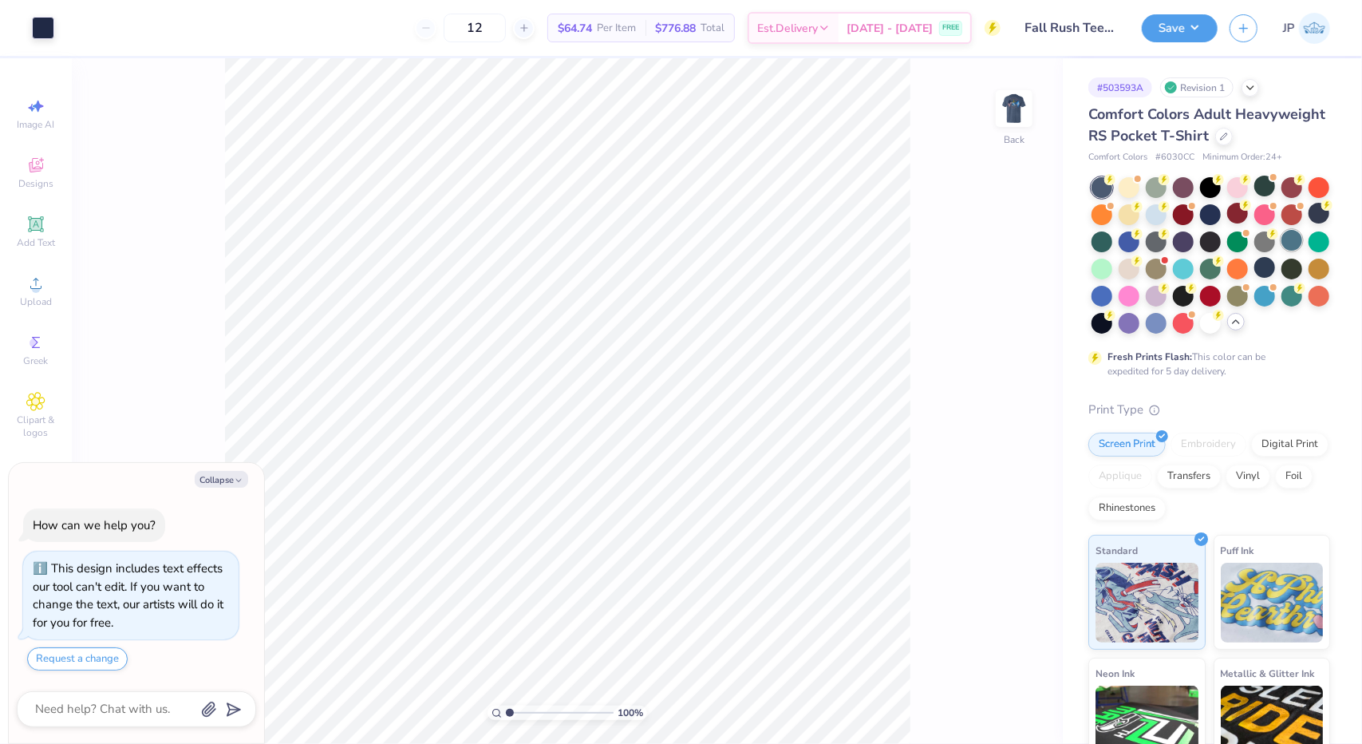
click at [1282, 251] on div at bounding box center [1292, 240] width 21 height 21
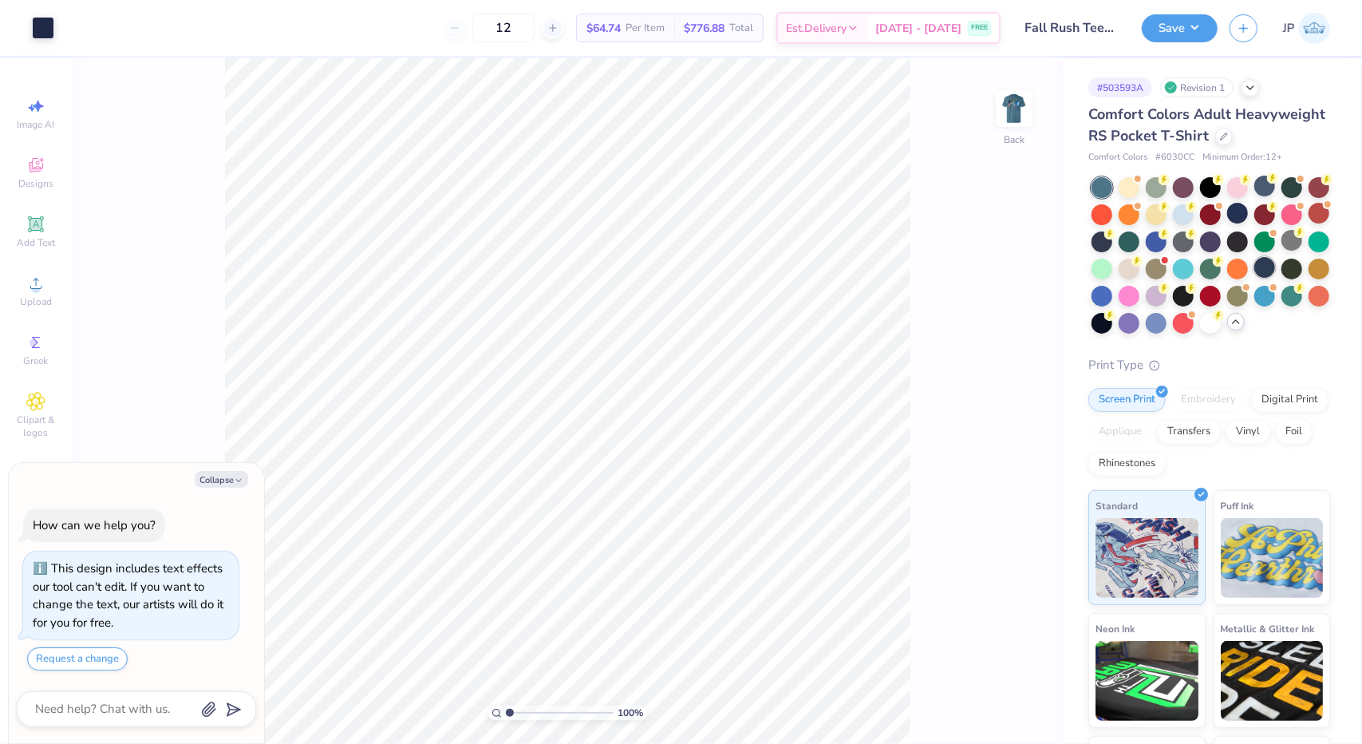
click at [1255, 278] on div at bounding box center [1265, 267] width 21 height 21
click at [1113, 305] on div at bounding box center [1102, 294] width 21 height 21
click at [1031, 121] on img at bounding box center [1015, 109] width 64 height 64
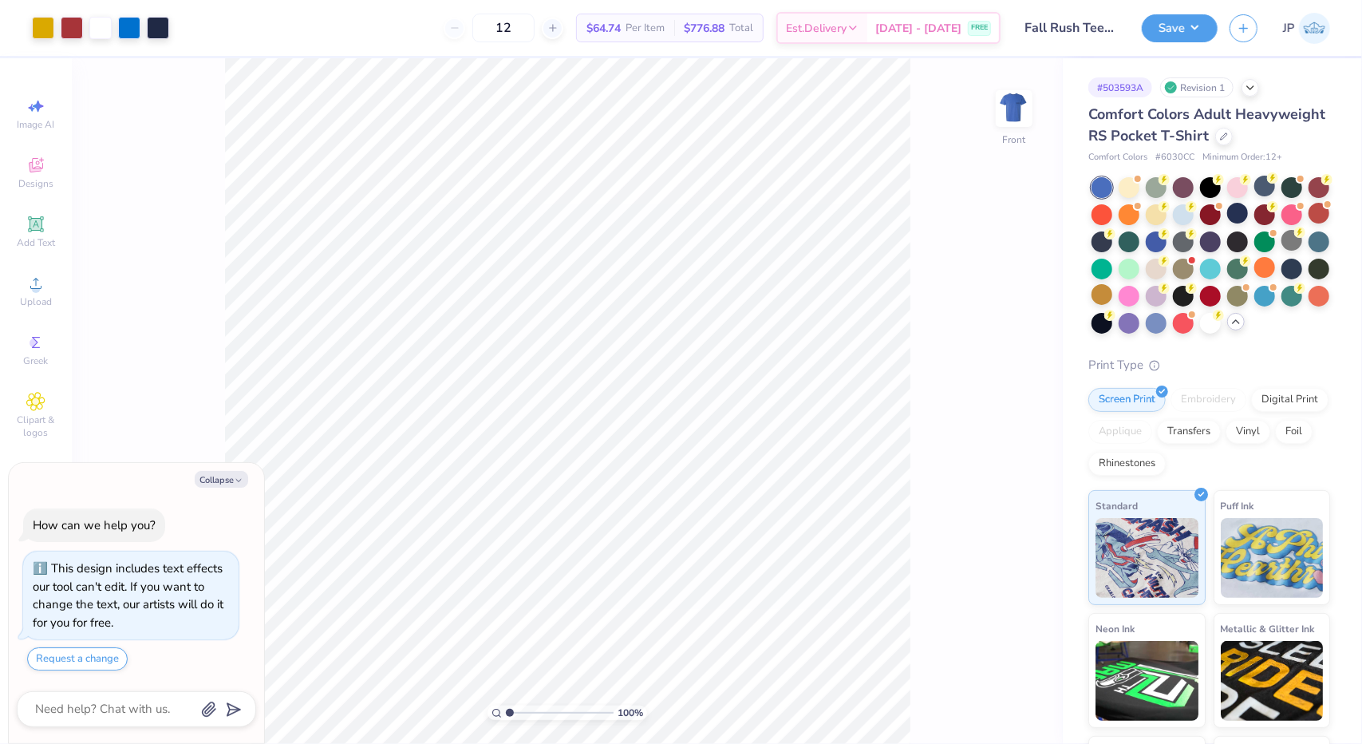
click at [1030, 121] on img at bounding box center [1014, 109] width 32 height 32
type textarea "x"
click at [535, 32] on input "12" at bounding box center [504, 28] width 62 height 29
type input "1"
type input "48"
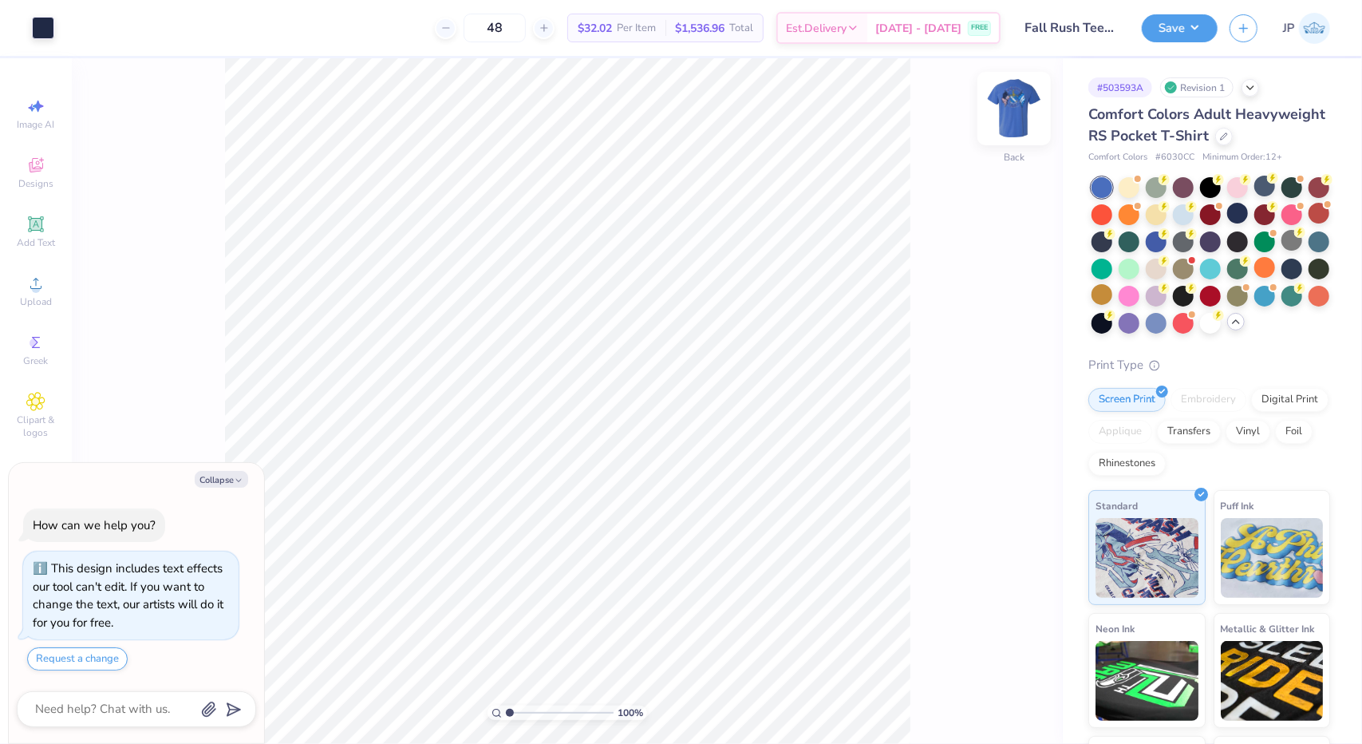
click at [1002, 104] on img at bounding box center [1015, 109] width 64 height 64
type textarea "x"
